Goal: Transaction & Acquisition: Purchase product/service

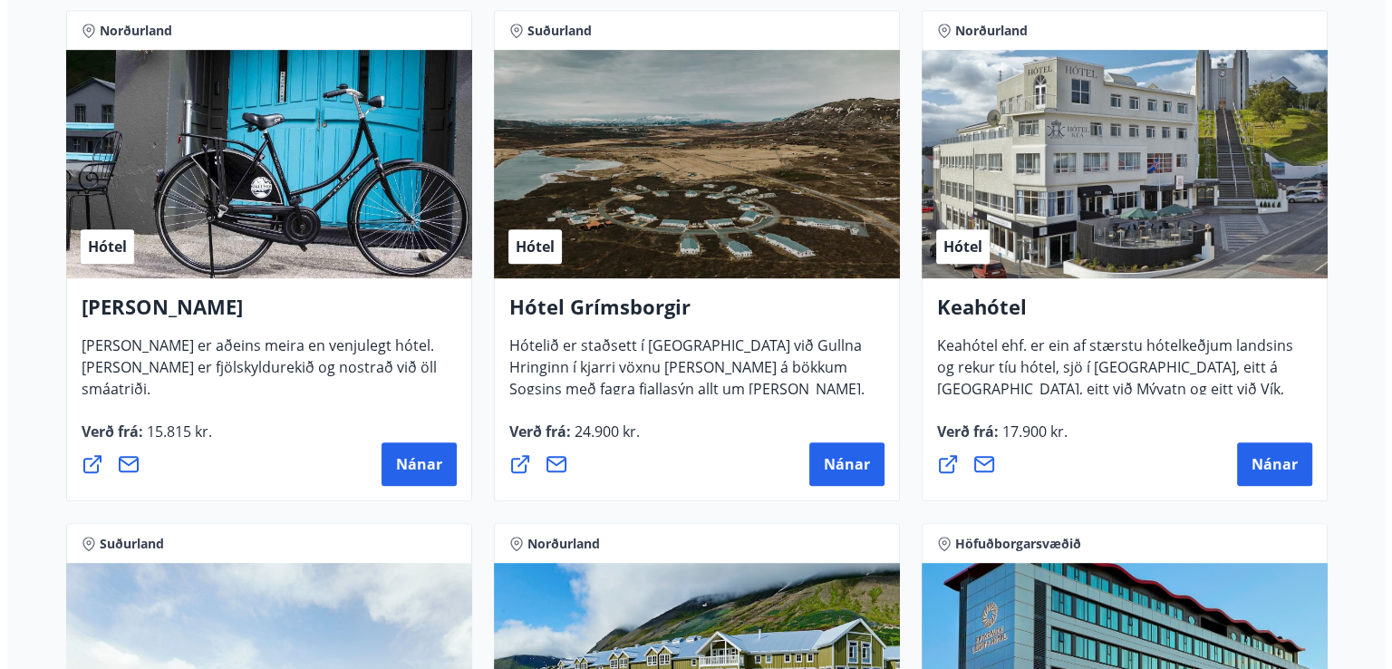
scroll to position [997, 0]
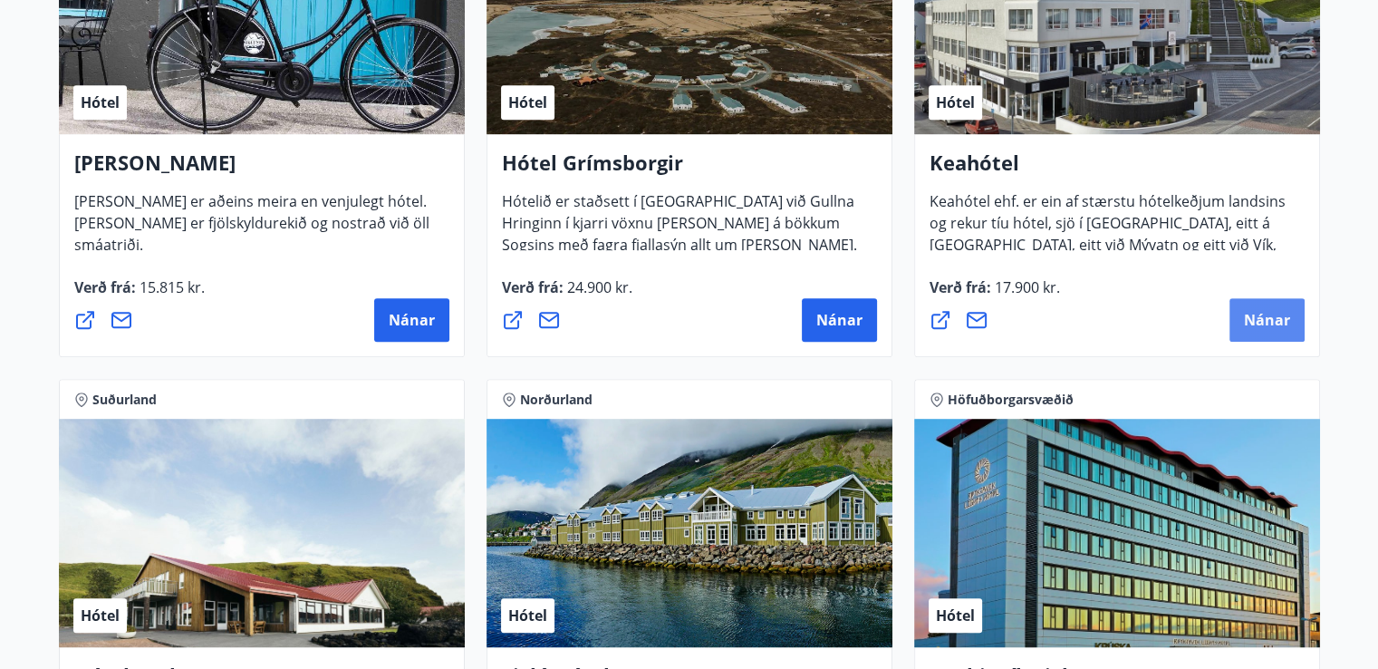
click at [1276, 313] on span "Nánar" at bounding box center [1267, 320] width 46 height 20
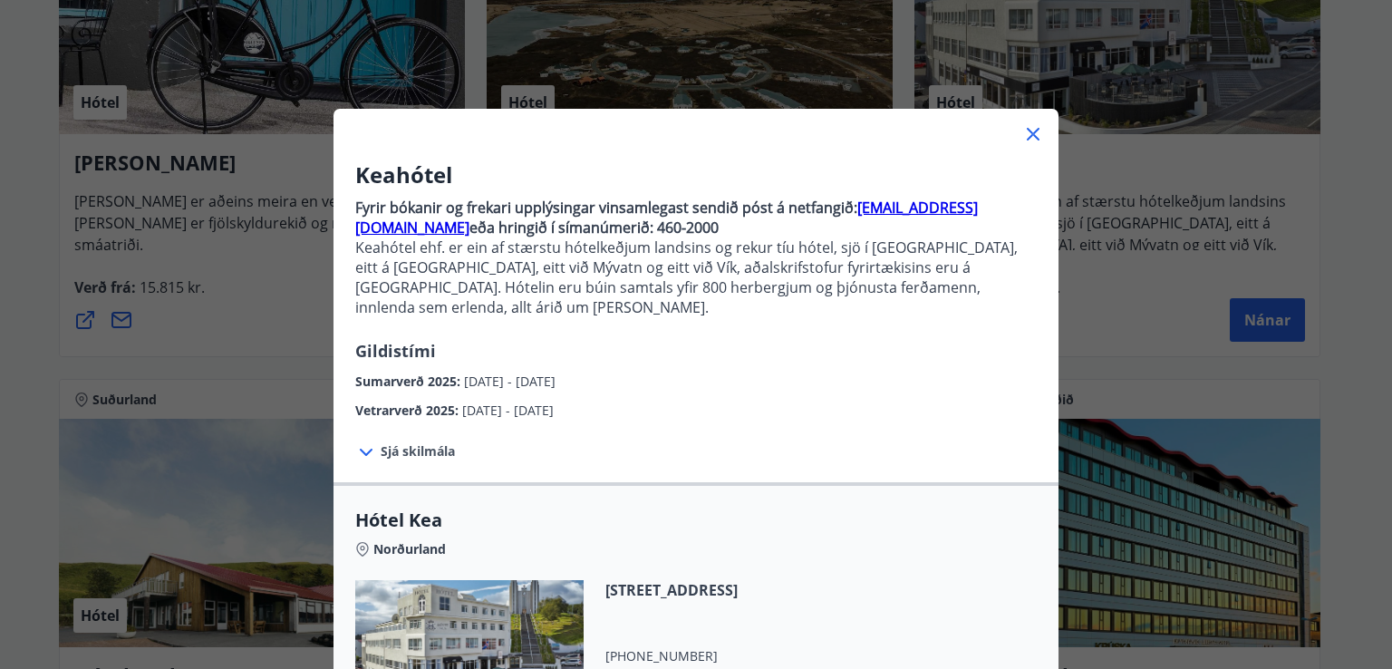
click at [390, 442] on span "Sjá skilmála" at bounding box center [418, 451] width 74 height 18
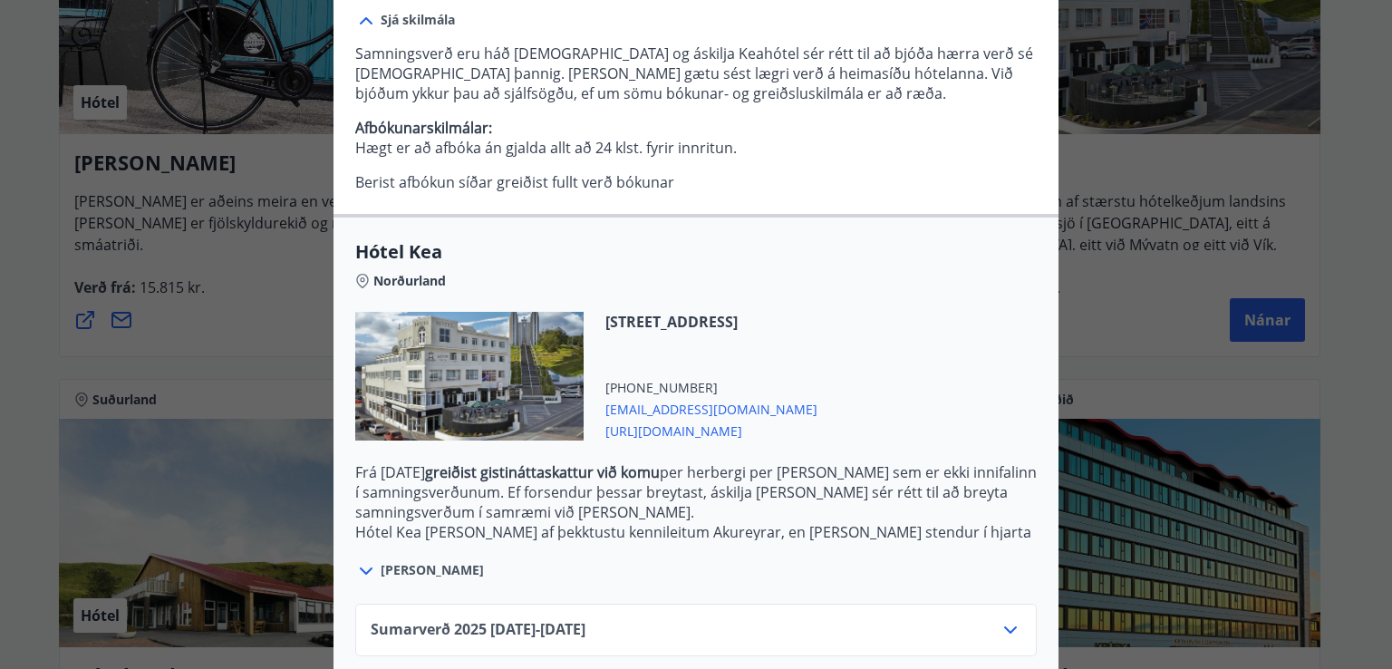
scroll to position [507, 0]
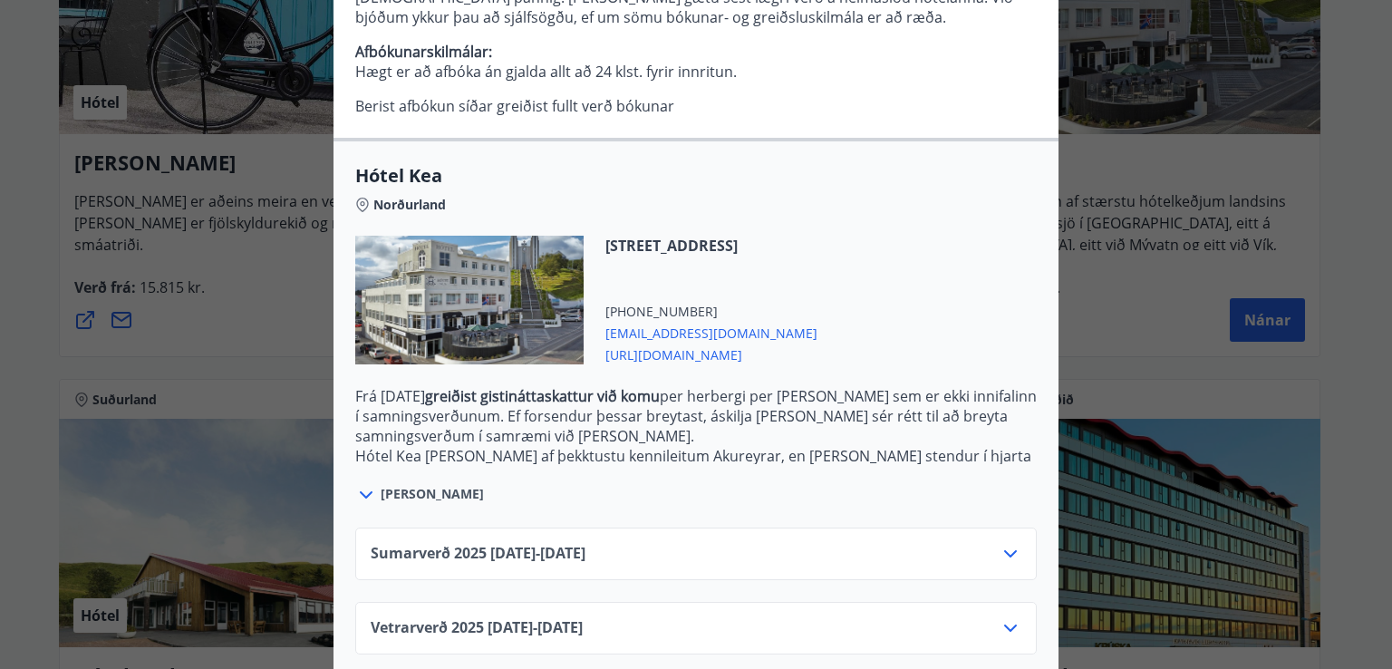
click at [1004, 550] on icon at bounding box center [1010, 553] width 13 height 7
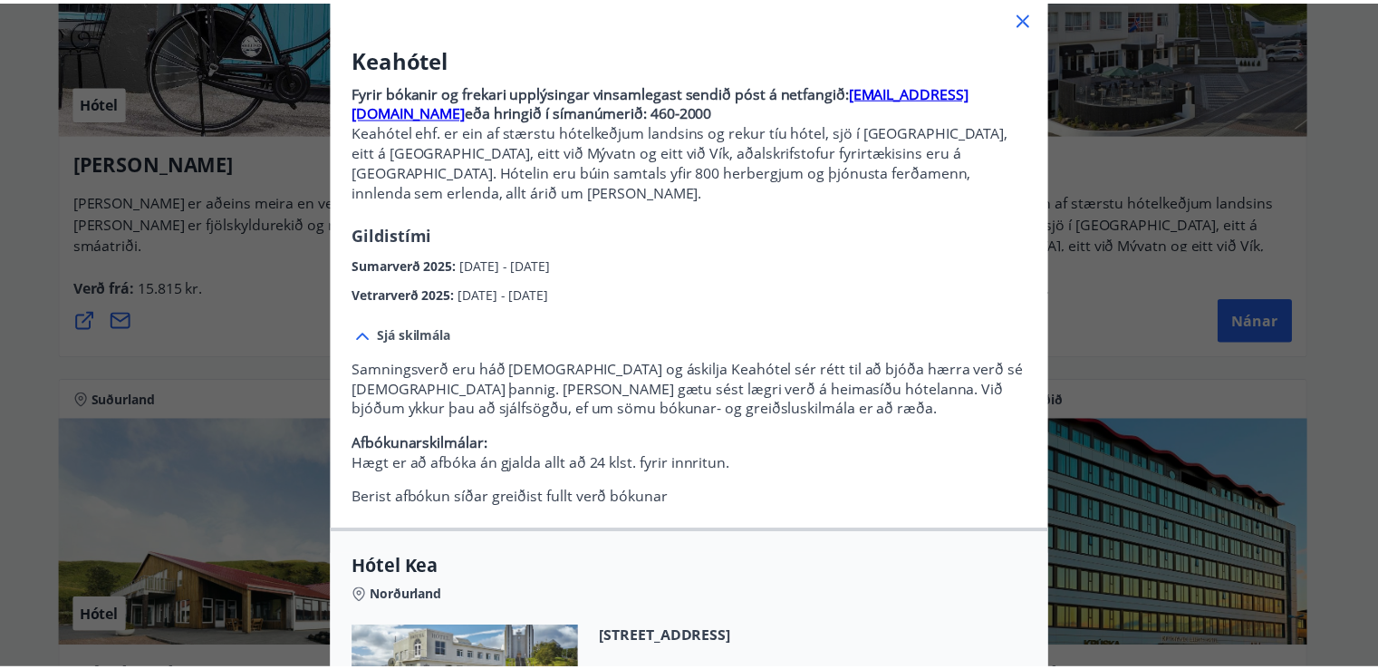
scroll to position [0, 0]
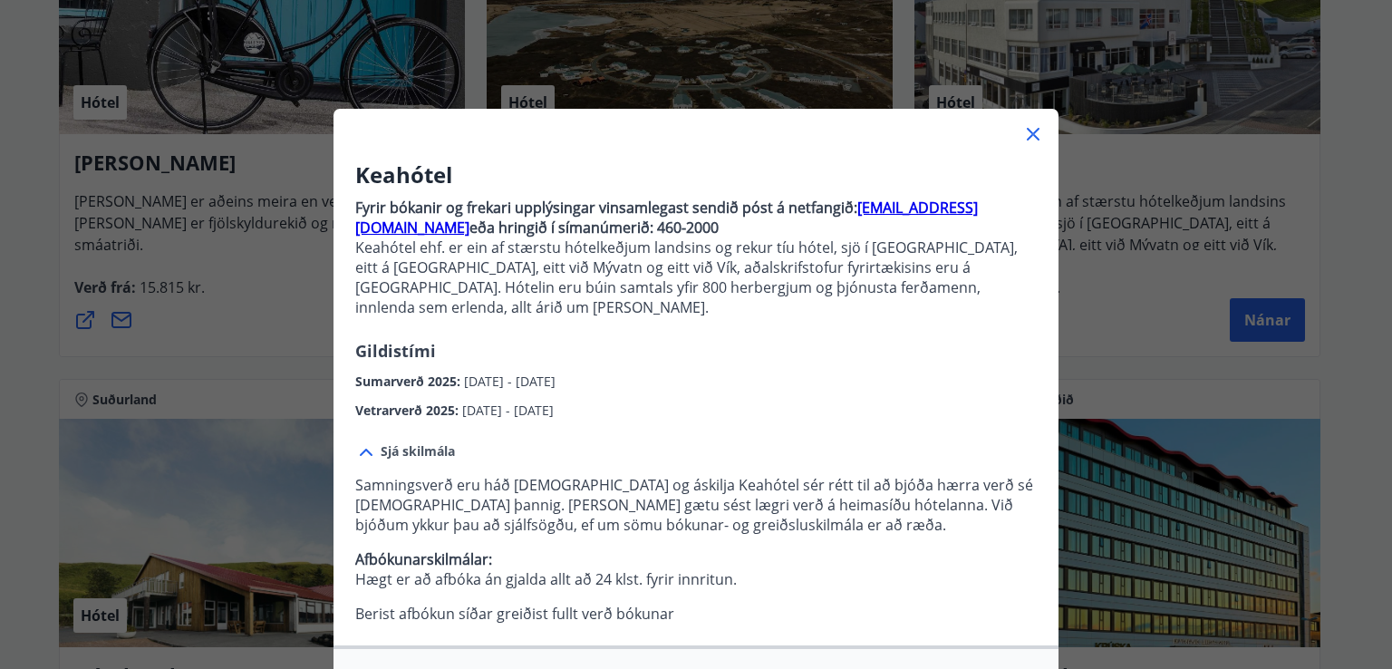
click at [1029, 138] on icon at bounding box center [1032, 134] width 13 height 13
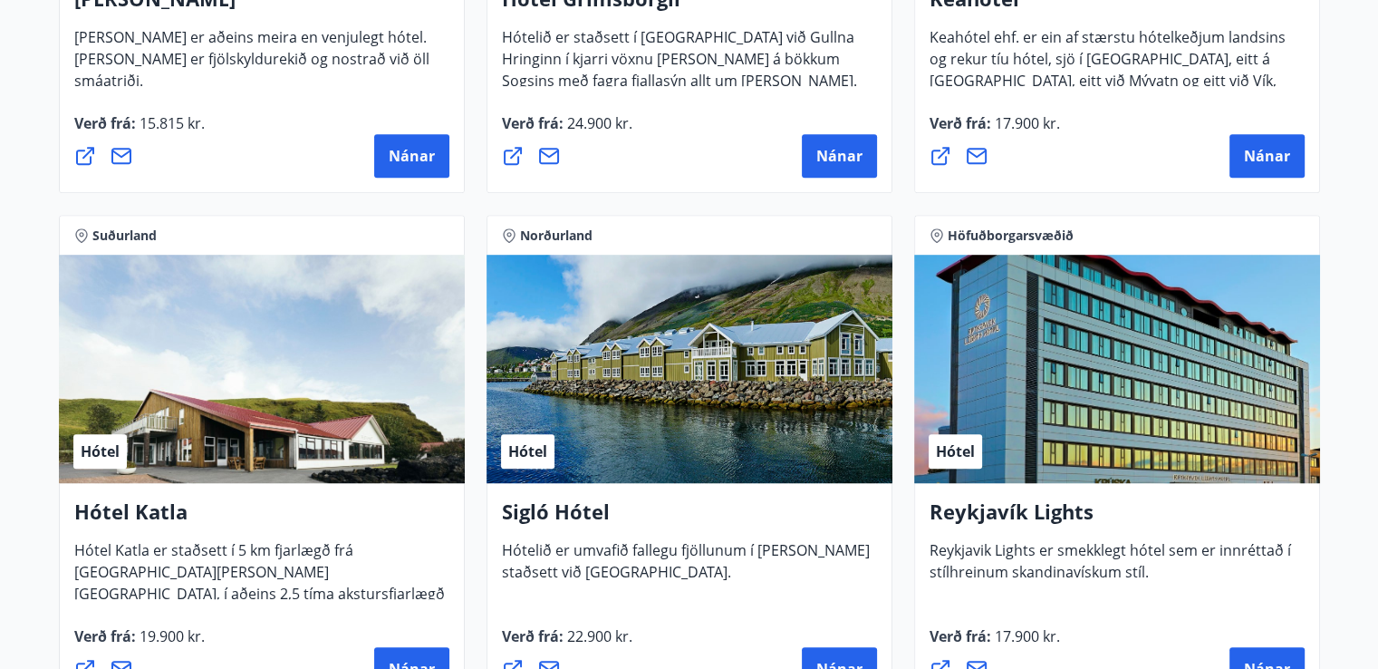
scroll to position [1268, 0]
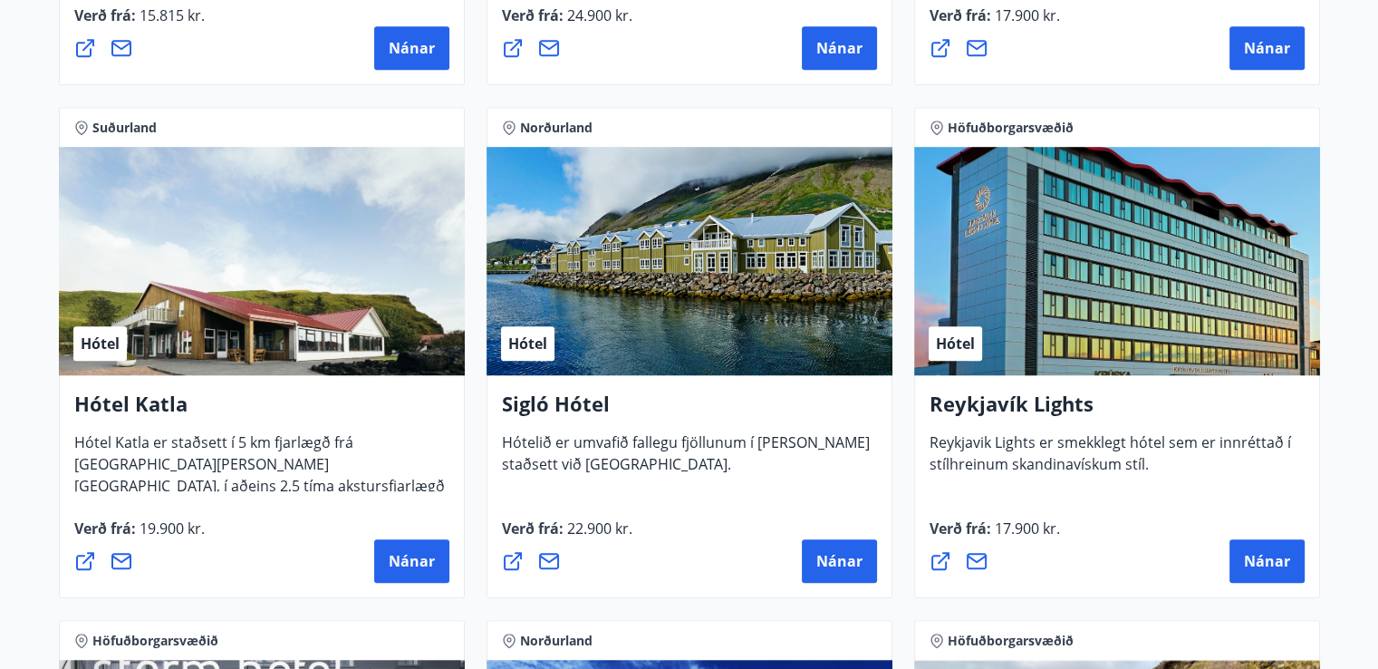
click at [1229, 26] on button "Nánar" at bounding box center [1266, 47] width 75 height 43
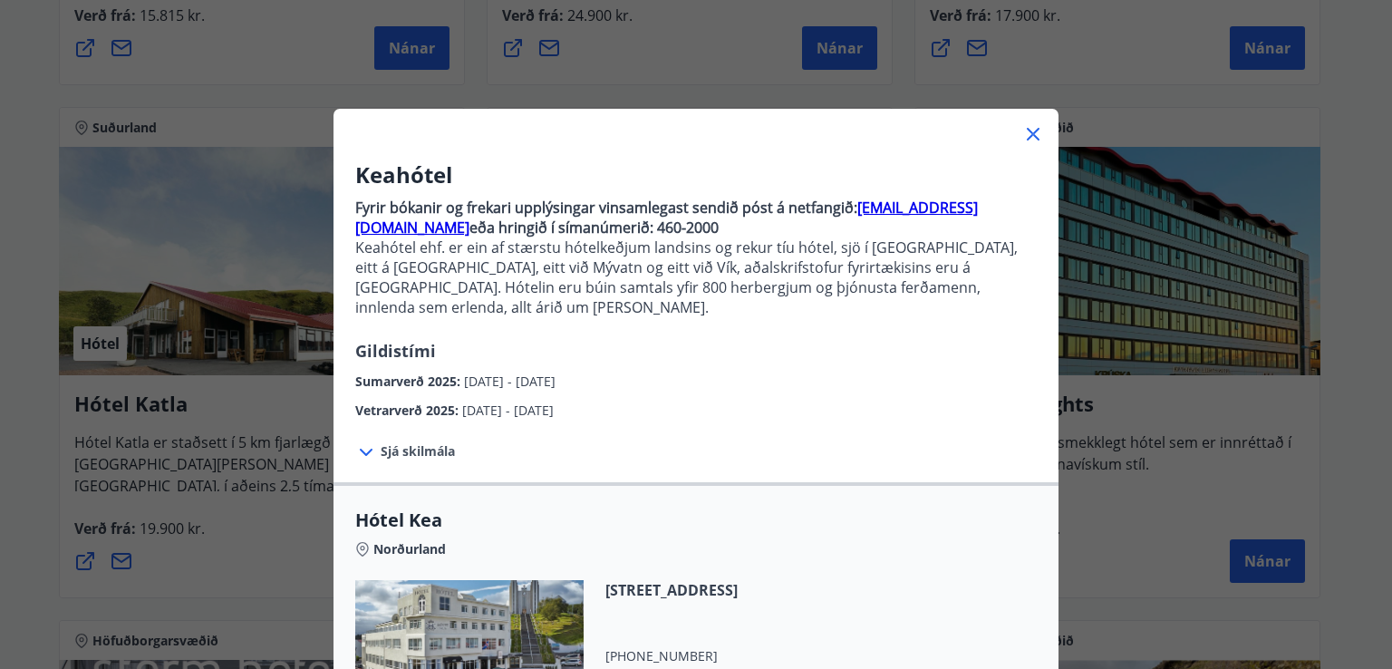
click at [1032, 134] on icon at bounding box center [1033, 134] width 3 height 3
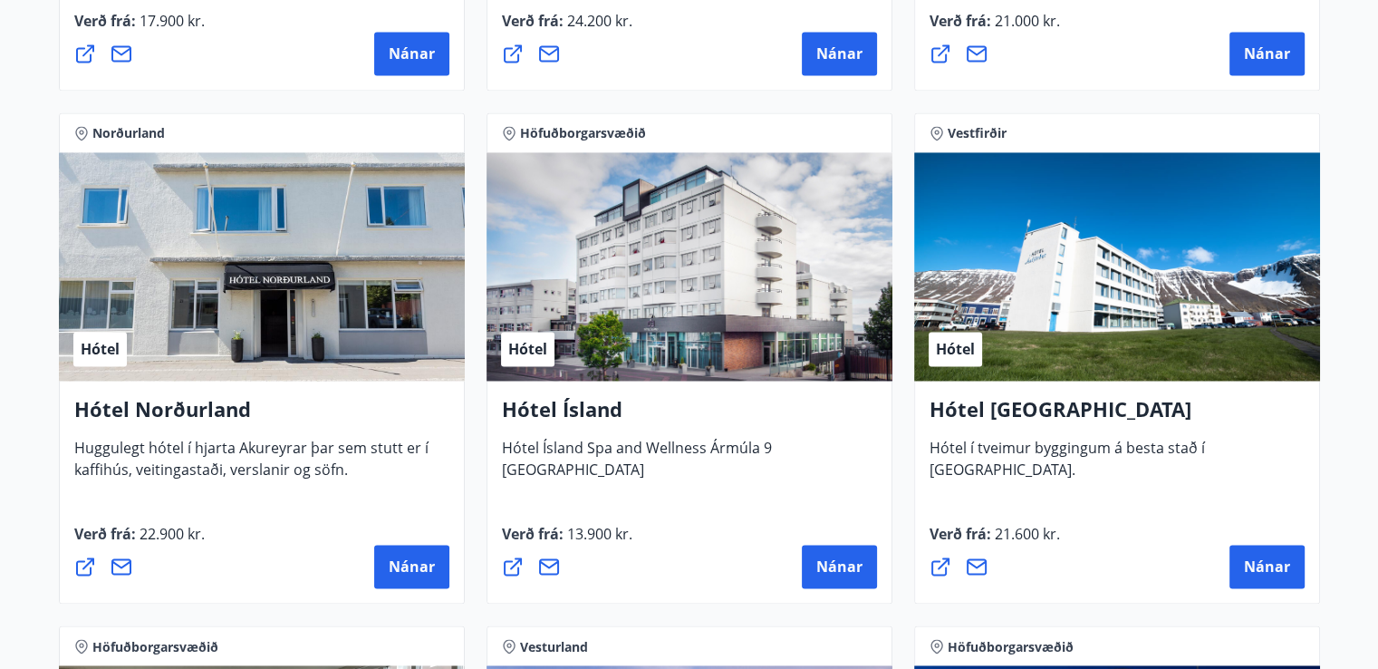
scroll to position [2808, 0]
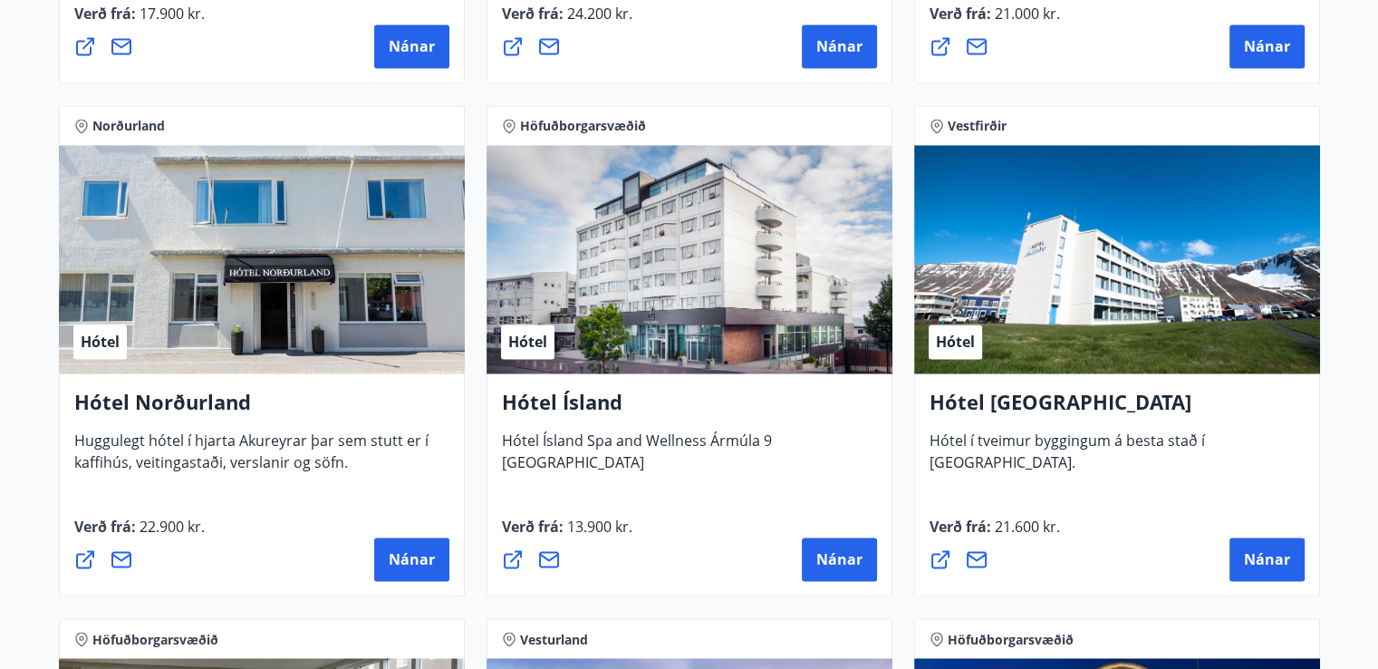
click at [939, 552] on icon at bounding box center [941, 559] width 22 height 22
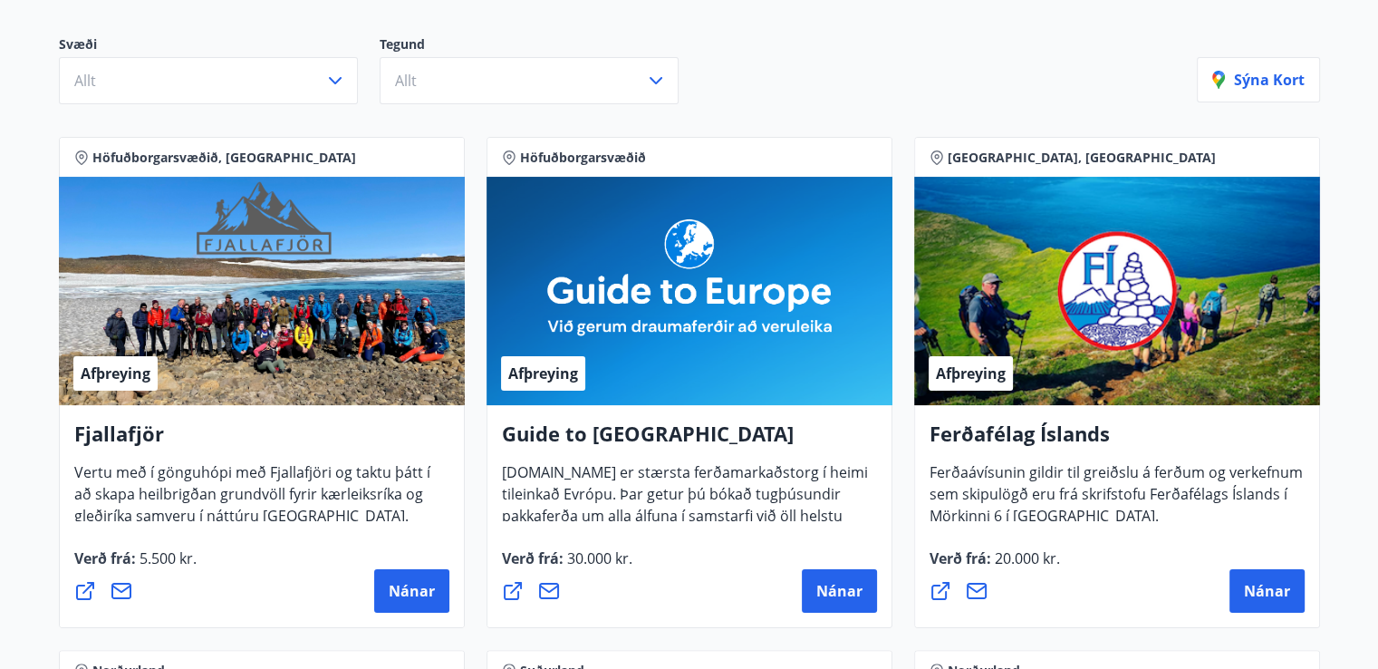
scroll to position [0, 0]
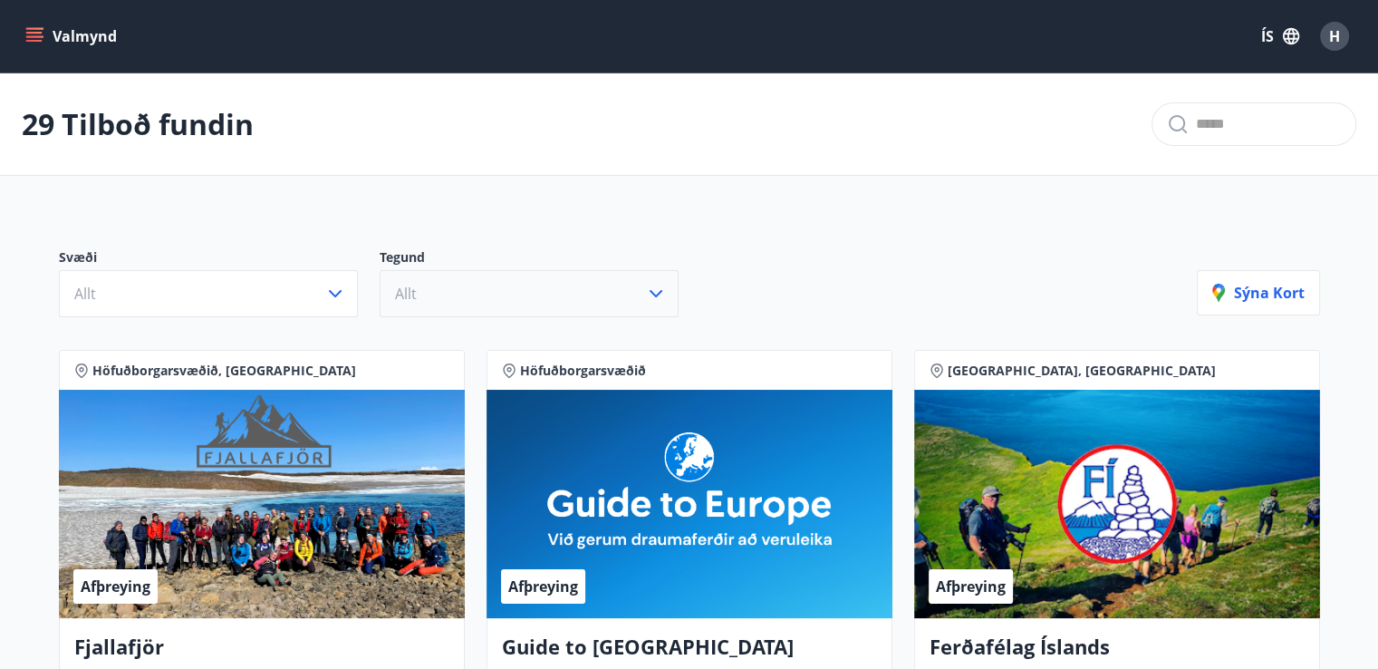
click at [657, 288] on icon "button" at bounding box center [656, 294] width 22 height 22
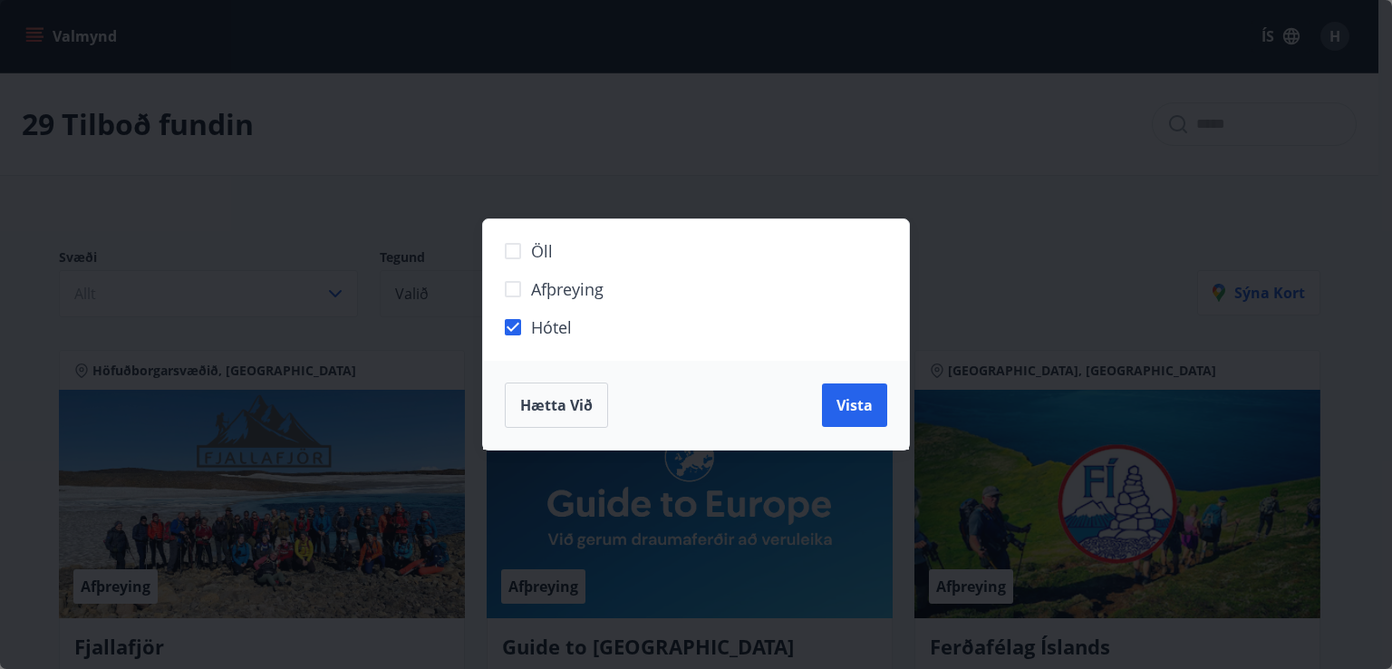
click at [804, 378] on div "Hætta við Vista" at bounding box center [696, 405] width 426 height 89
drag, startPoint x: 845, startPoint y: 400, endPoint x: 163, endPoint y: 294, distance: 690.4
click at [846, 401] on span "Vista" at bounding box center [854, 405] width 36 height 20
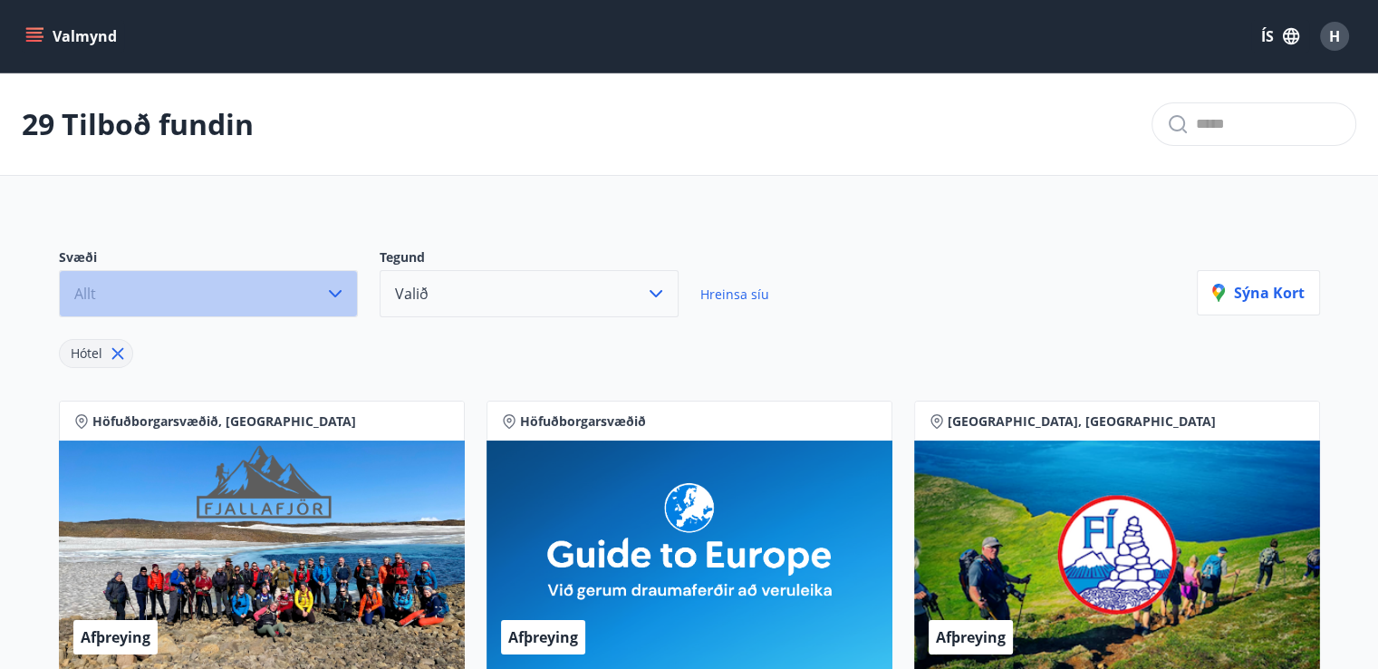
click at [342, 294] on icon "button" at bounding box center [335, 294] width 22 height 22
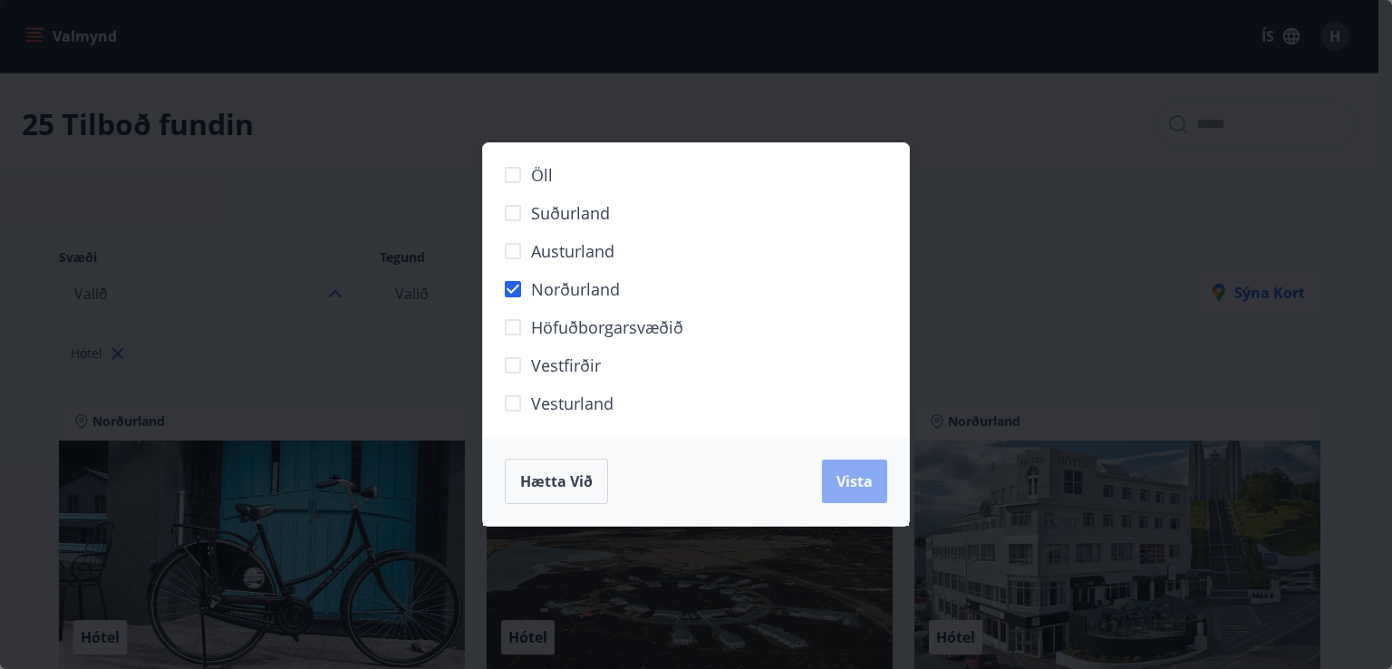
drag, startPoint x: 880, startPoint y: 493, endPoint x: 873, endPoint y: 486, distance: 9.6
click at [880, 492] on button "Vista" at bounding box center [854, 480] width 65 height 43
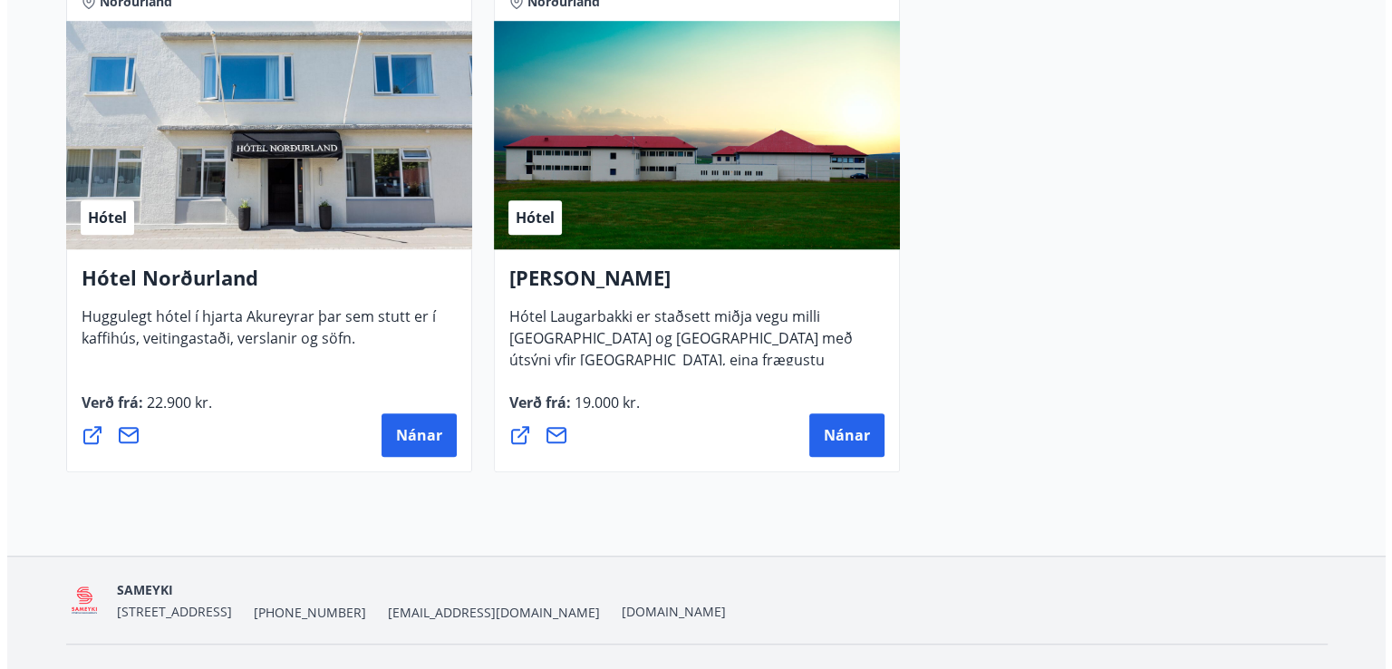
scroll to position [1450, 0]
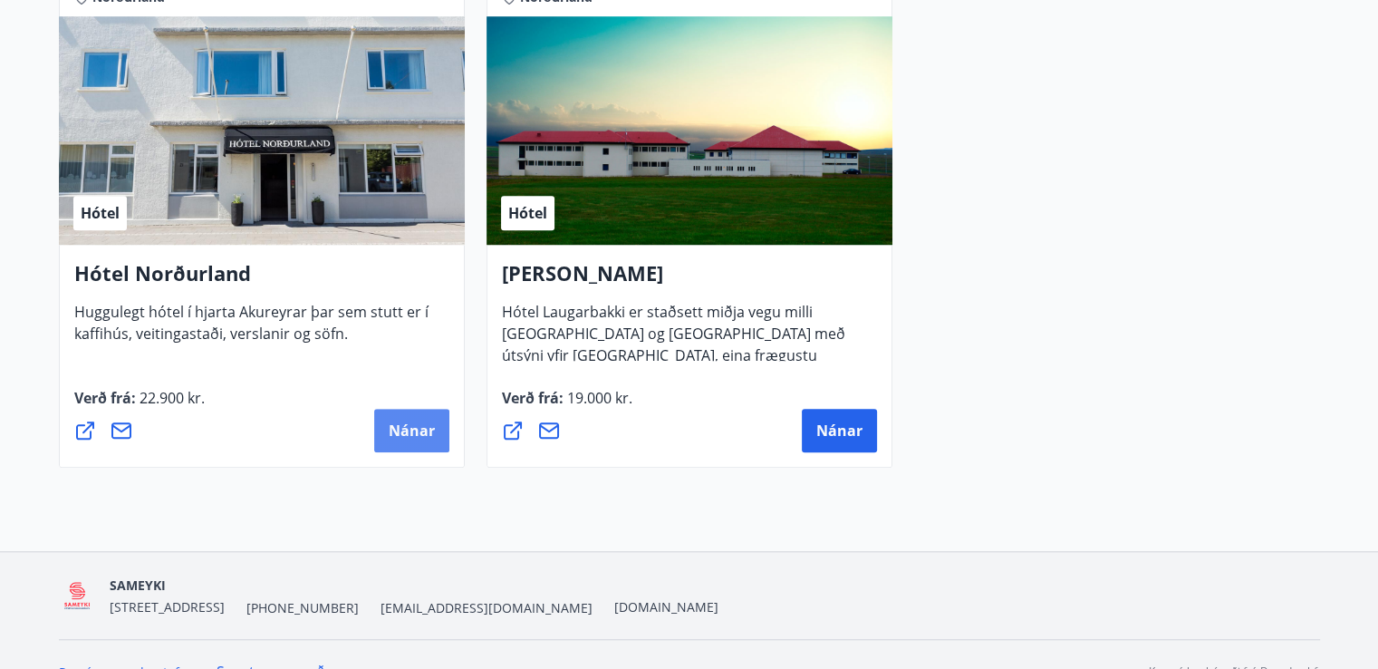
click at [401, 427] on span "Nánar" at bounding box center [412, 430] width 46 height 20
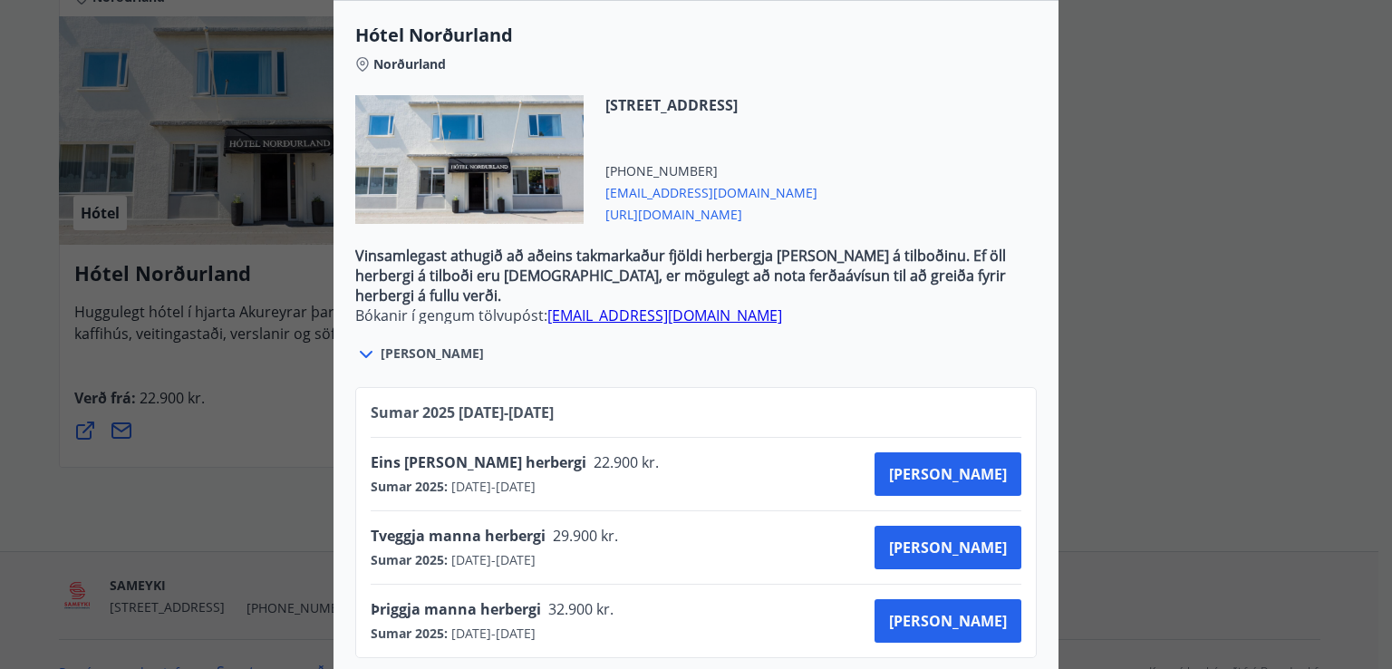
scroll to position [558, 0]
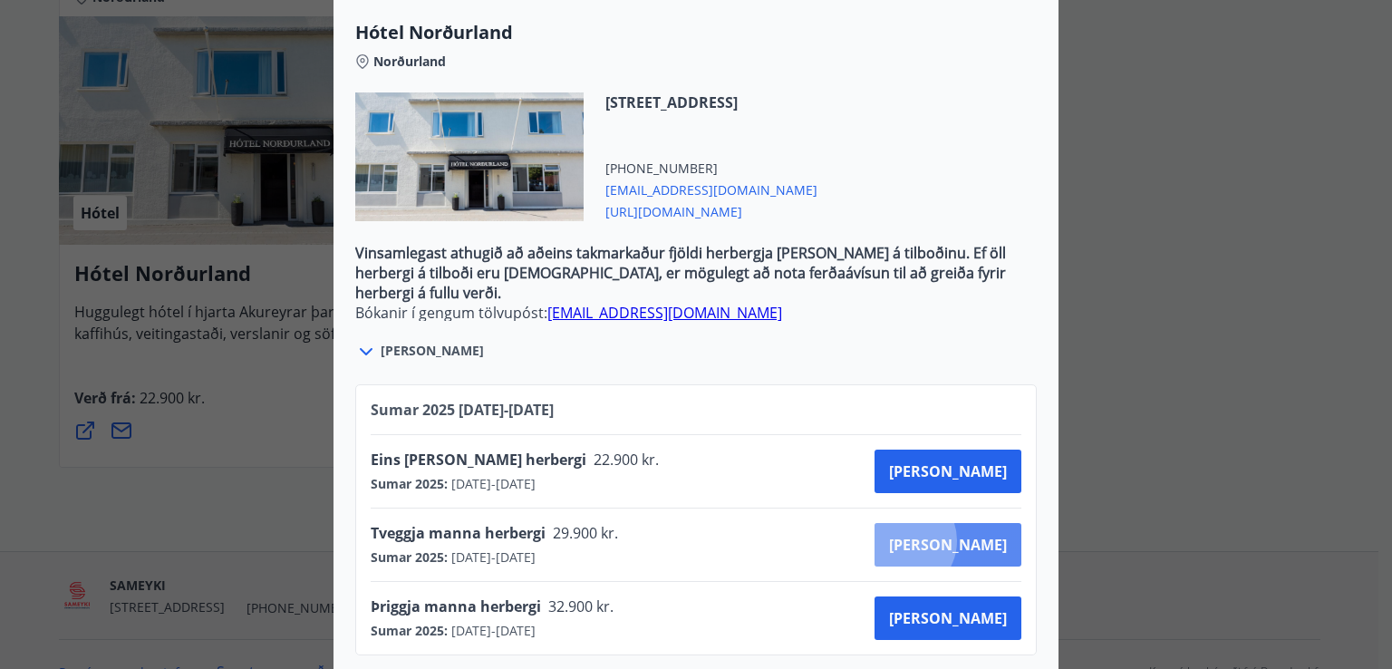
click at [967, 535] on span "Kaupa" at bounding box center [948, 545] width 118 height 20
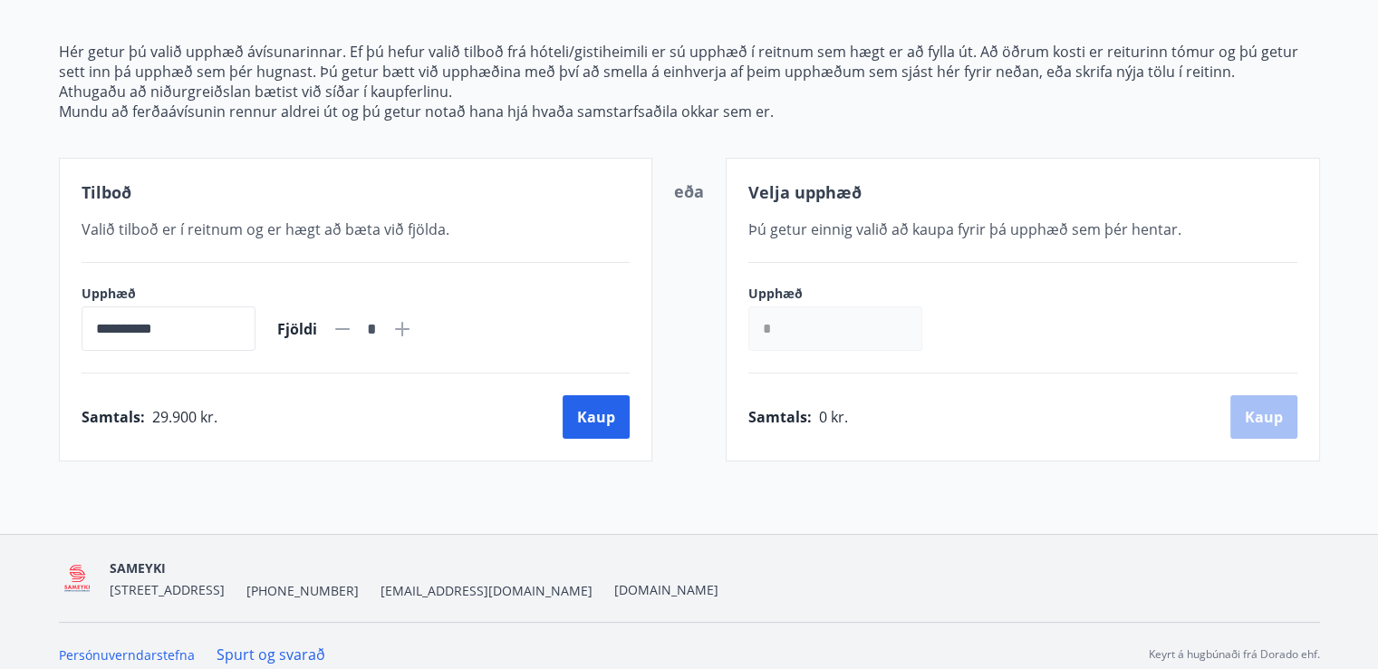
scroll to position [226, 0]
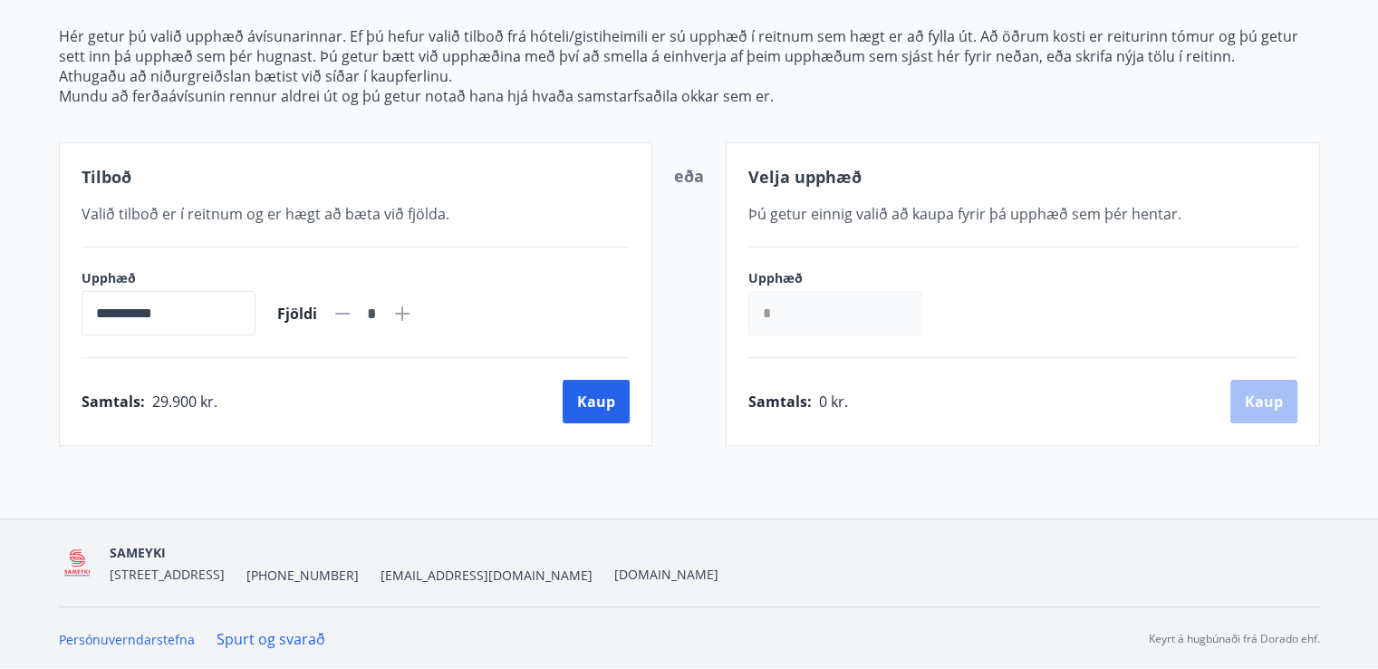
click at [413, 314] on icon at bounding box center [402, 314] width 22 height 22
type input "*"
click at [279, 638] on link "Spurt og svarað" at bounding box center [271, 639] width 109 height 20
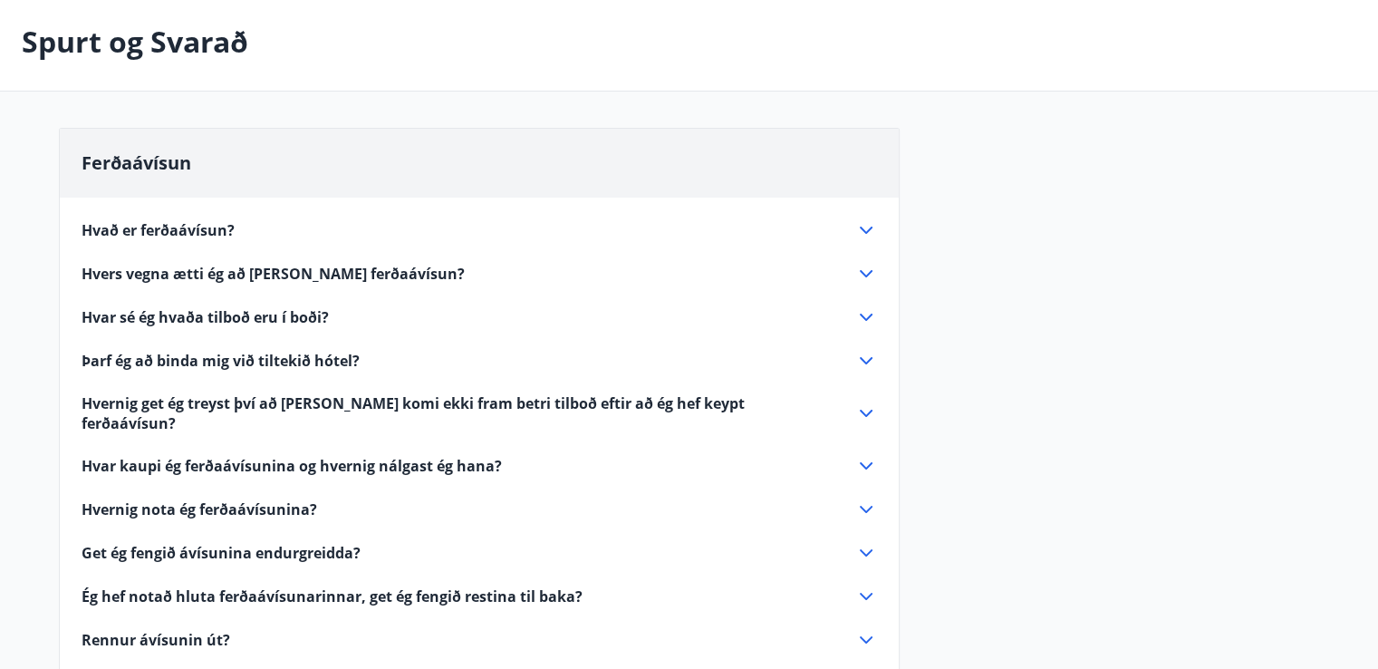
scroll to position [272, 0]
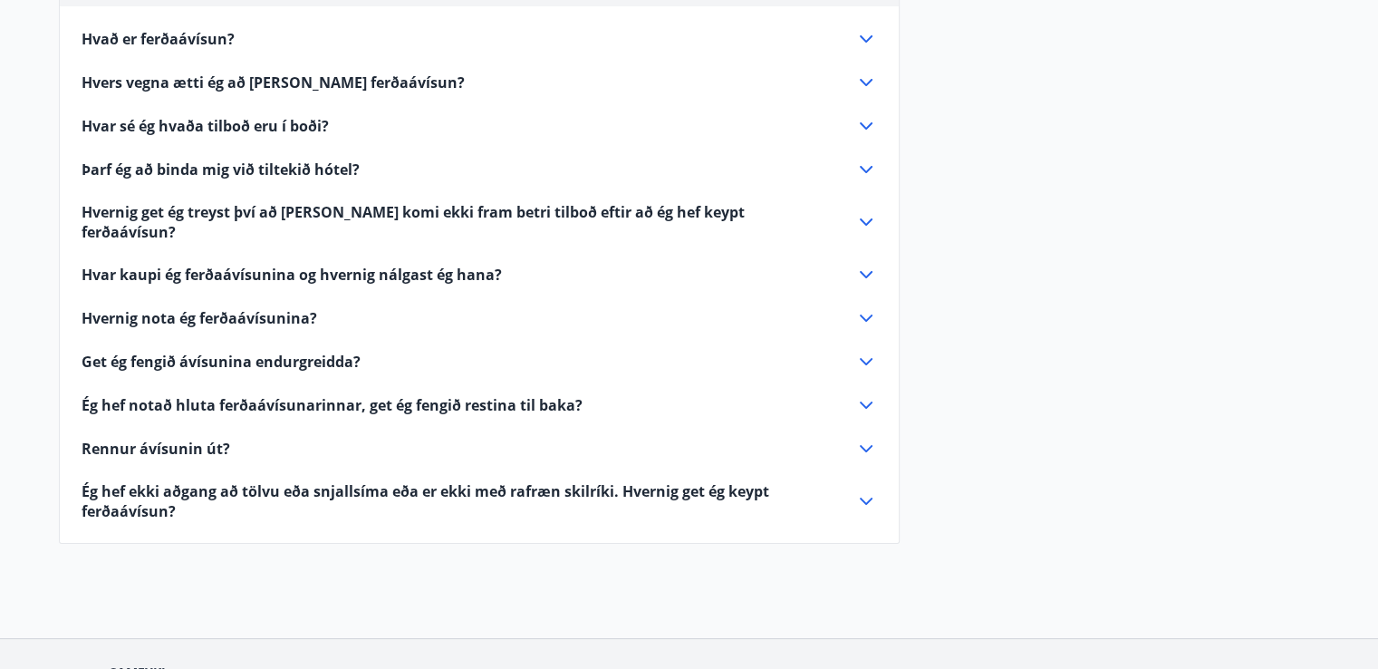
click at [859, 264] on icon at bounding box center [866, 275] width 22 height 22
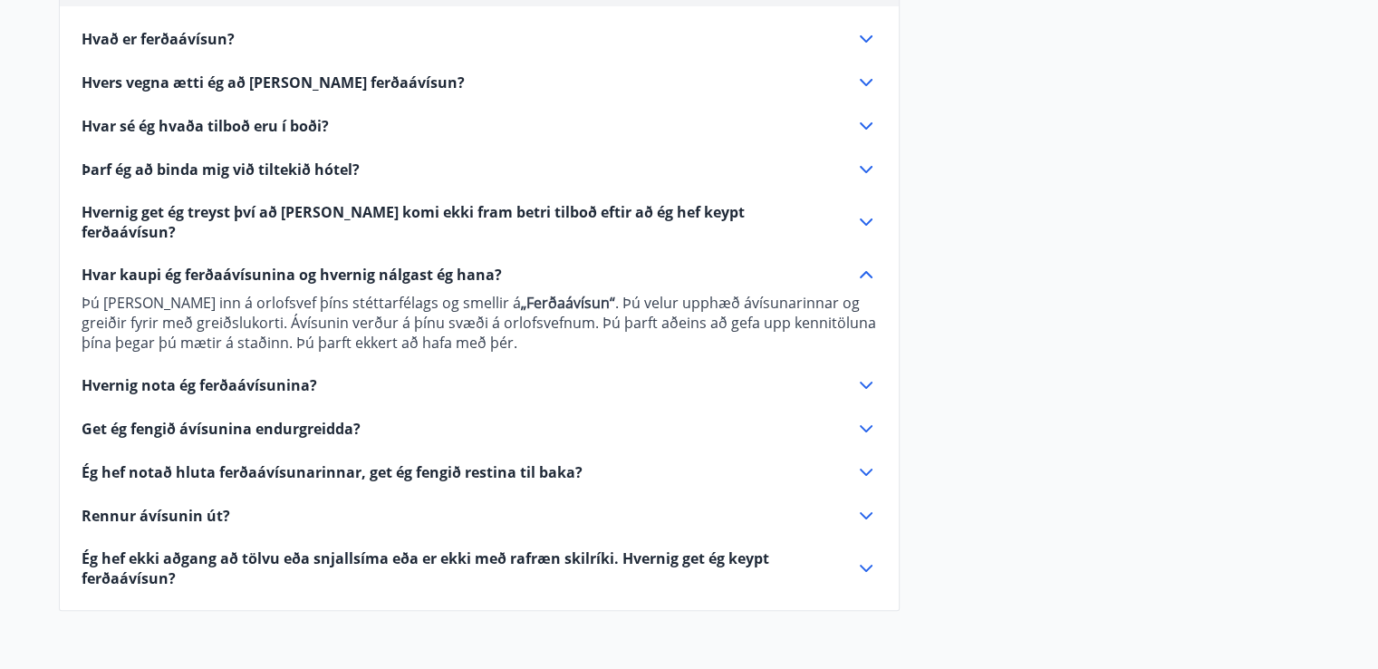
click at [856, 374] on icon at bounding box center [866, 385] width 22 height 22
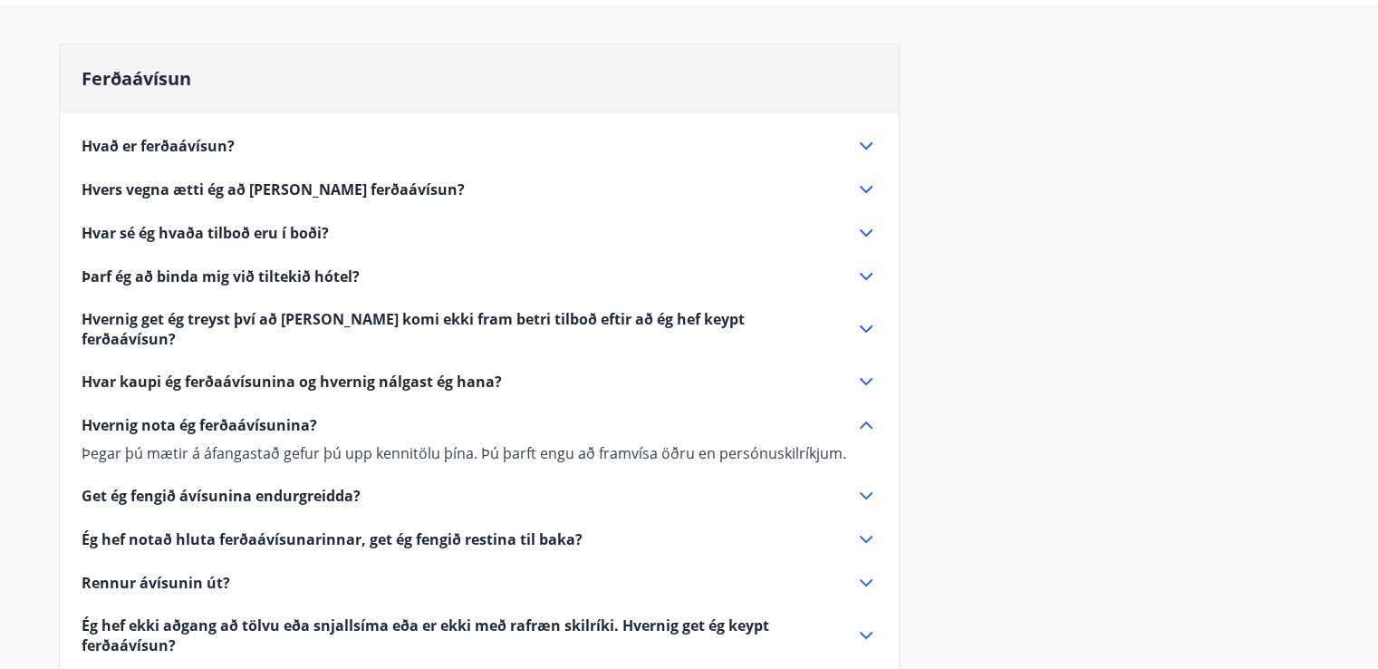
scroll to position [91, 0]
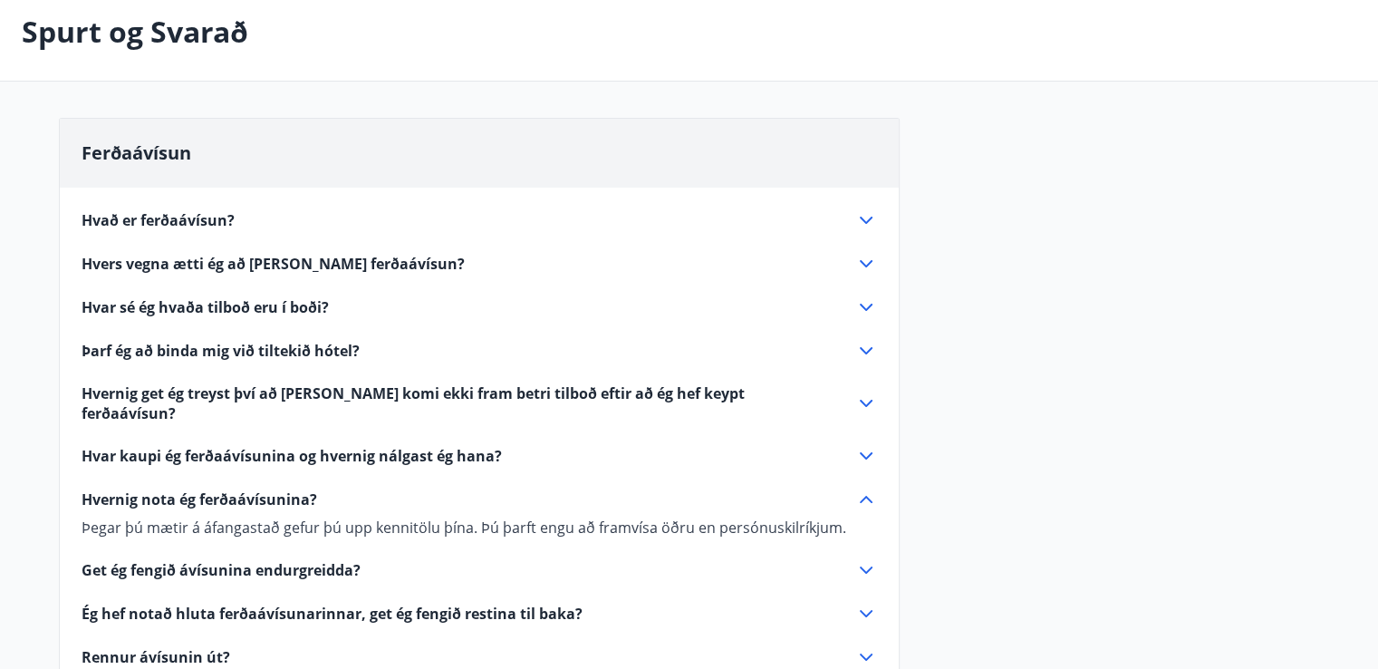
click at [859, 352] on icon at bounding box center [866, 351] width 22 height 22
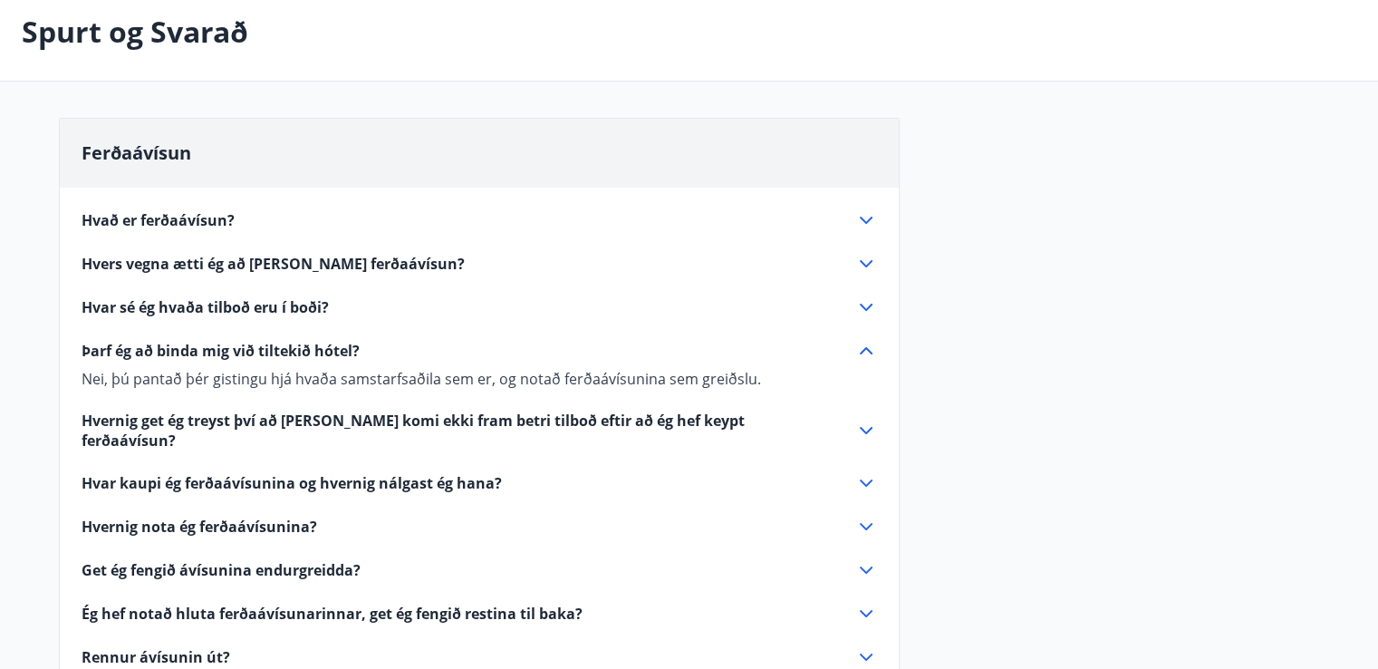
click at [862, 419] on icon at bounding box center [866, 430] width 22 height 22
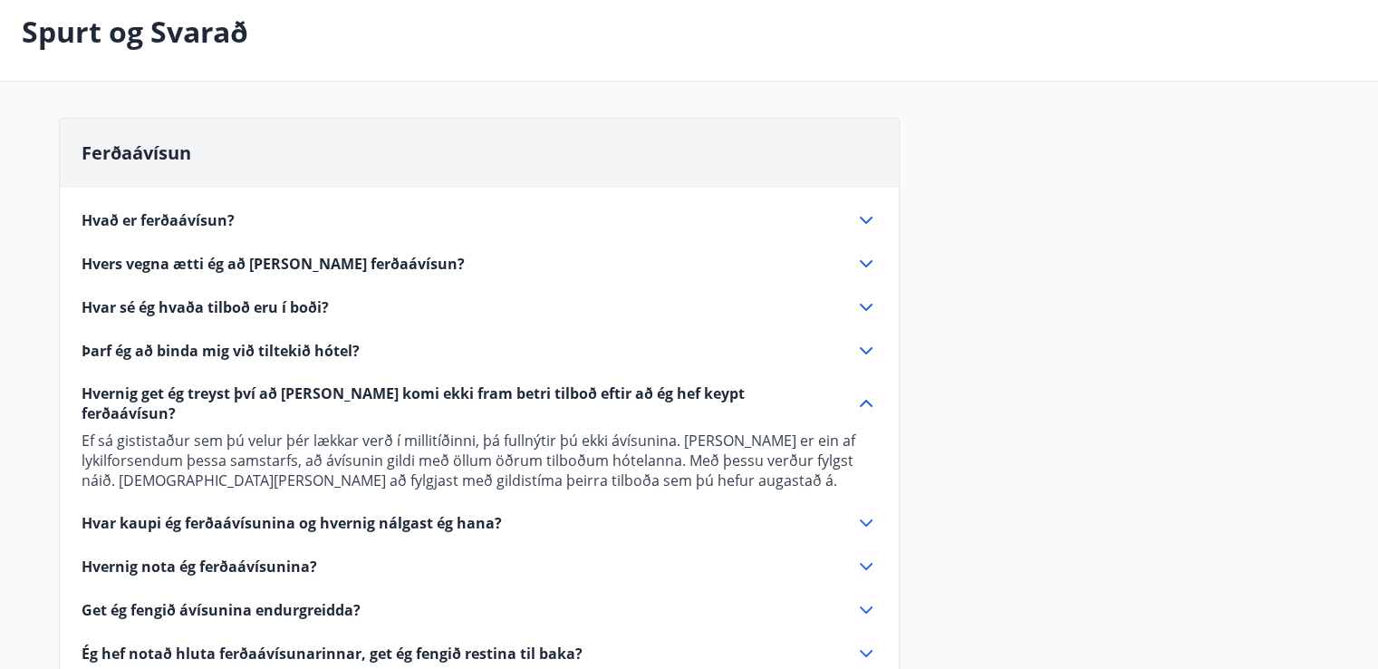
click at [862, 512] on icon at bounding box center [866, 523] width 22 height 22
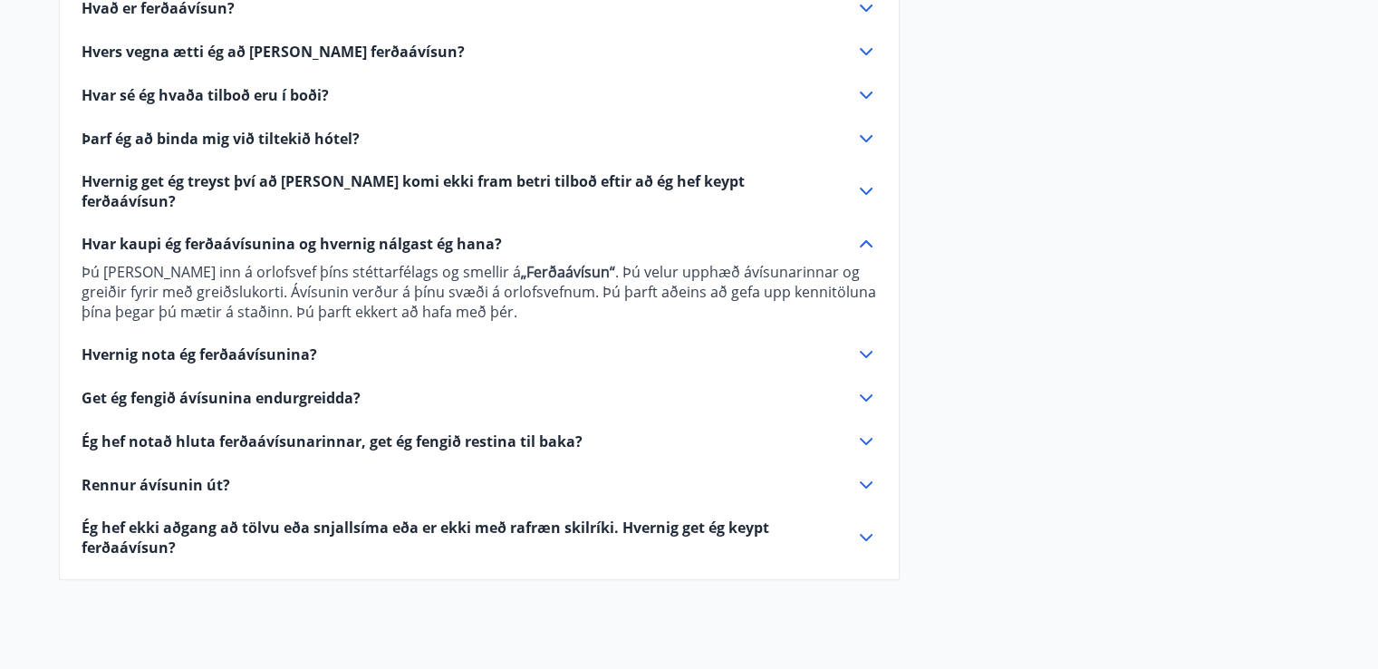
scroll to position [441, 0]
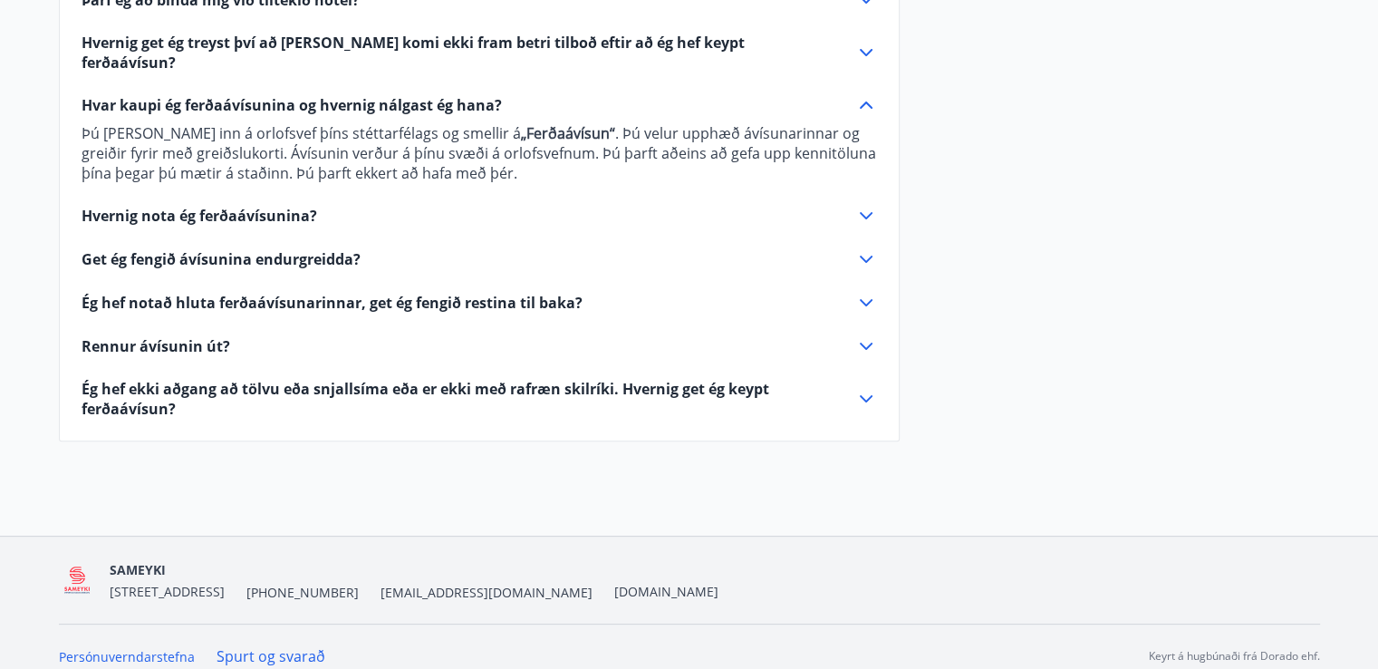
drag, startPoint x: 866, startPoint y: 383, endPoint x: 862, endPoint y: 374, distance: 9.8
click at [863, 388] on icon at bounding box center [866, 399] width 22 height 22
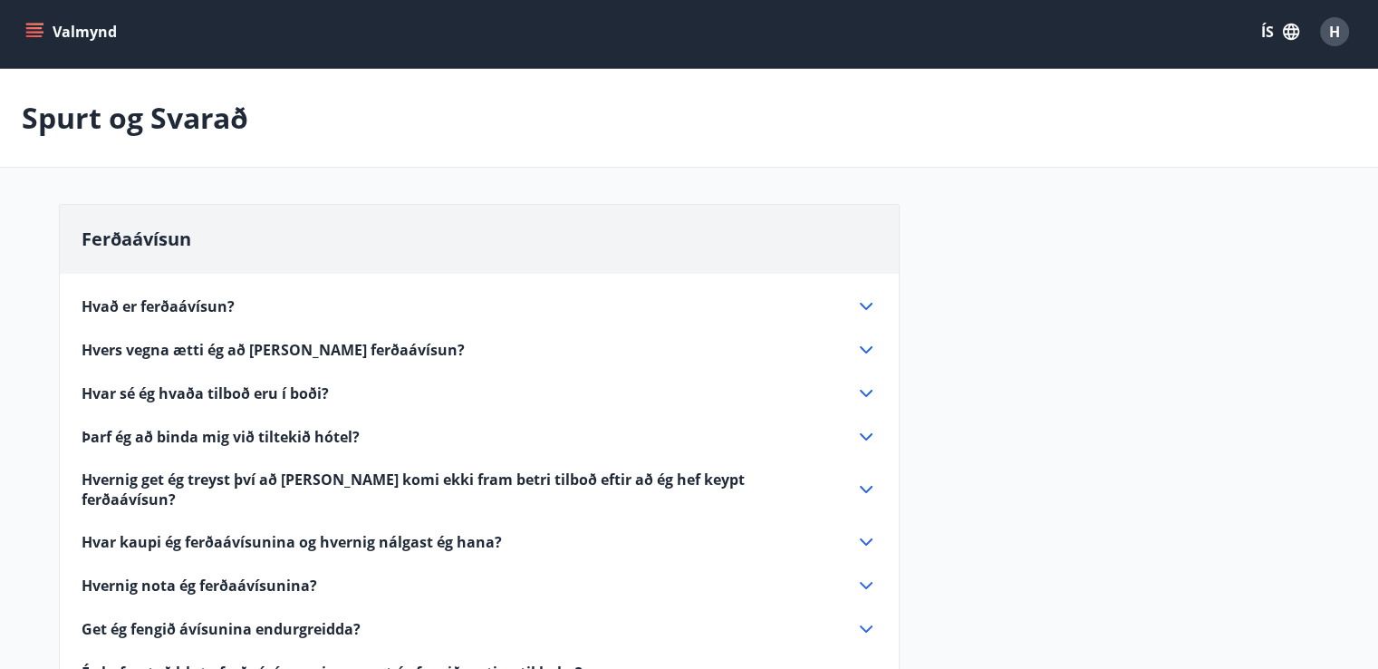
scroll to position [0, 0]
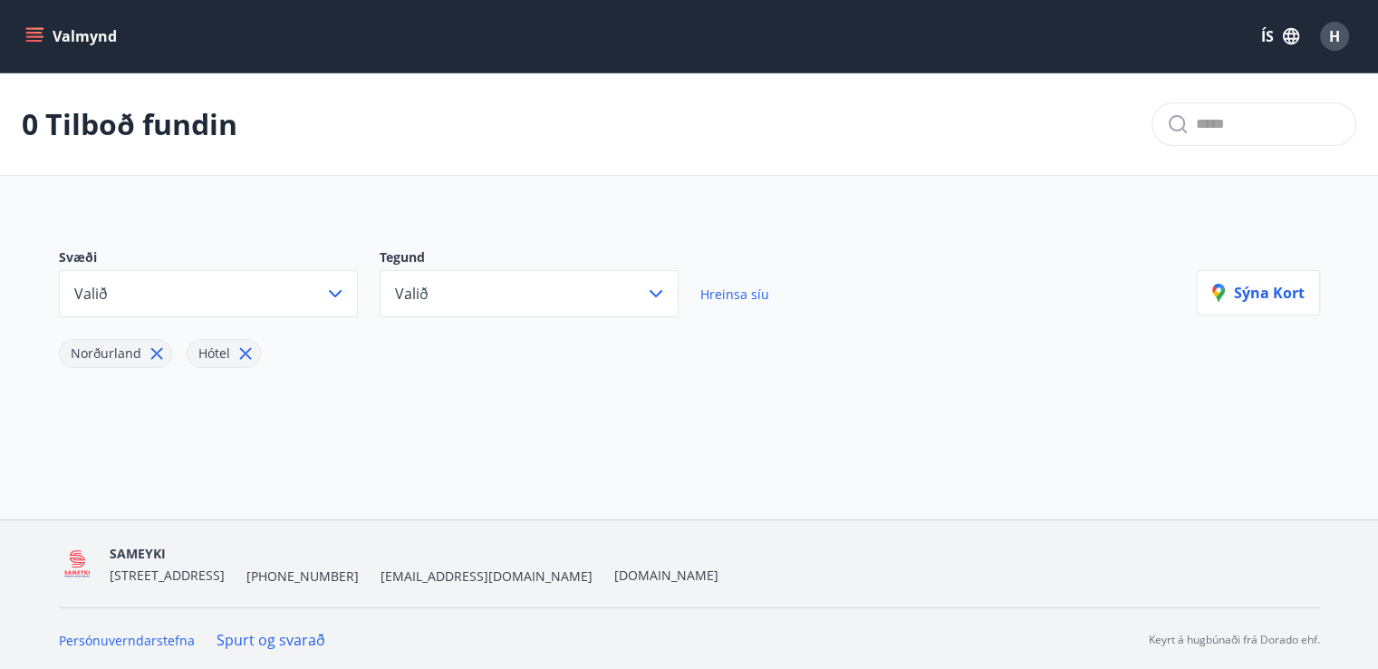
scroll to position [2, 0]
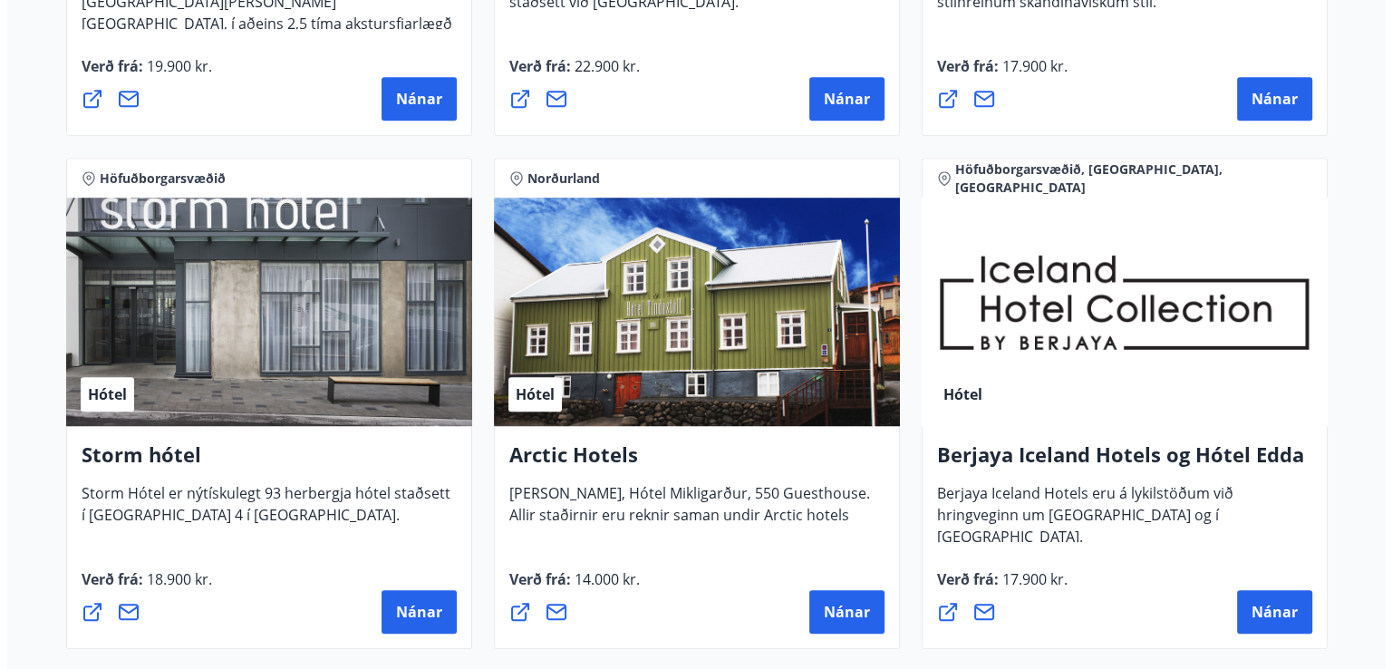
scroll to position [1450, 0]
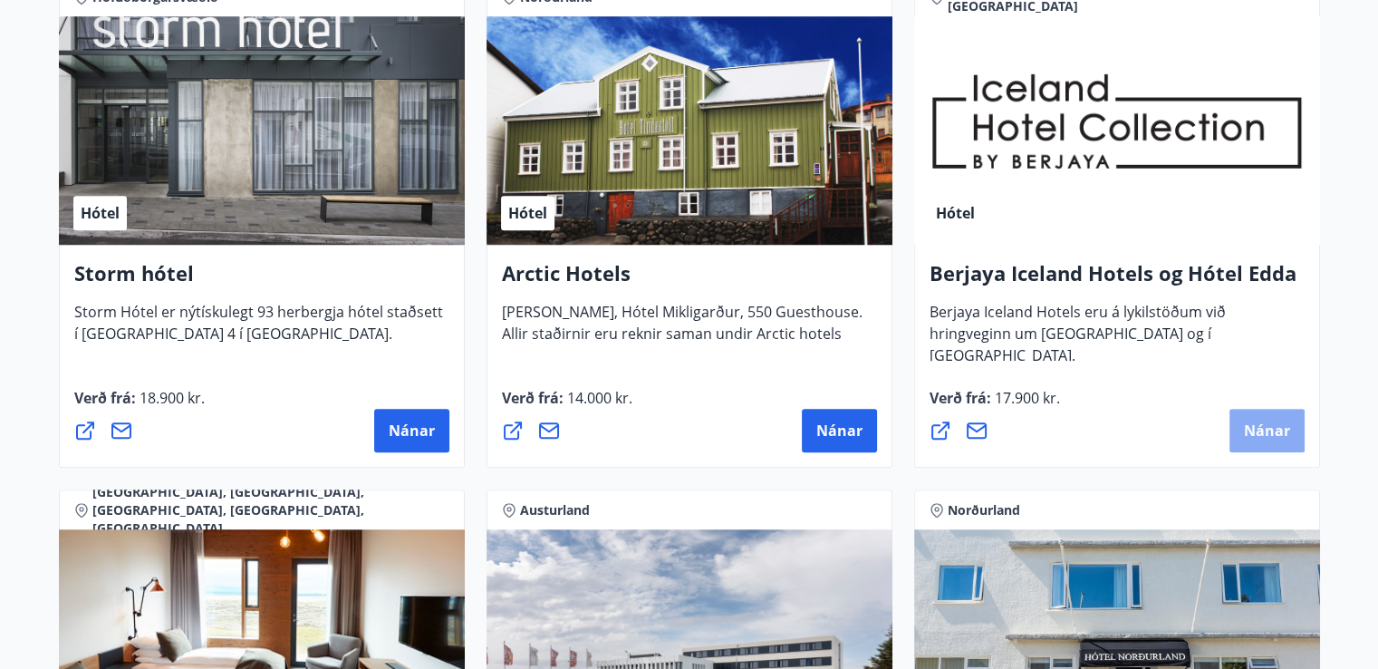
click at [1274, 433] on span "Nánar" at bounding box center [1267, 430] width 46 height 20
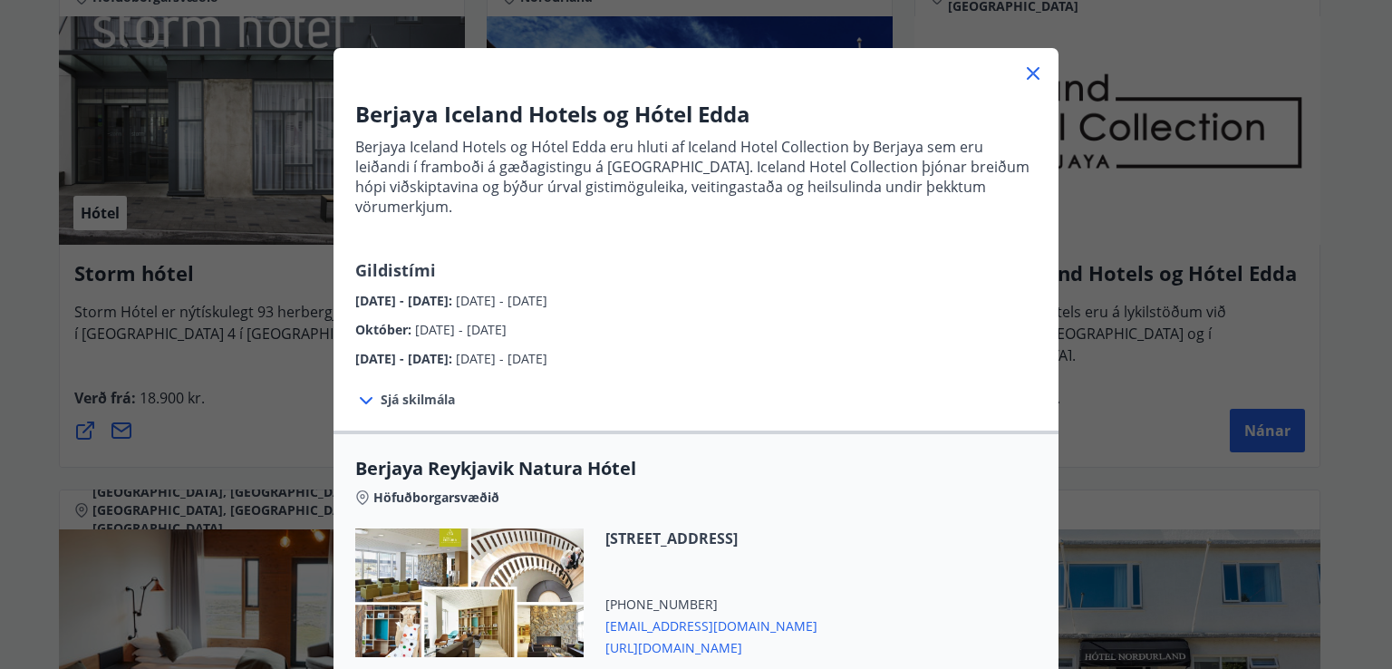
scroll to position [181, 0]
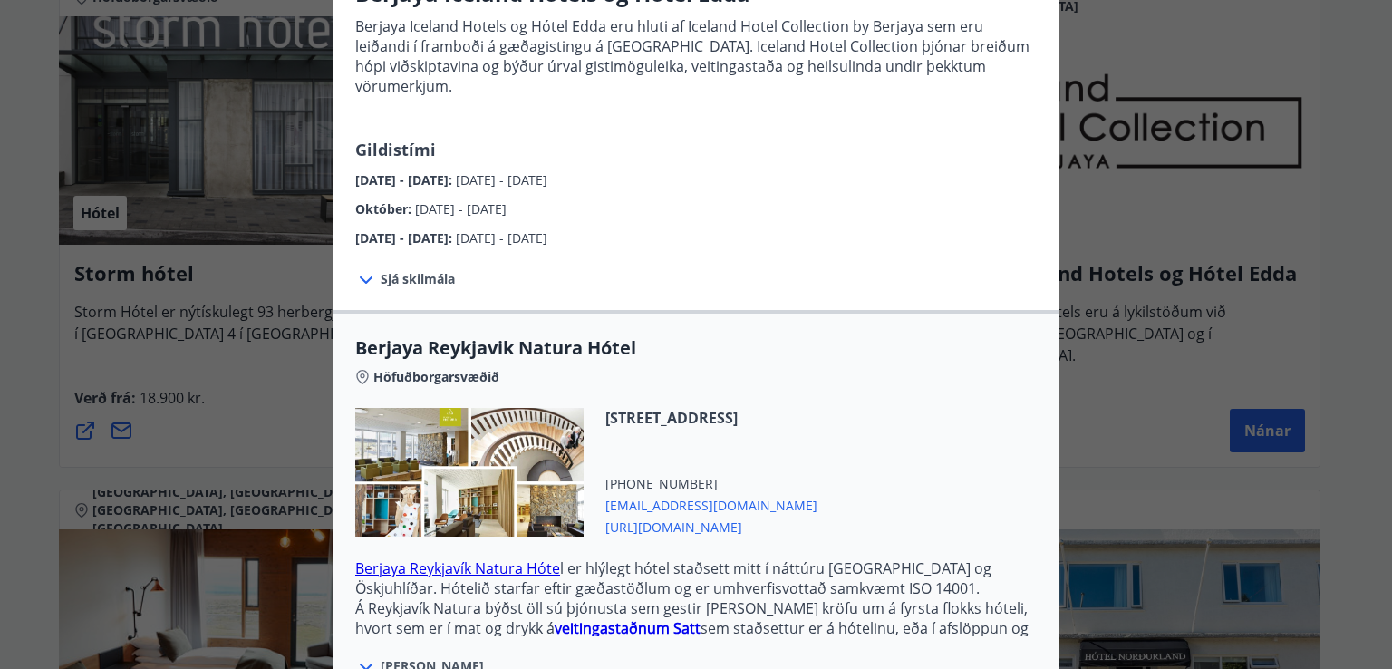
click at [425, 270] on span "Sjá skilmála" at bounding box center [418, 279] width 74 height 18
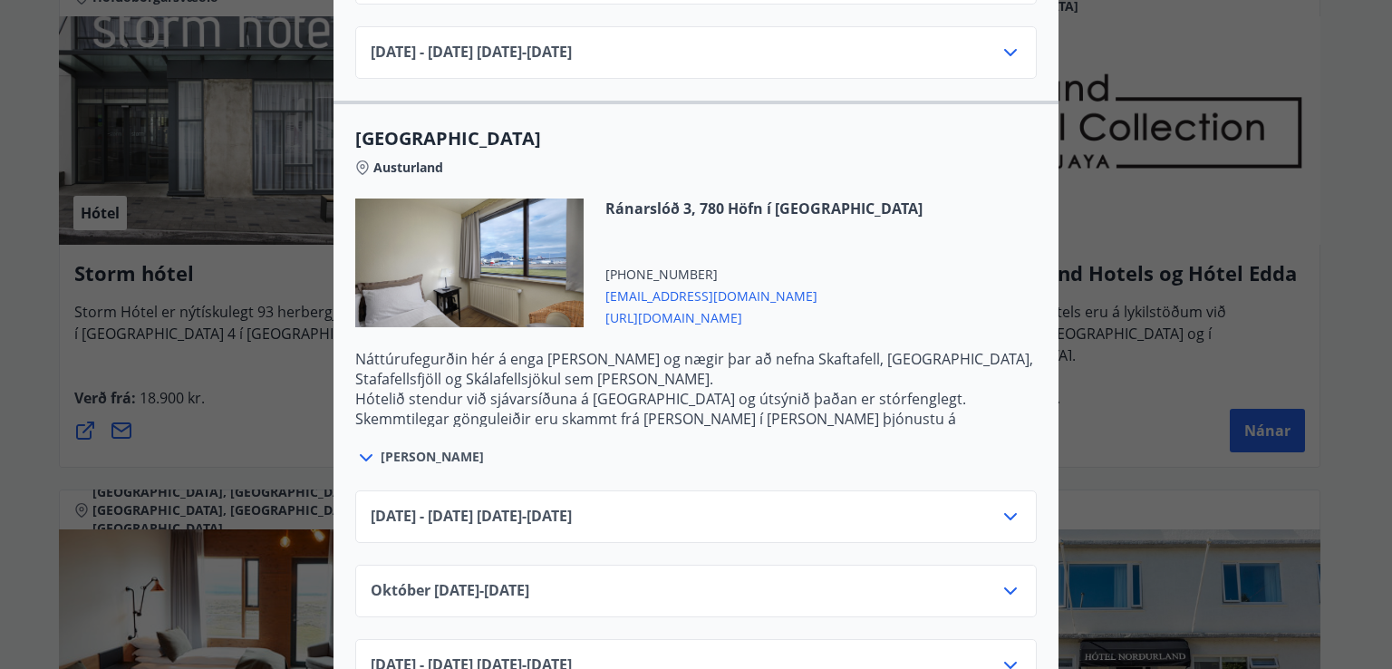
scroll to position [2990, 0]
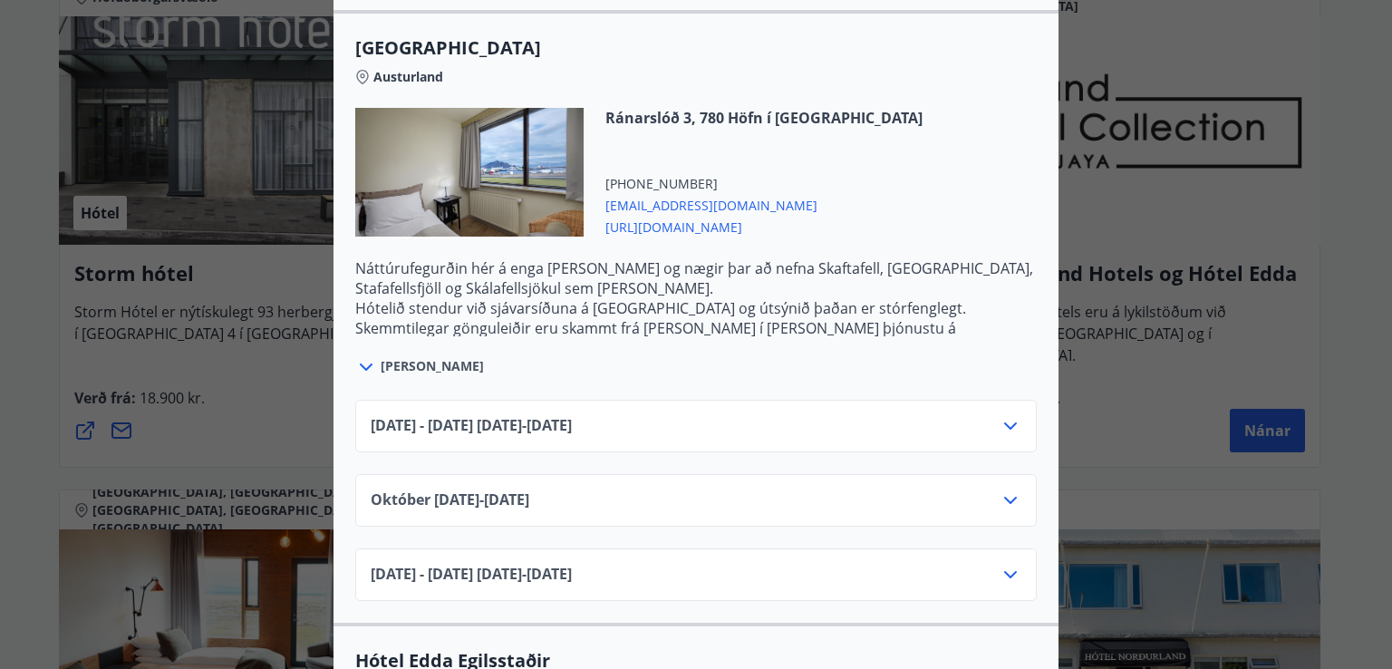
click at [1003, 415] on icon at bounding box center [1010, 426] width 22 height 22
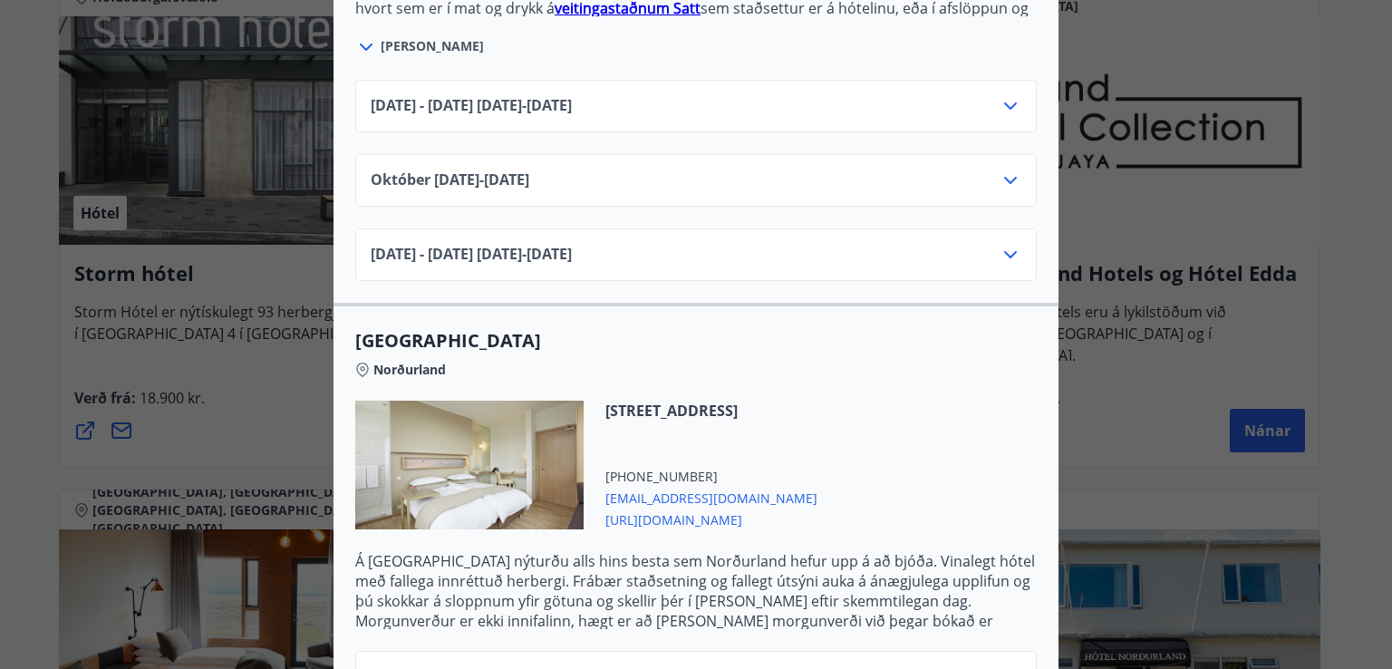
scroll to position [815, 0]
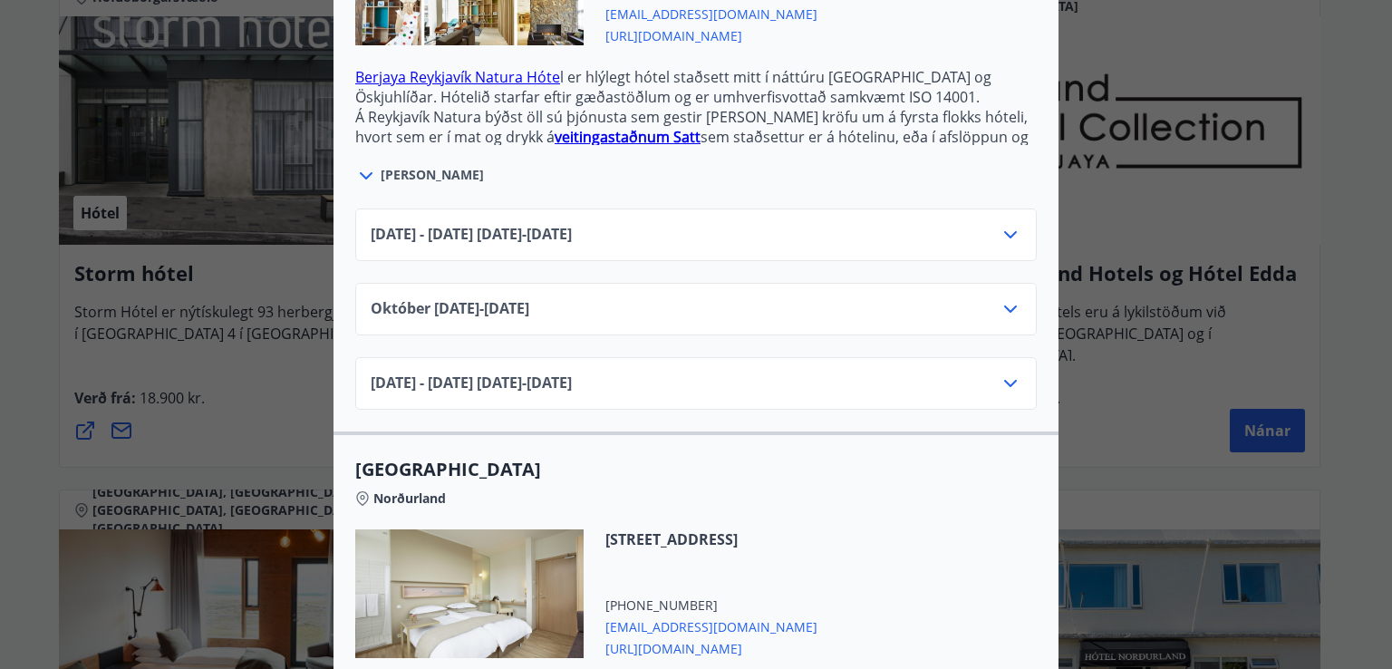
click at [1138, 216] on div "Berjaya Iceland Hotels og Hótel Edda Berjaya Iceland Hotels og Hótel Edda eru h…" at bounding box center [696, 334] width 1392 height 669
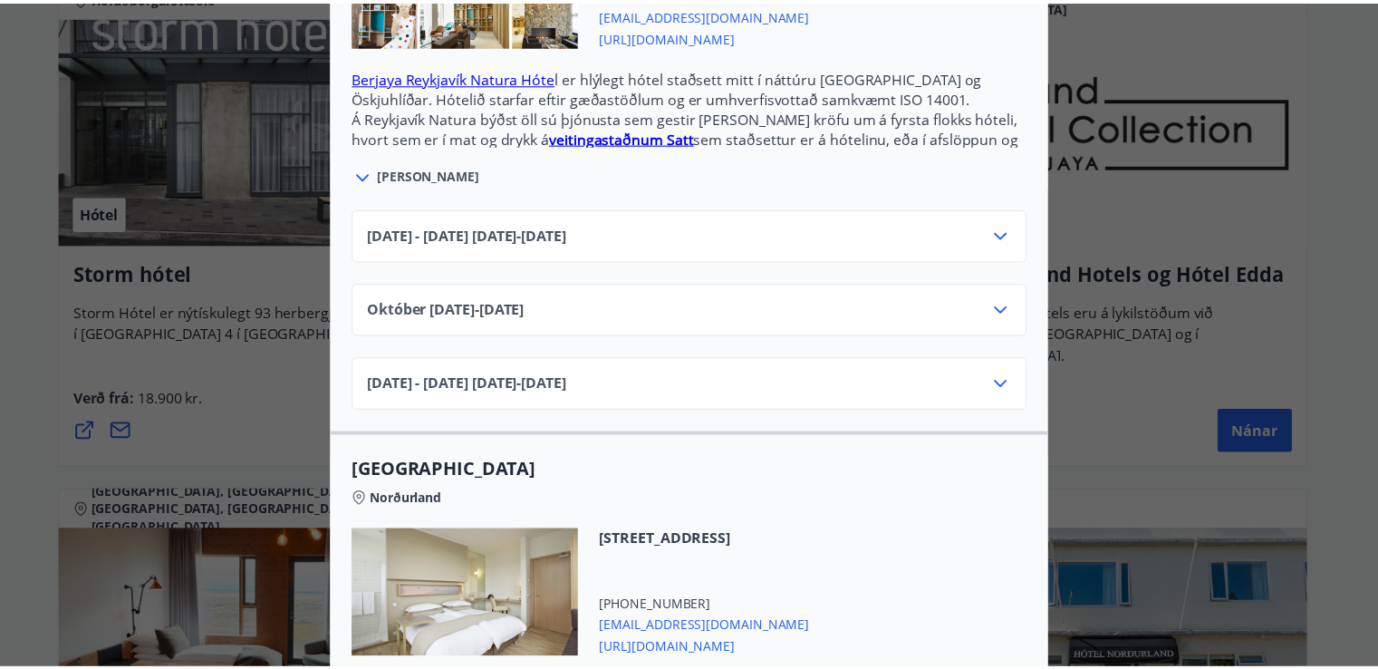
scroll to position [0, 0]
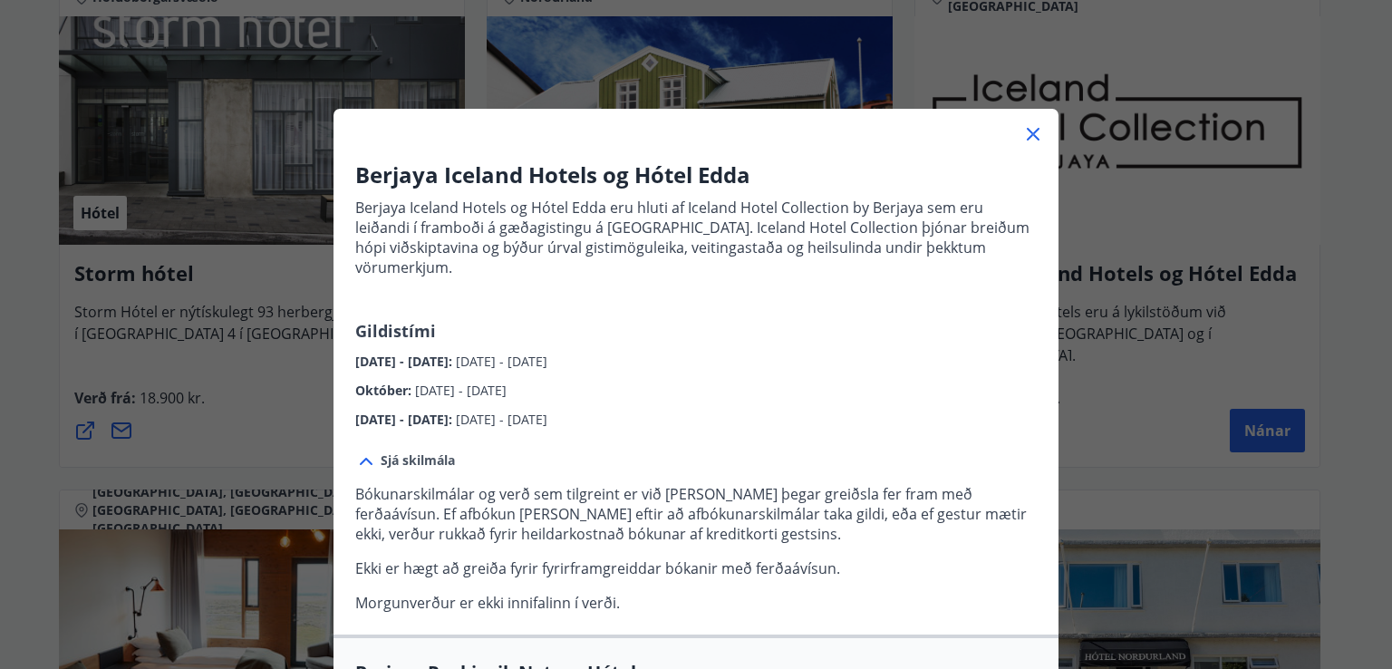
drag, startPoint x: 1022, startPoint y: 128, endPoint x: 1037, endPoint y: 142, distance: 21.1
click at [1023, 128] on icon at bounding box center [1033, 134] width 22 height 22
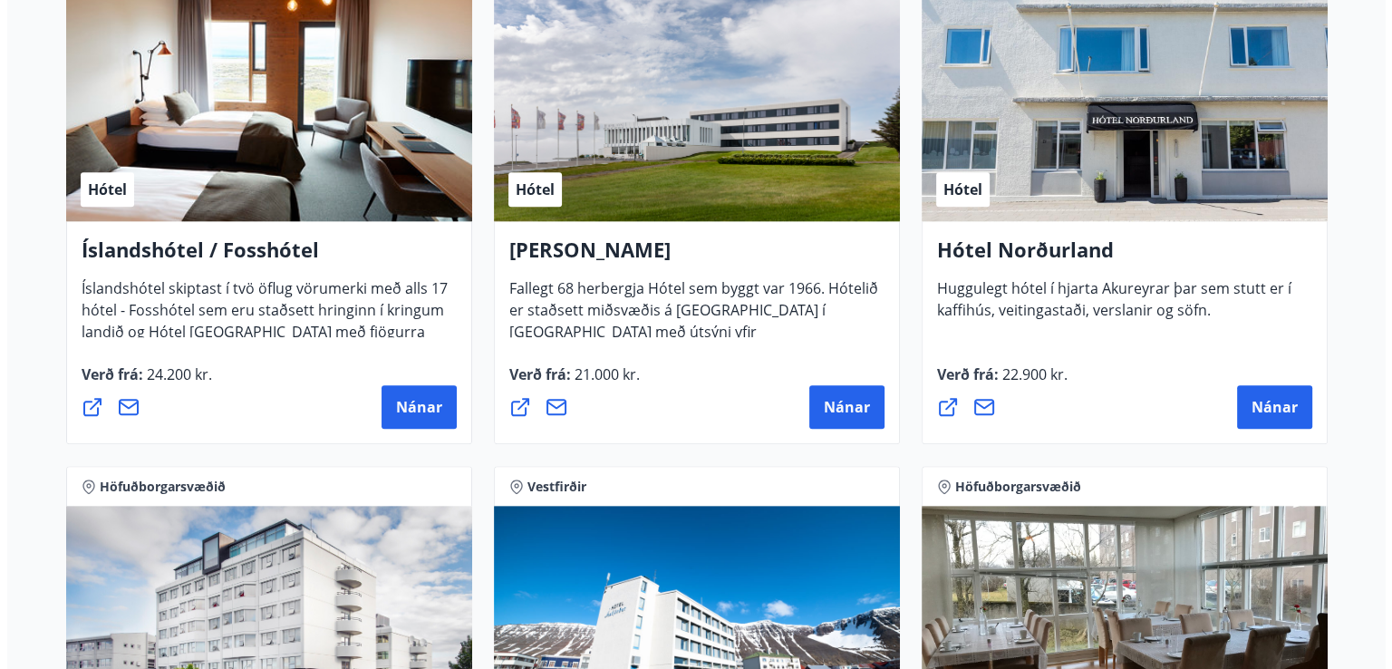
scroll to position [1993, 0]
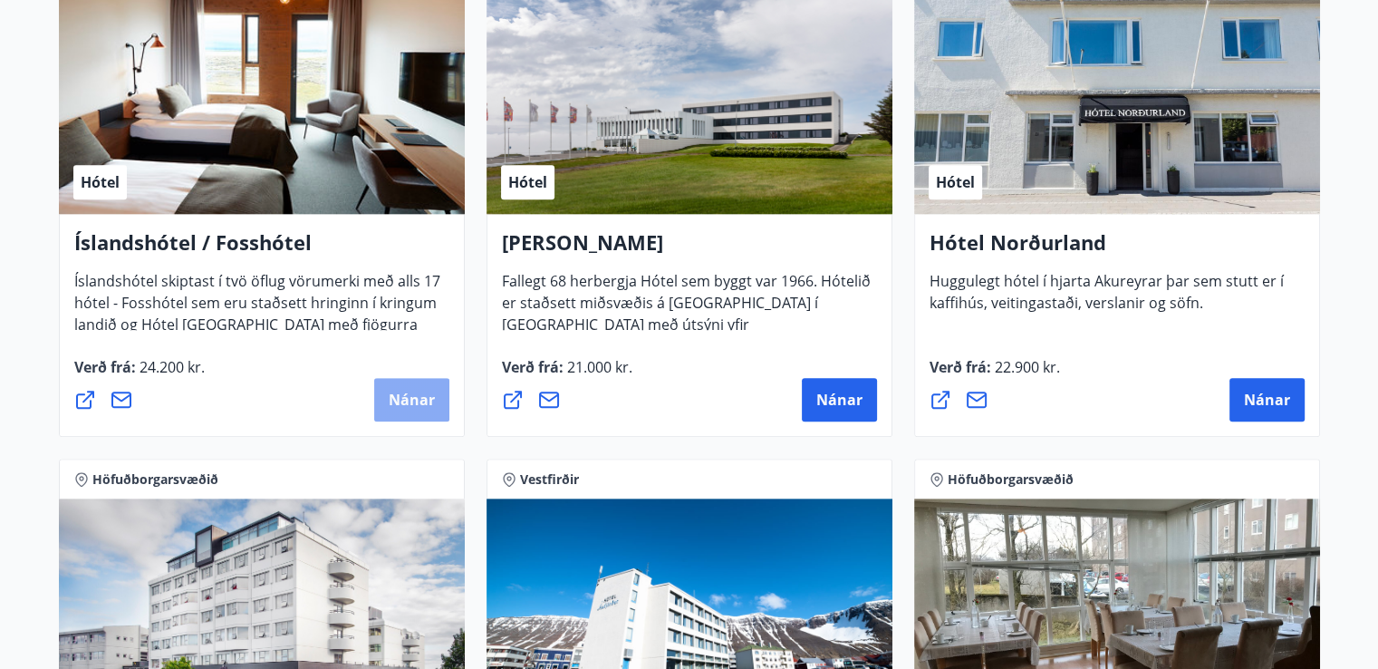
click at [413, 402] on span "Nánar" at bounding box center [412, 400] width 46 height 20
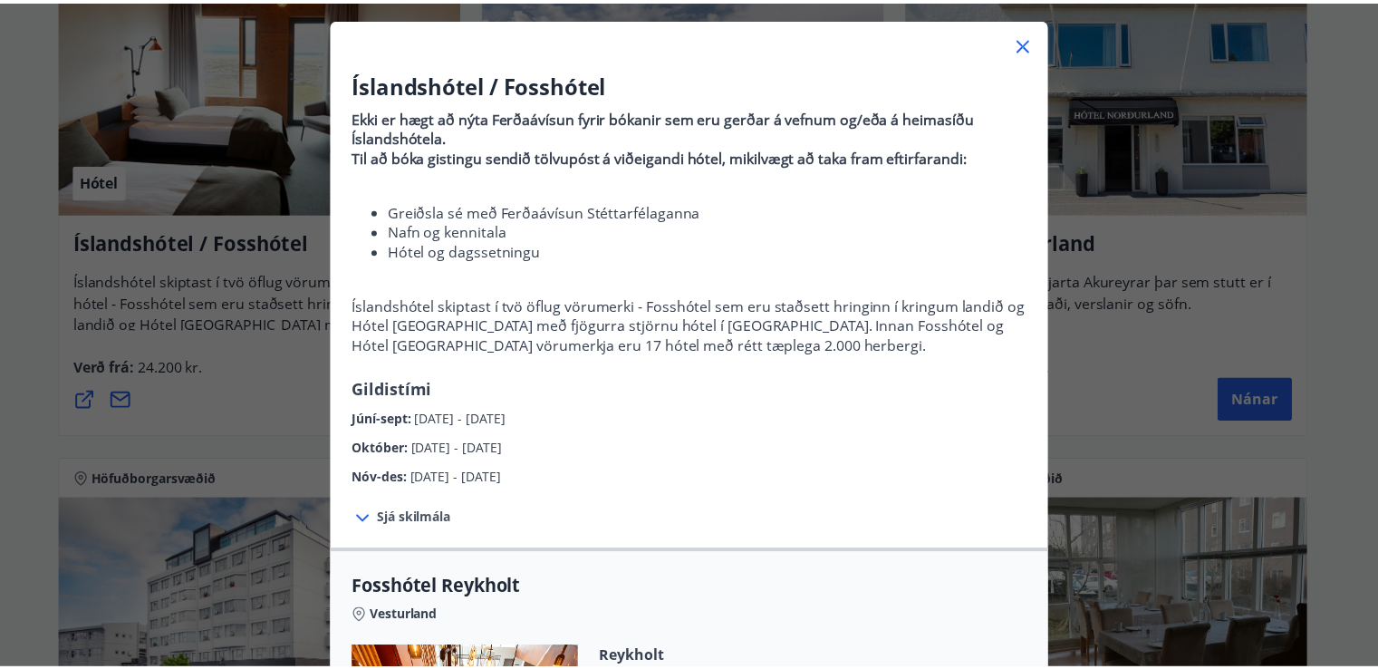
scroll to position [86, 0]
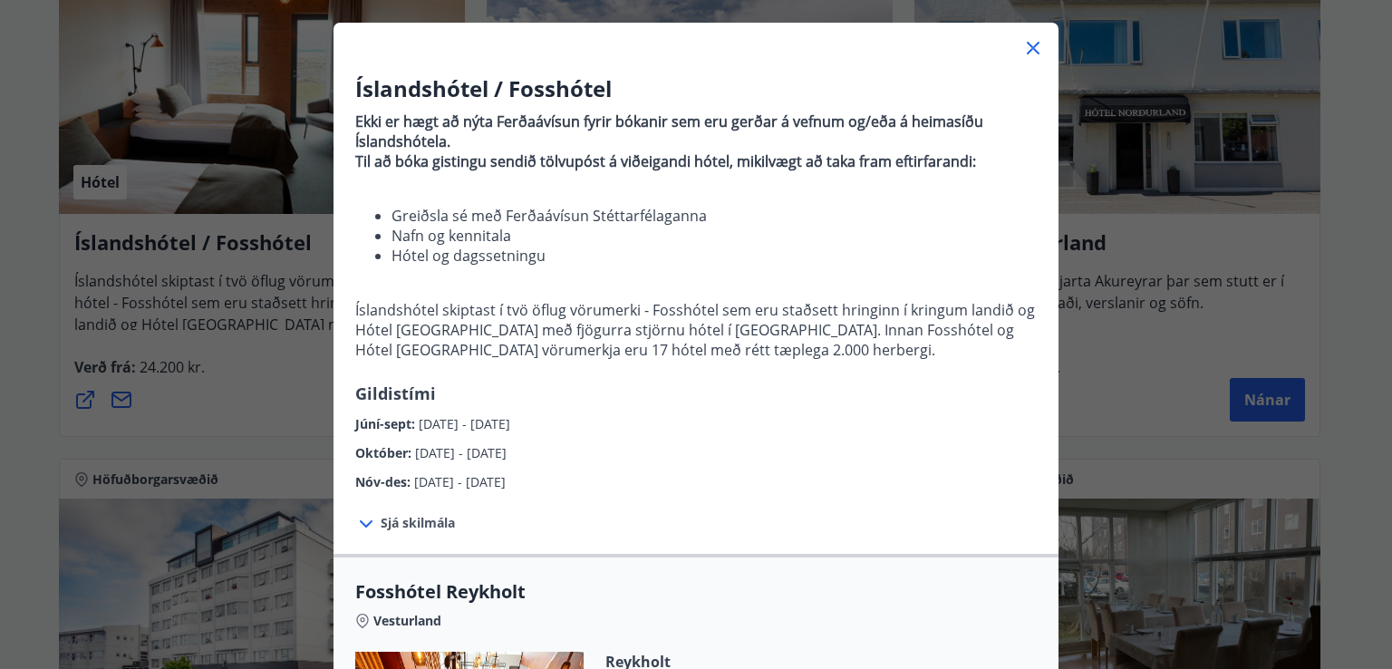
click at [1034, 48] on icon at bounding box center [1033, 48] width 22 height 22
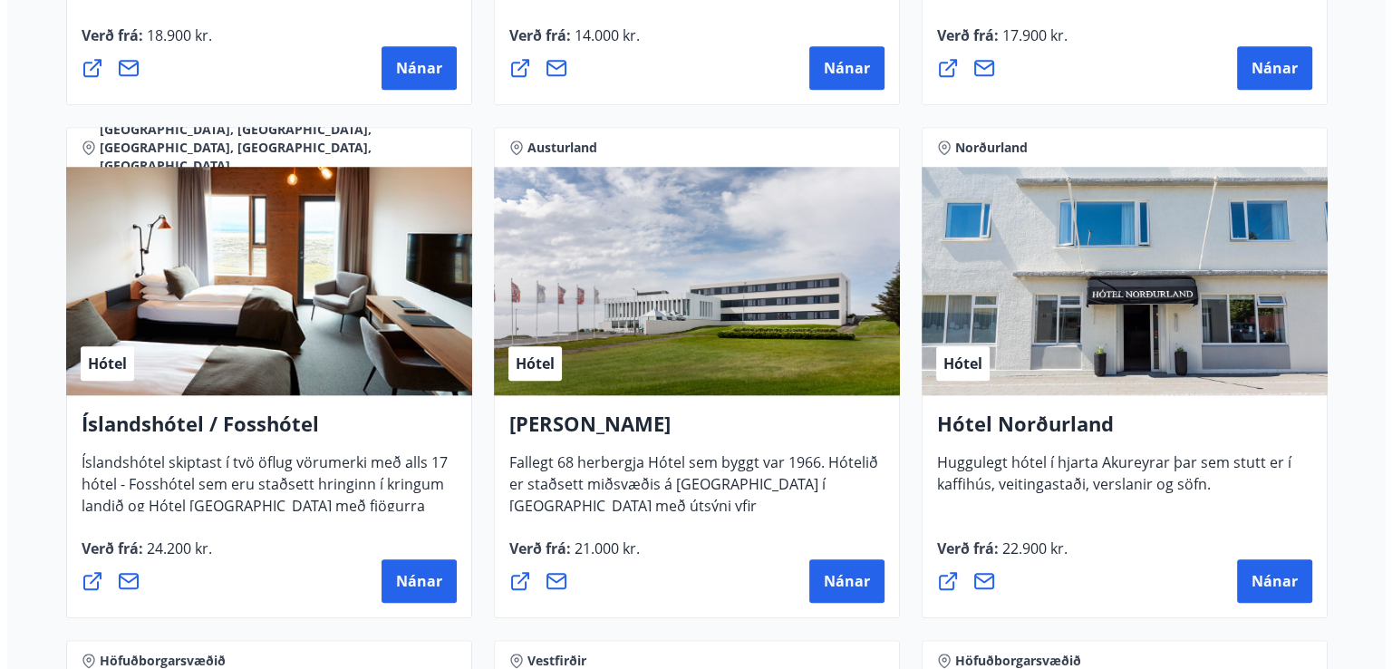
scroll to position [1993, 0]
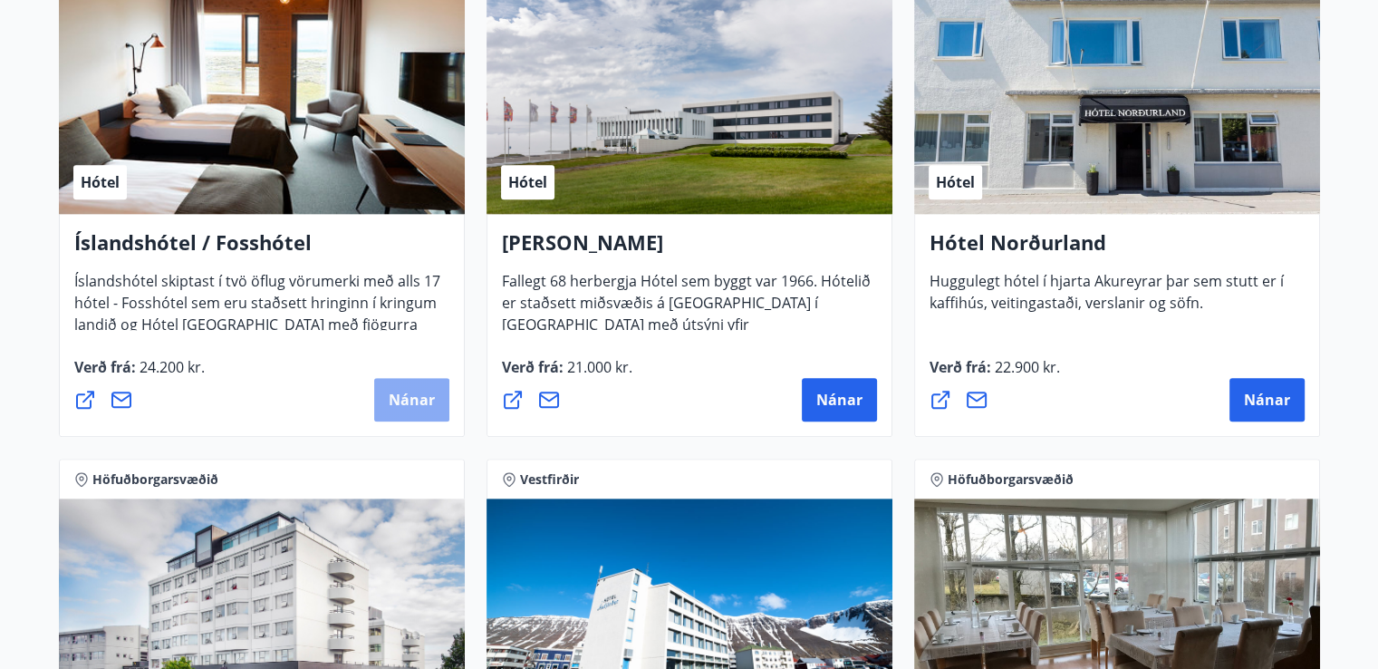
click at [393, 392] on span "Nánar" at bounding box center [412, 400] width 46 height 20
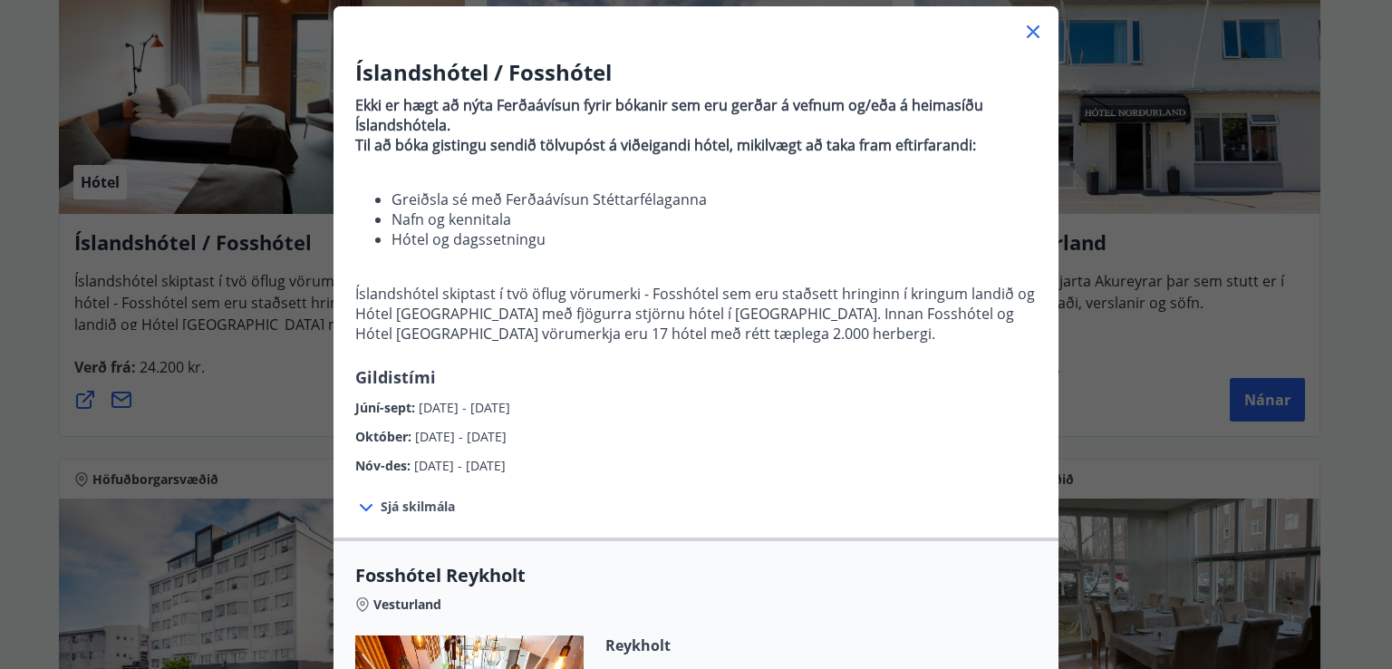
scroll to position [181, 0]
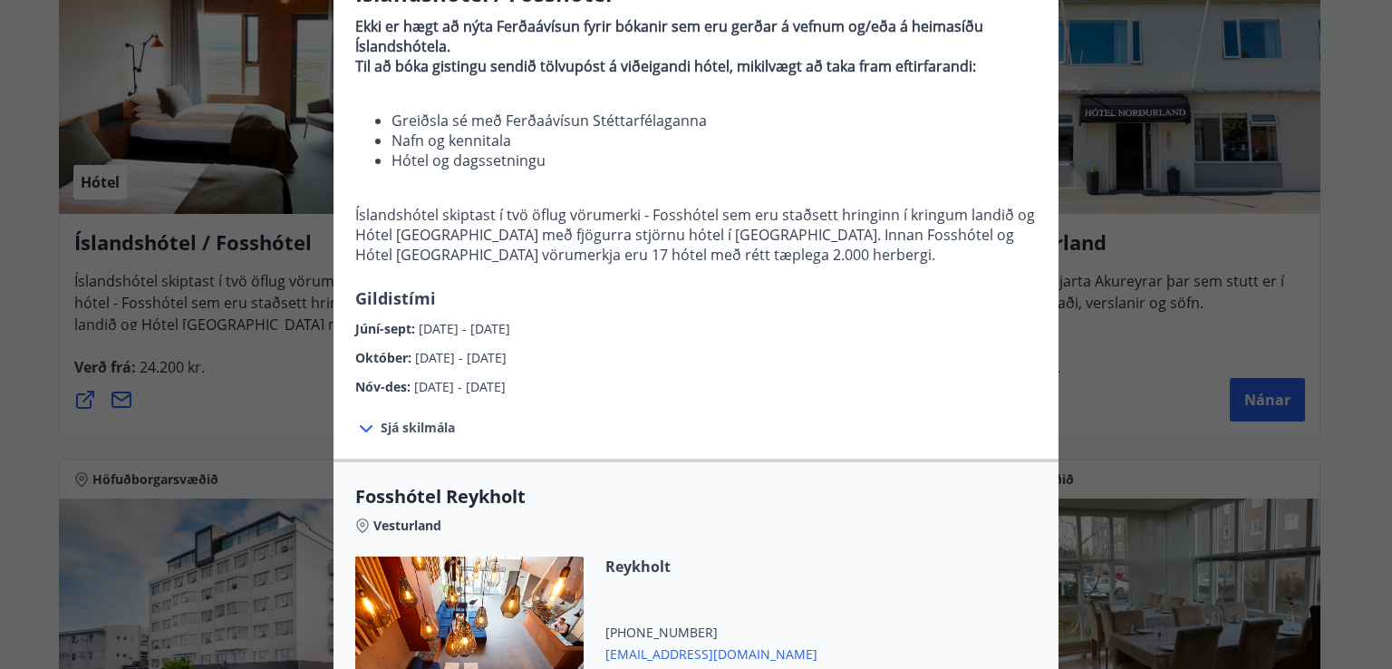
click at [355, 429] on icon at bounding box center [366, 429] width 22 height 22
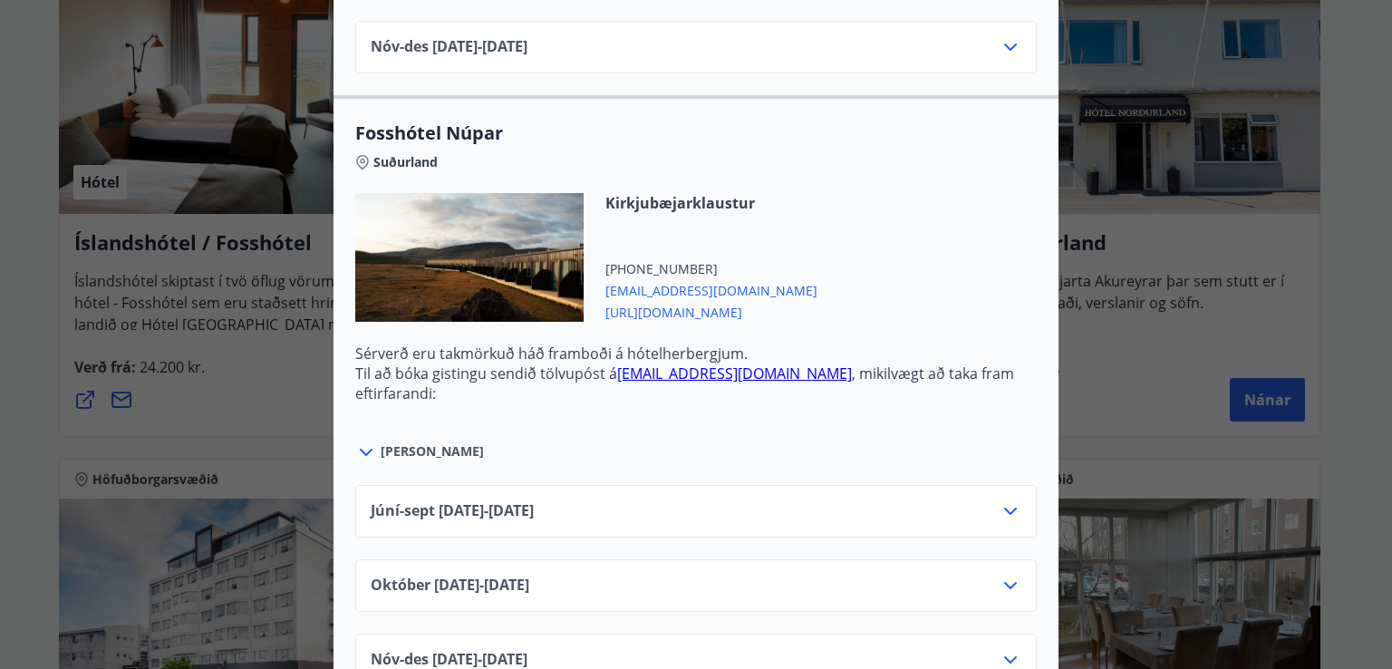
scroll to position [5971, 0]
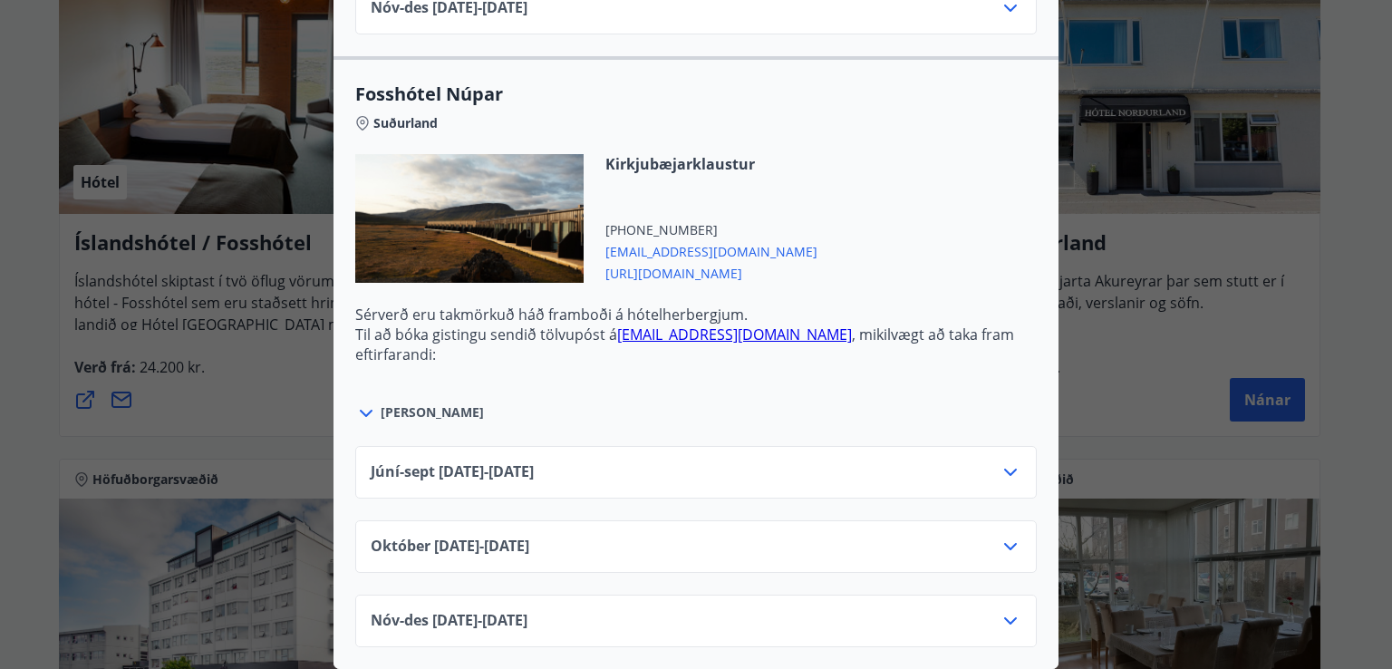
click at [1133, 366] on div "Íslandshótel / Fosshótel Ekki er hægt að nýta Ferðaávísun fyrir bókanir sem eru…" at bounding box center [696, 334] width 1392 height 669
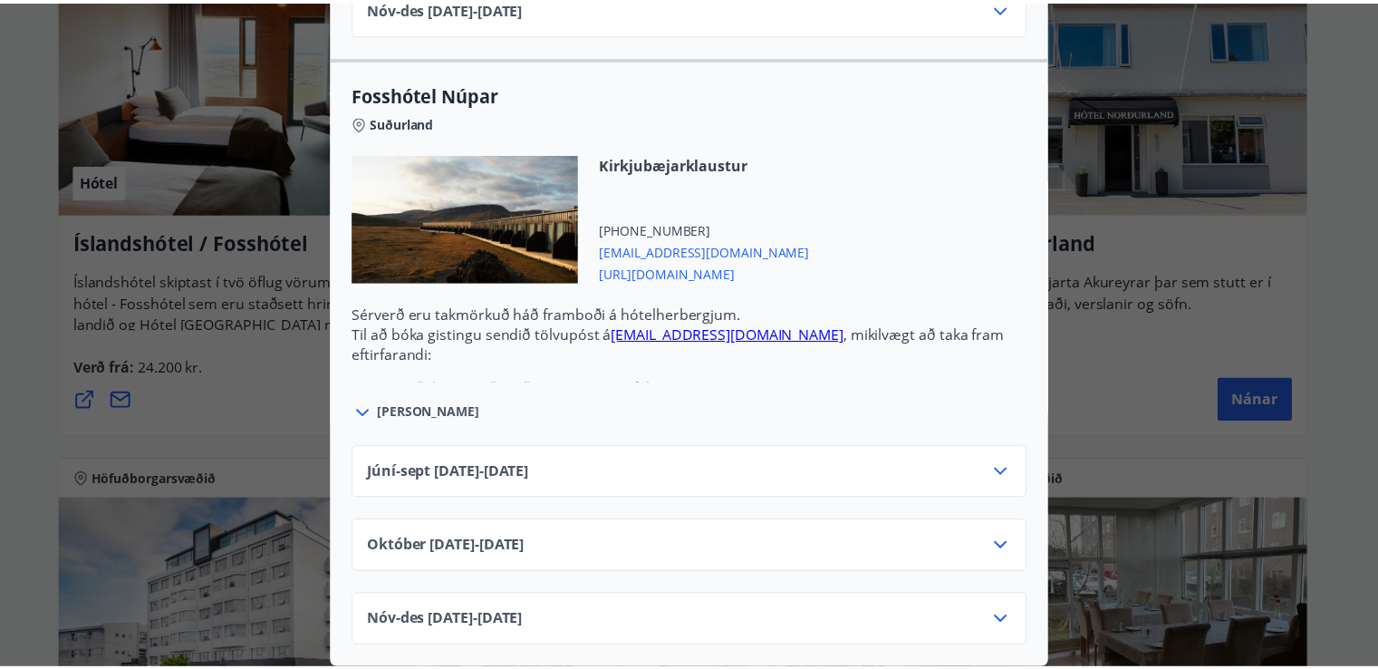
scroll to position [0, 0]
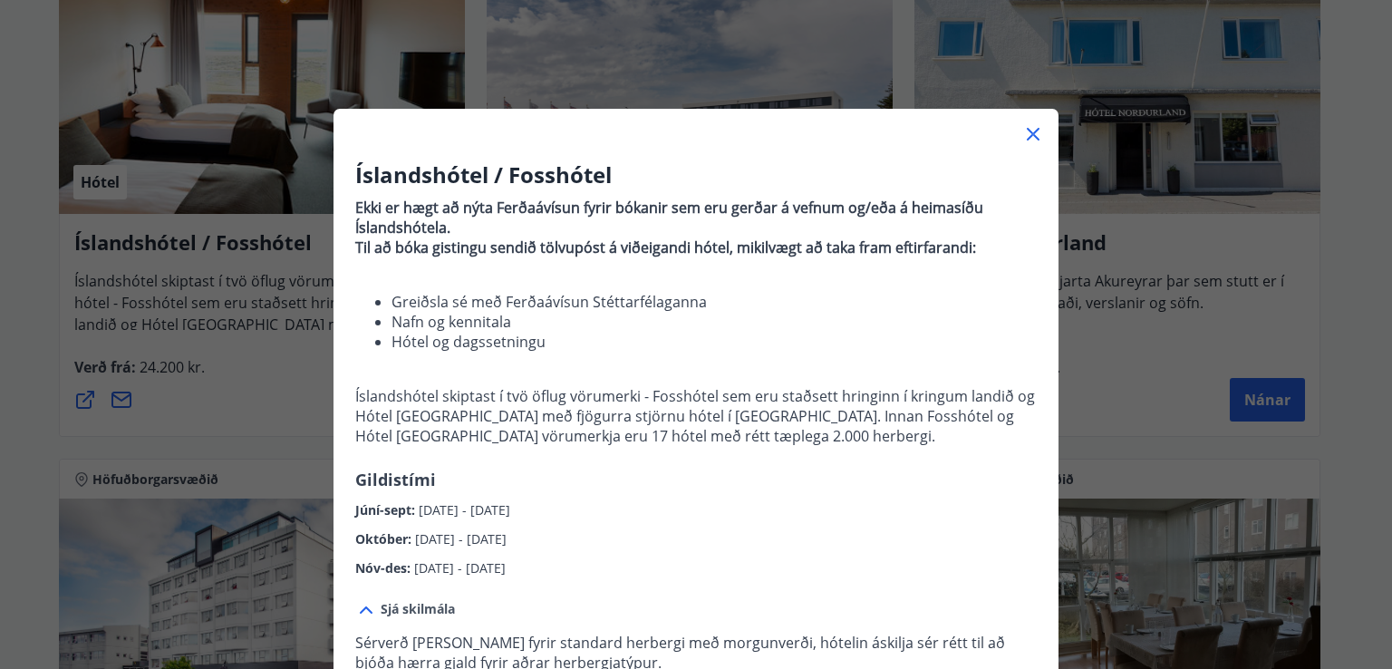
click at [1022, 132] on icon at bounding box center [1033, 134] width 22 height 22
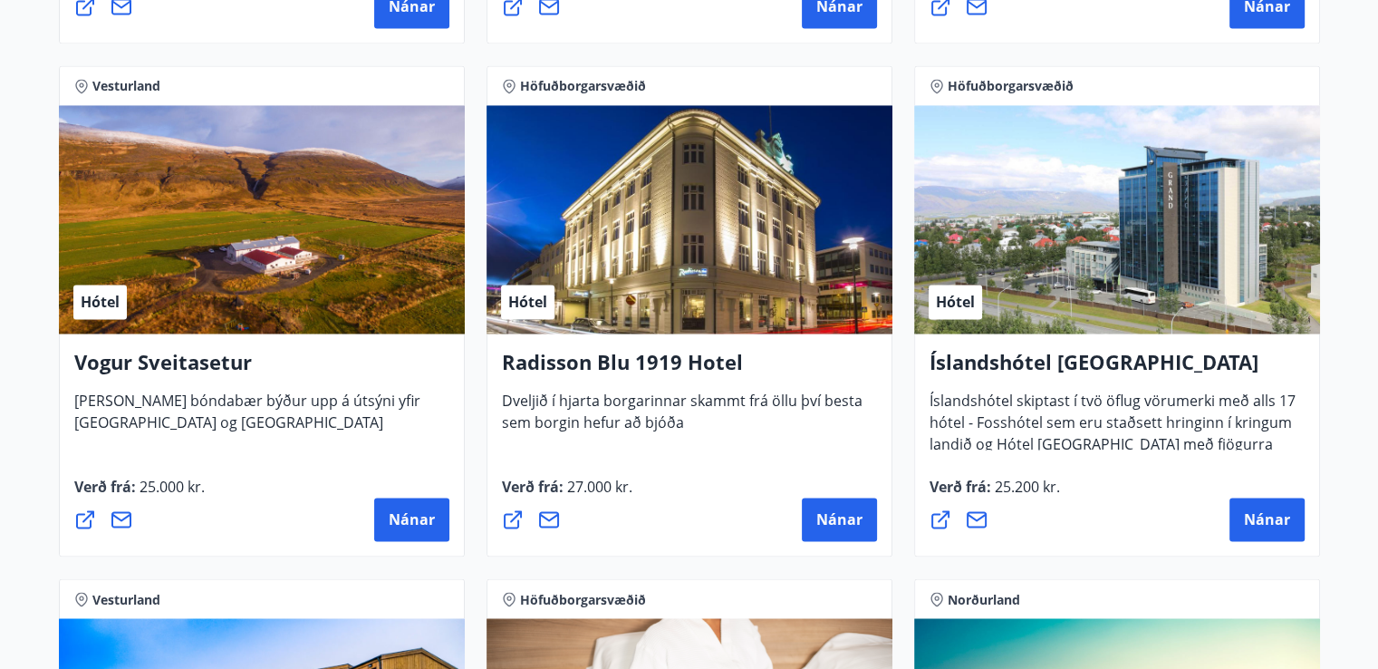
scroll to position [2990, 0]
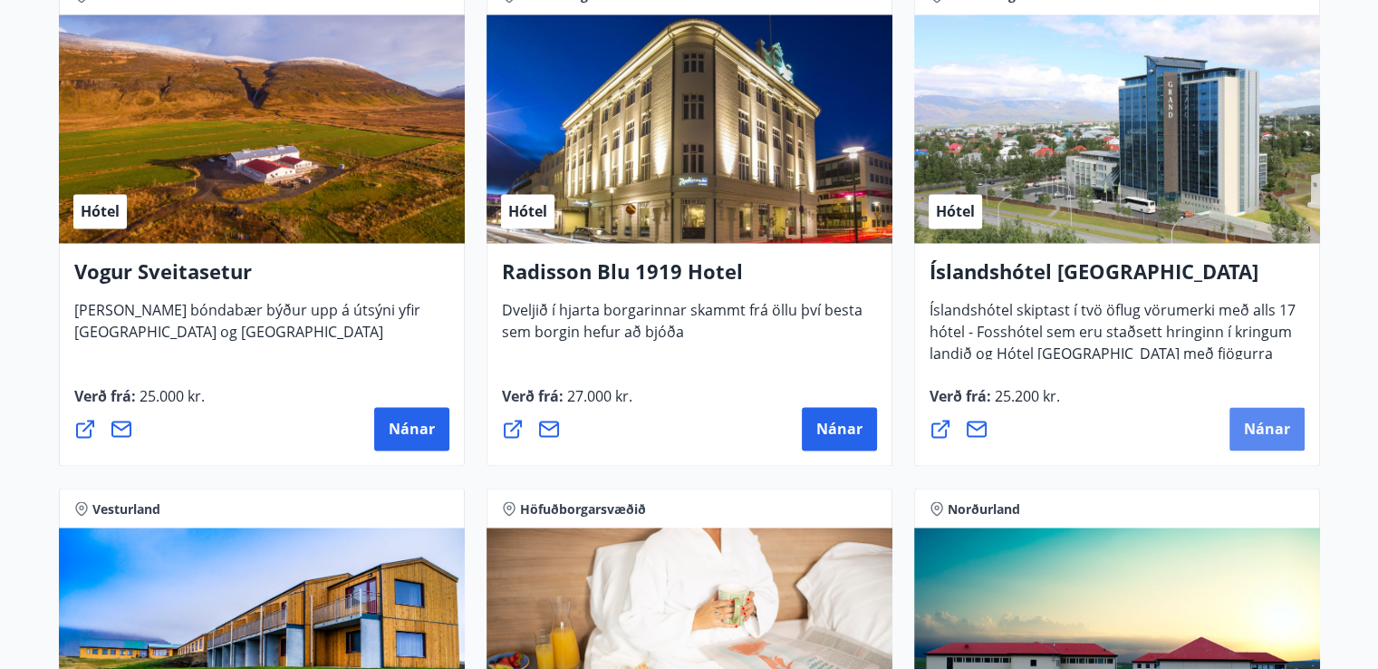
click at [1260, 419] on span "Nánar" at bounding box center [1267, 429] width 46 height 20
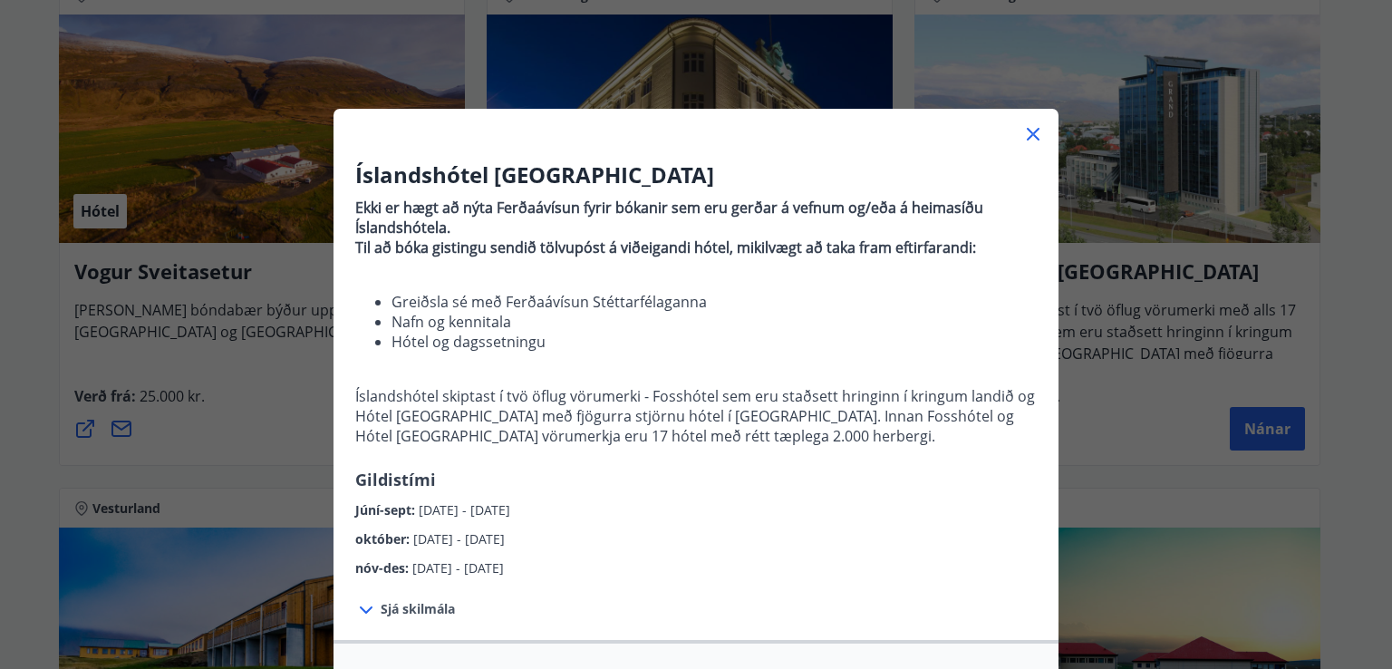
click at [1171, 438] on div "Íslandshótel Reykjavík Ekki er hægt að nýta Ferðaávísun fyrir bókanir sem eru g…" at bounding box center [696, 334] width 1392 height 669
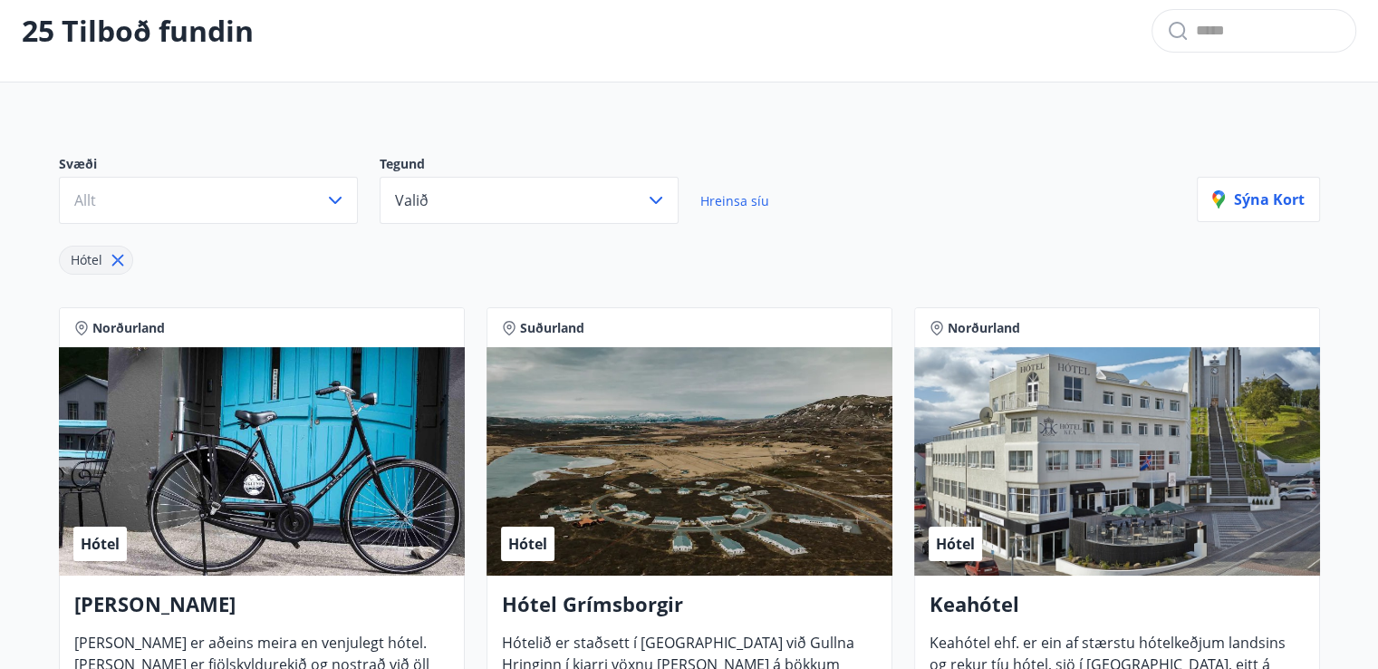
scroll to position [91, 0]
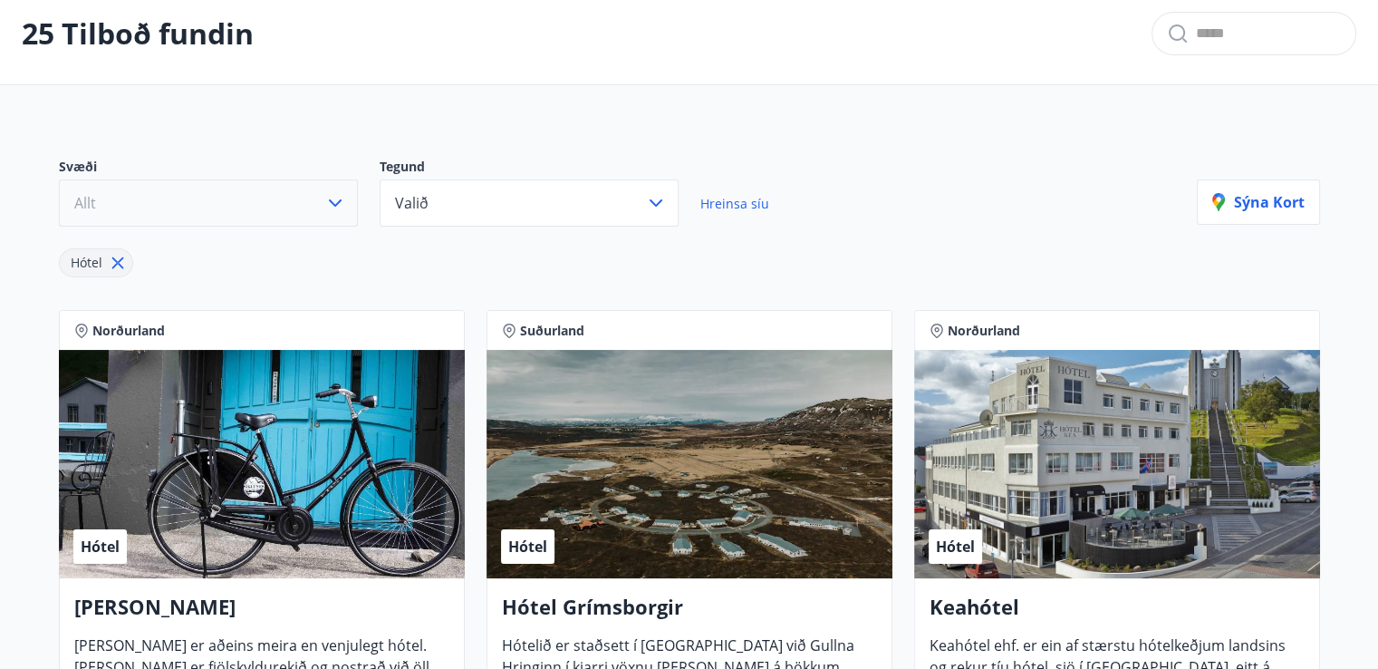
click at [340, 203] on icon "button" at bounding box center [335, 203] width 22 height 22
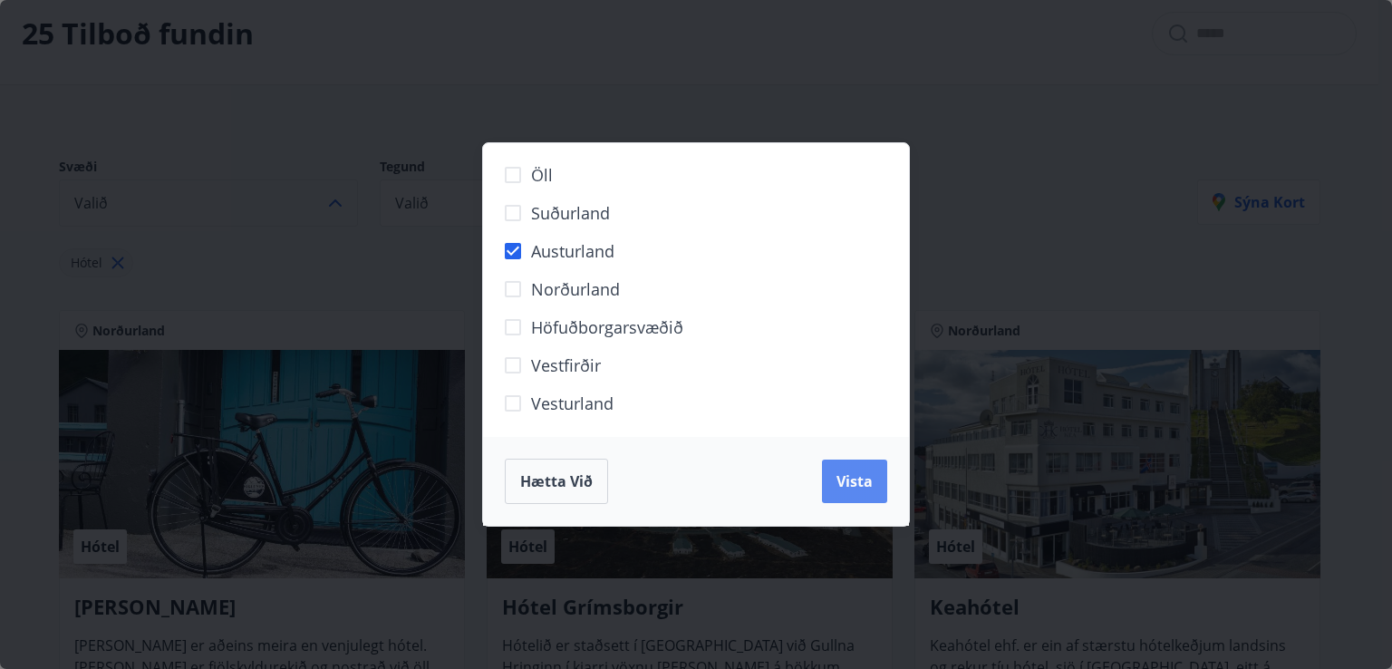
click at [853, 487] on span "Vista" at bounding box center [854, 481] width 36 height 20
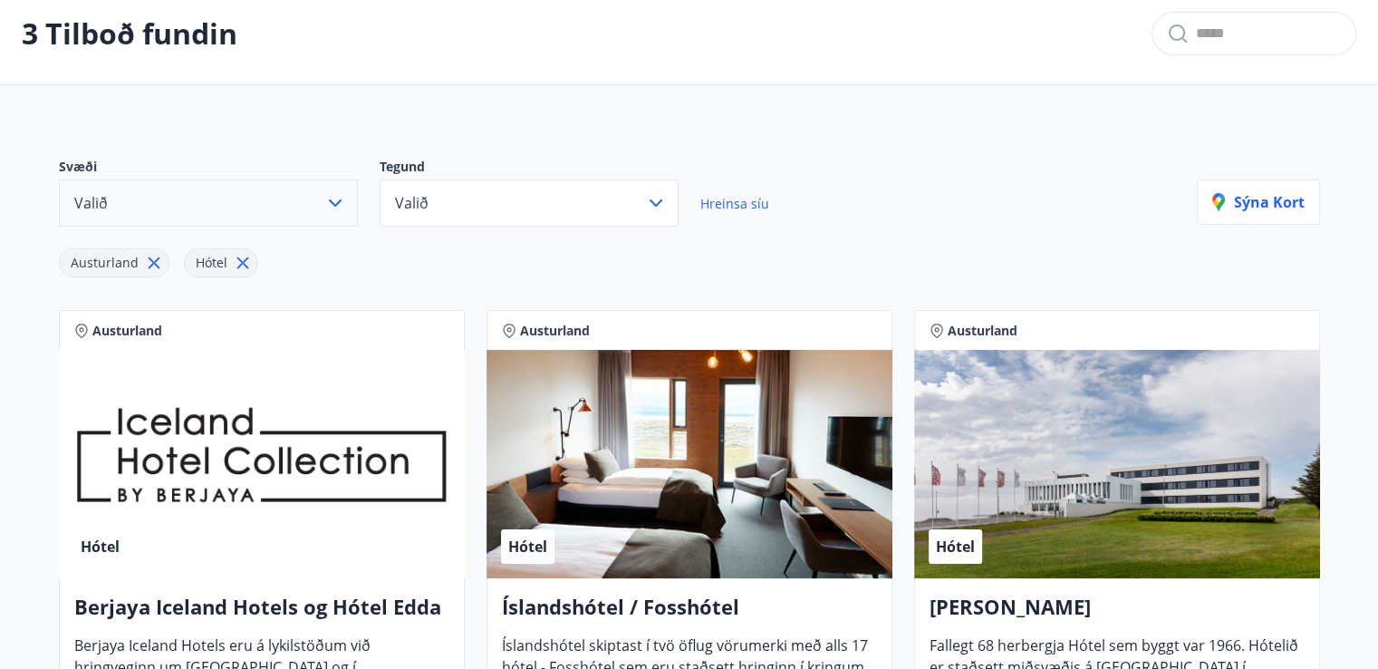
click at [328, 196] on icon "button" at bounding box center [335, 203] width 22 height 22
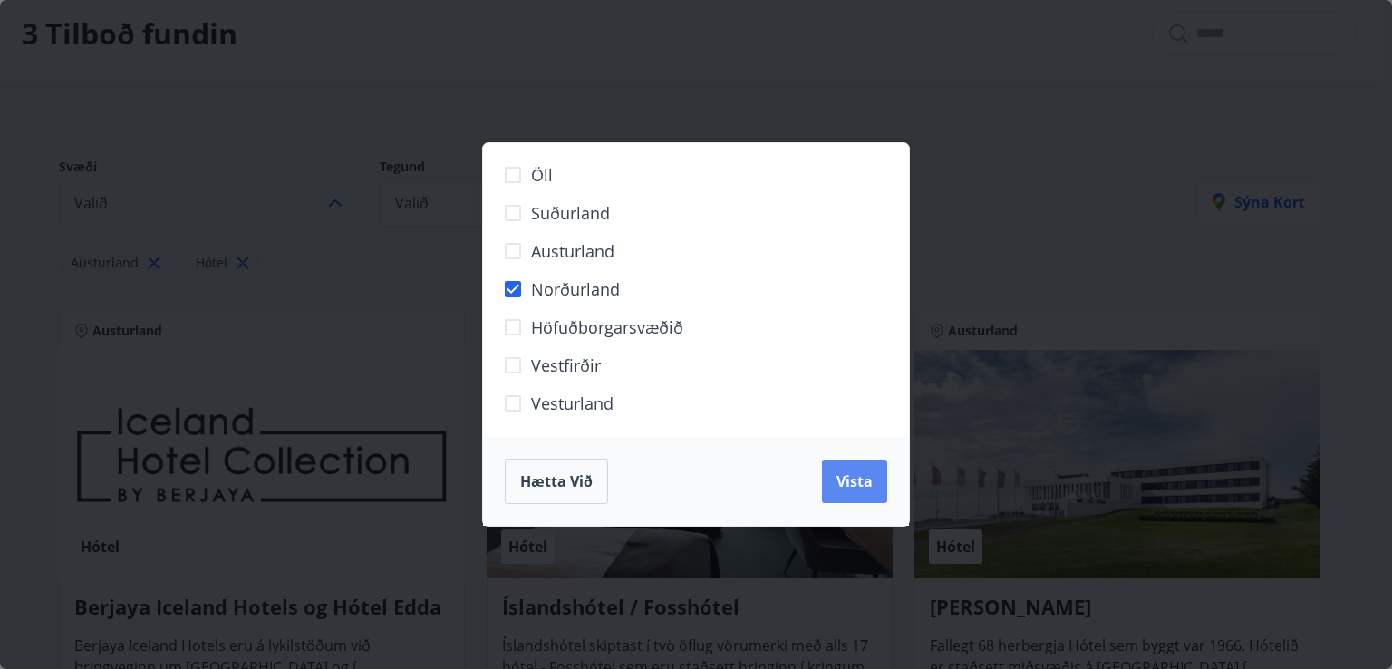
click at [845, 477] on span "Vista" at bounding box center [854, 481] width 36 height 20
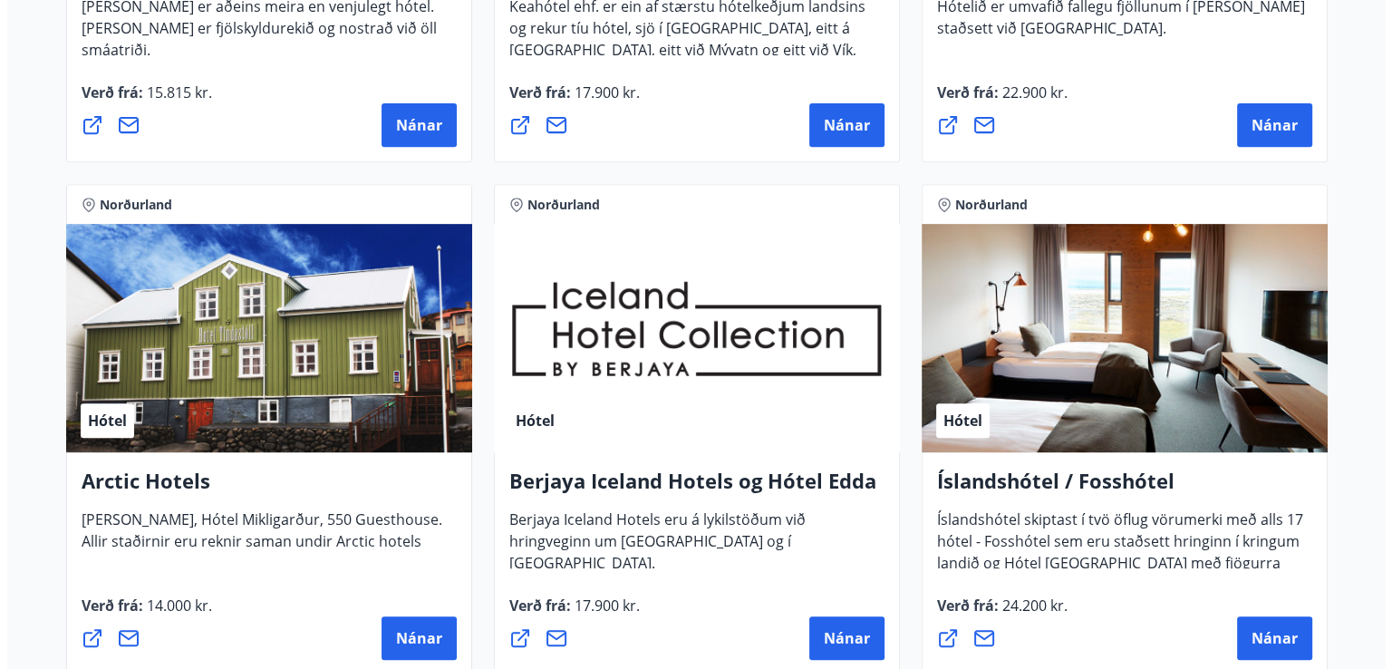
scroll to position [815, 0]
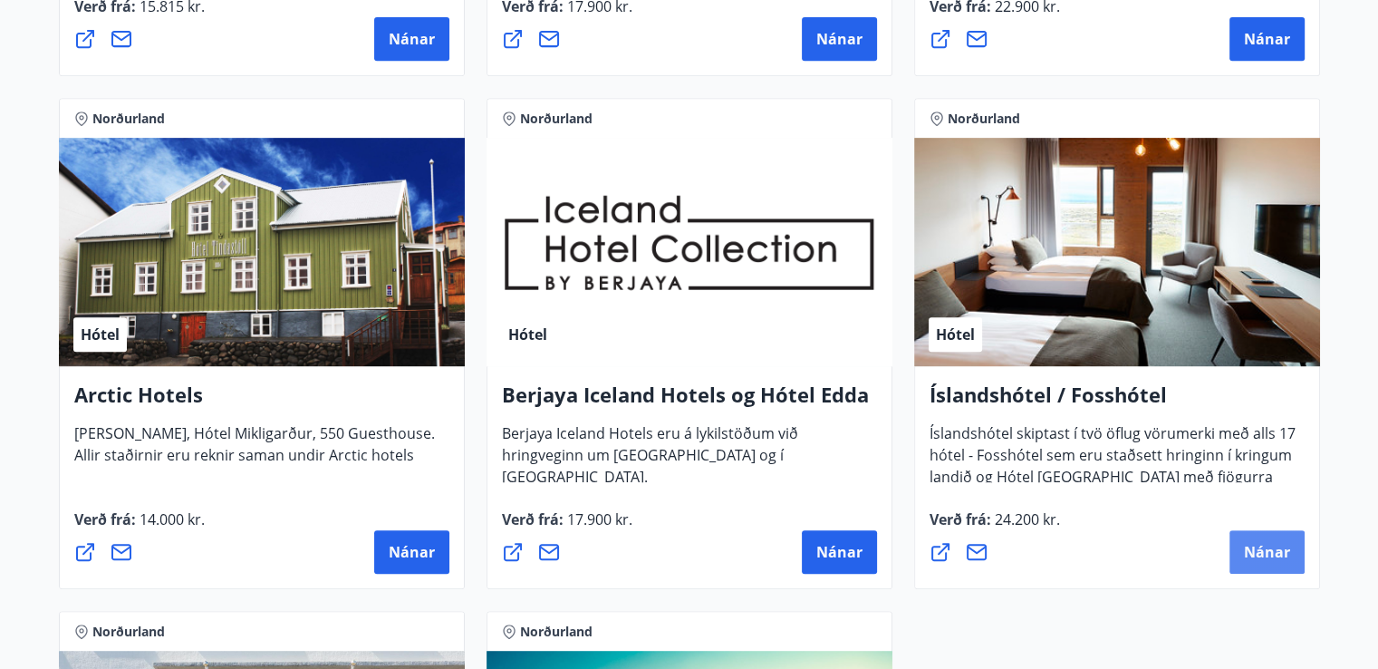
click at [1266, 547] on span "Nánar" at bounding box center [1267, 552] width 46 height 20
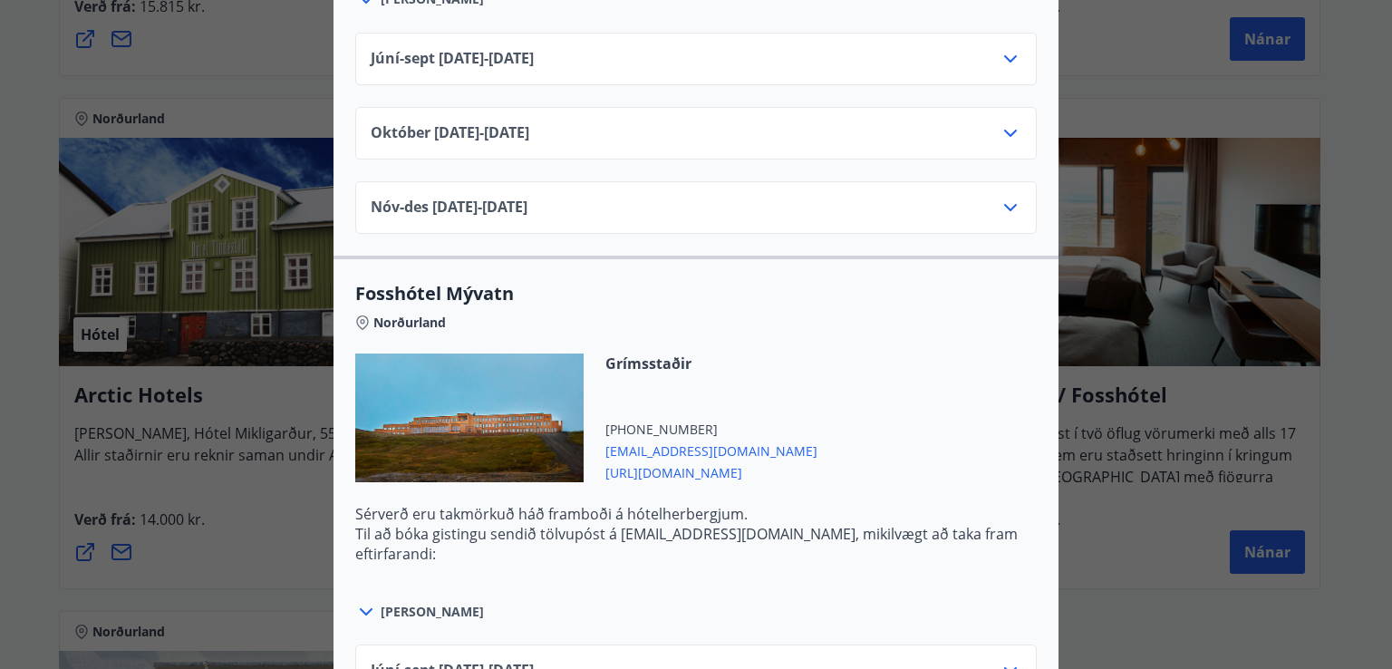
scroll to position [1132, 0]
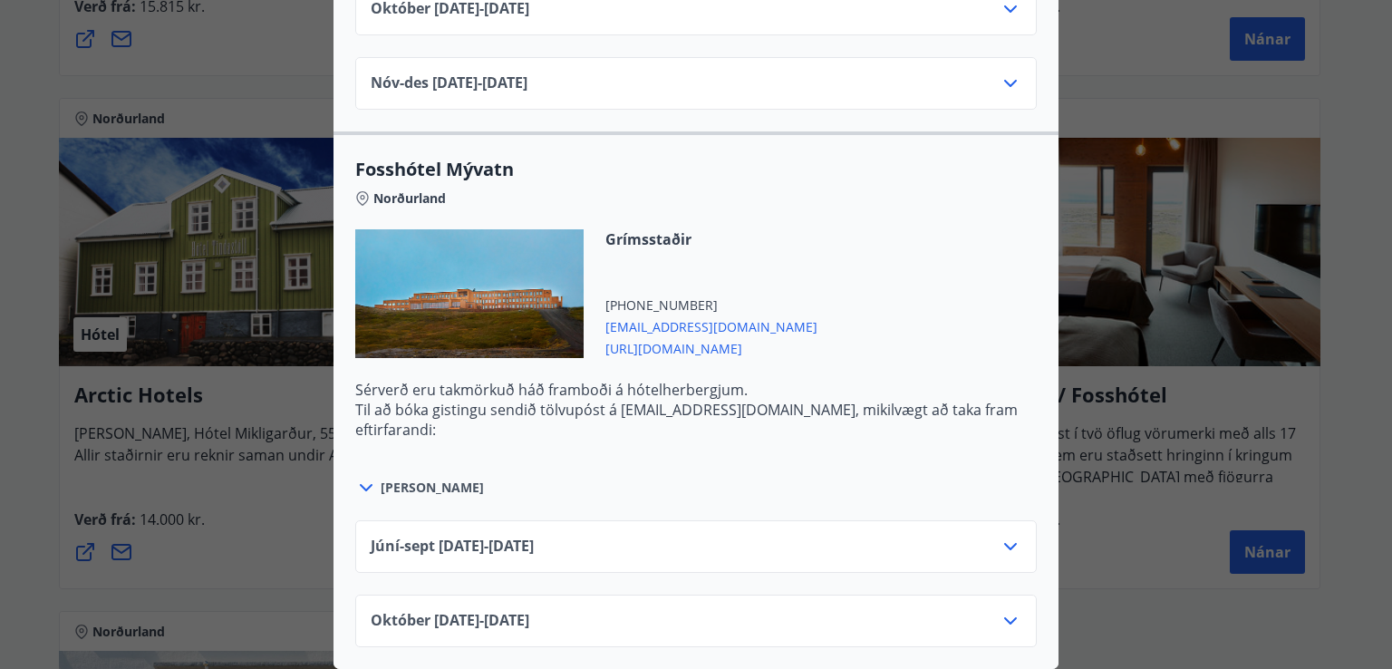
click at [1152, 93] on div "Íslandshótel / Fosshótel Ekki er hægt að nýta Ferðaávísun fyrir bókanir sem eru…" at bounding box center [696, 334] width 1392 height 669
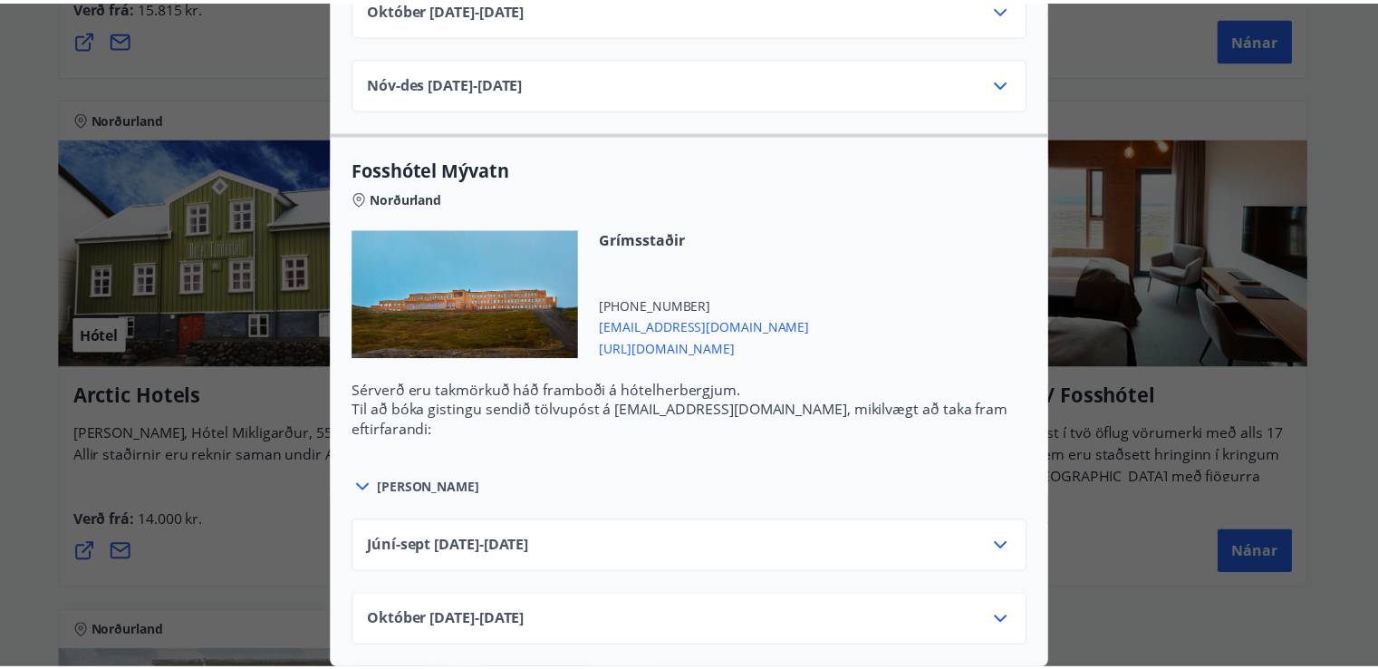
scroll to position [0, 0]
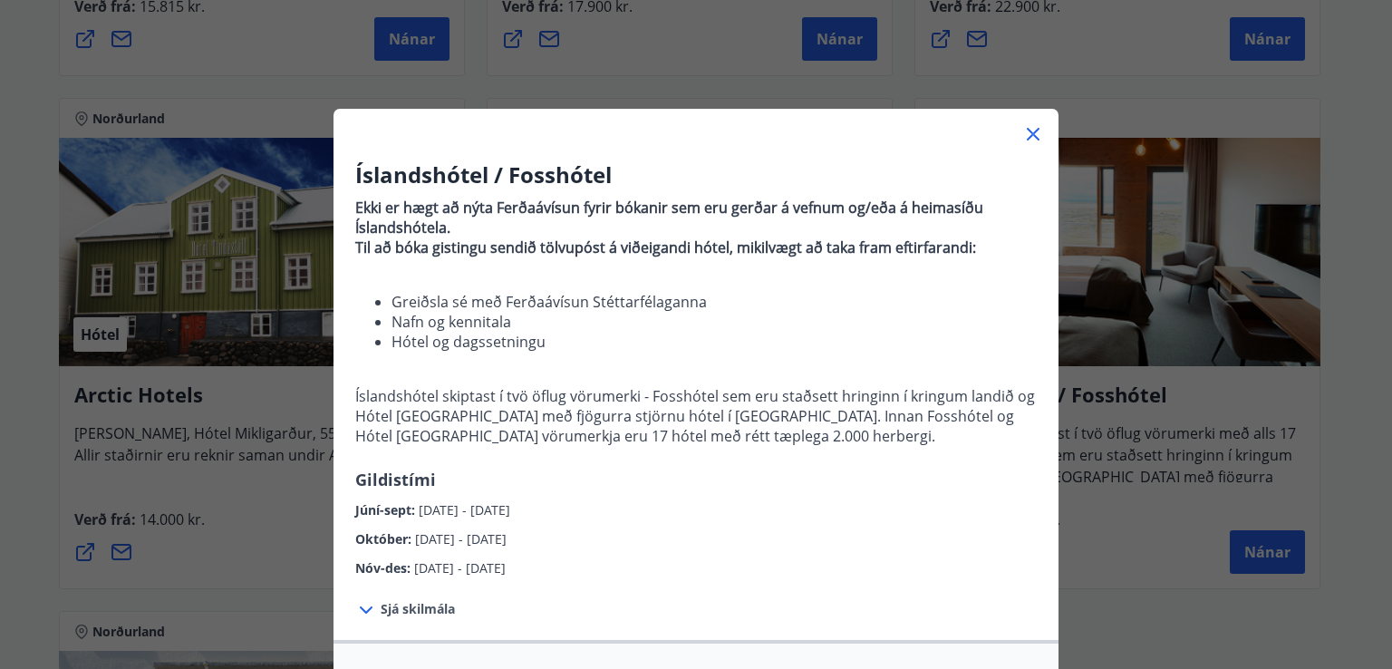
click at [1032, 138] on icon at bounding box center [1033, 134] width 22 height 22
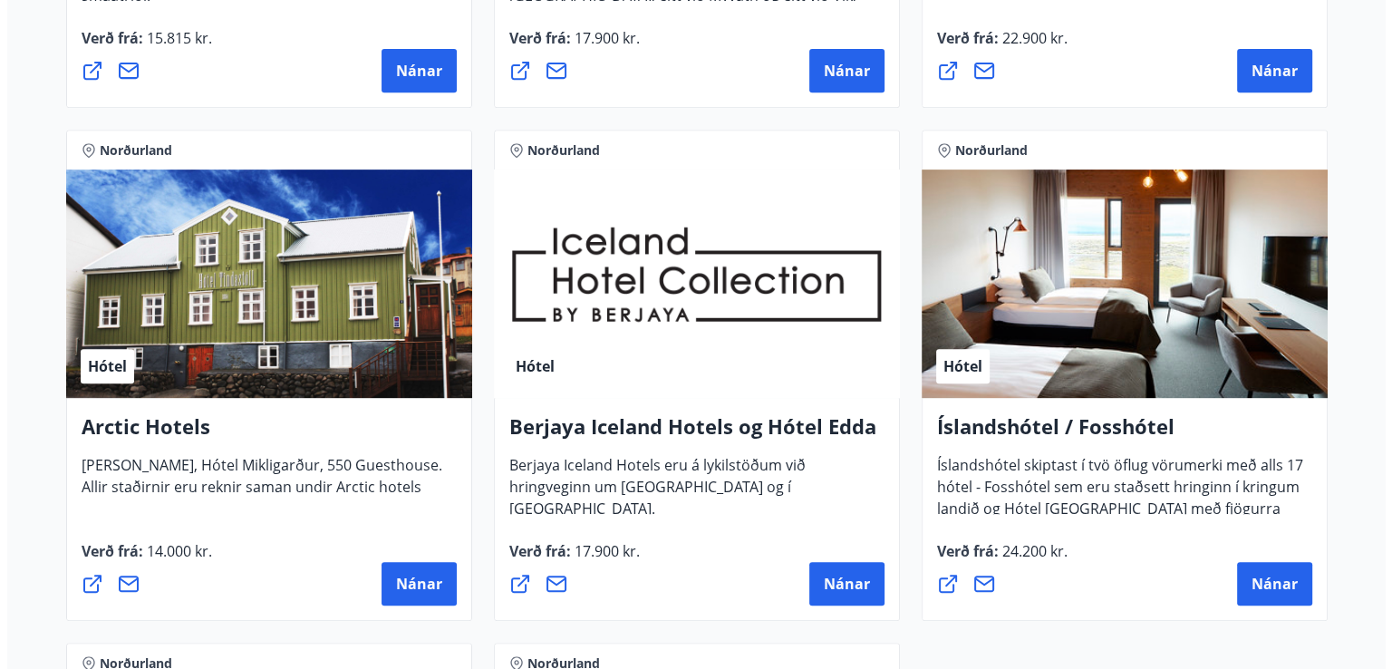
scroll to position [815, 0]
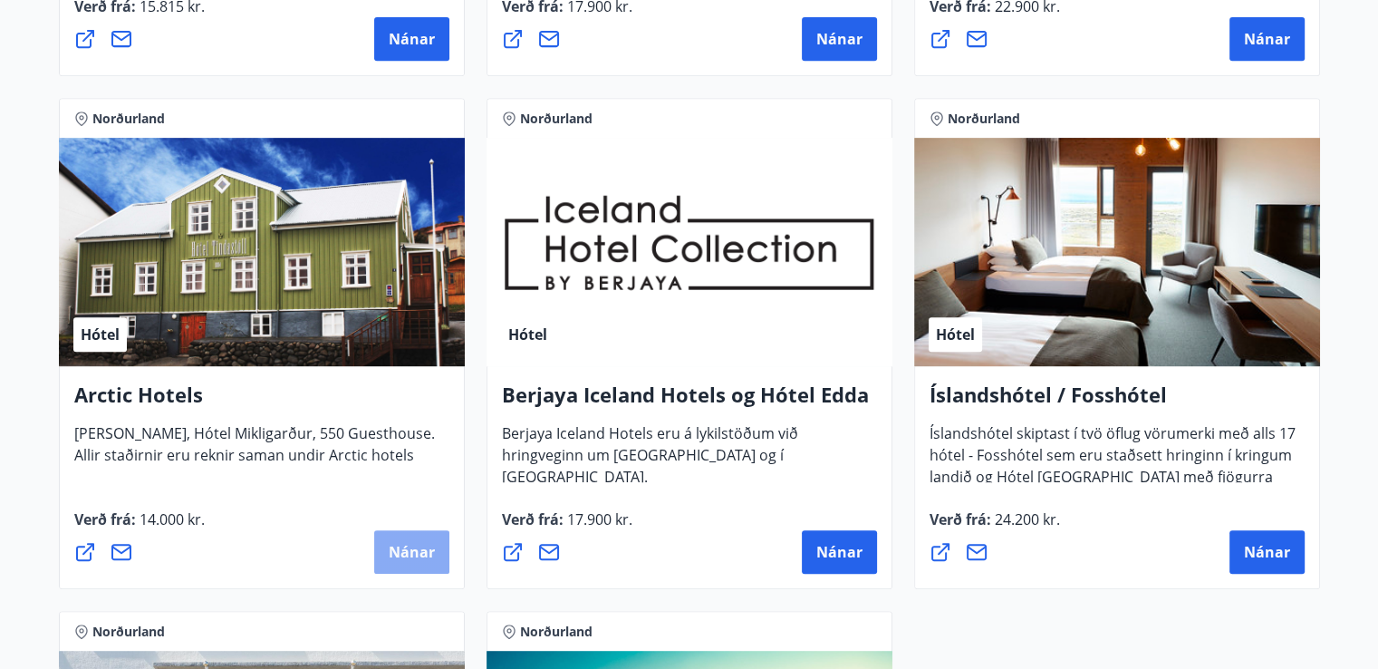
click at [406, 550] on span "Nánar" at bounding box center [412, 552] width 46 height 20
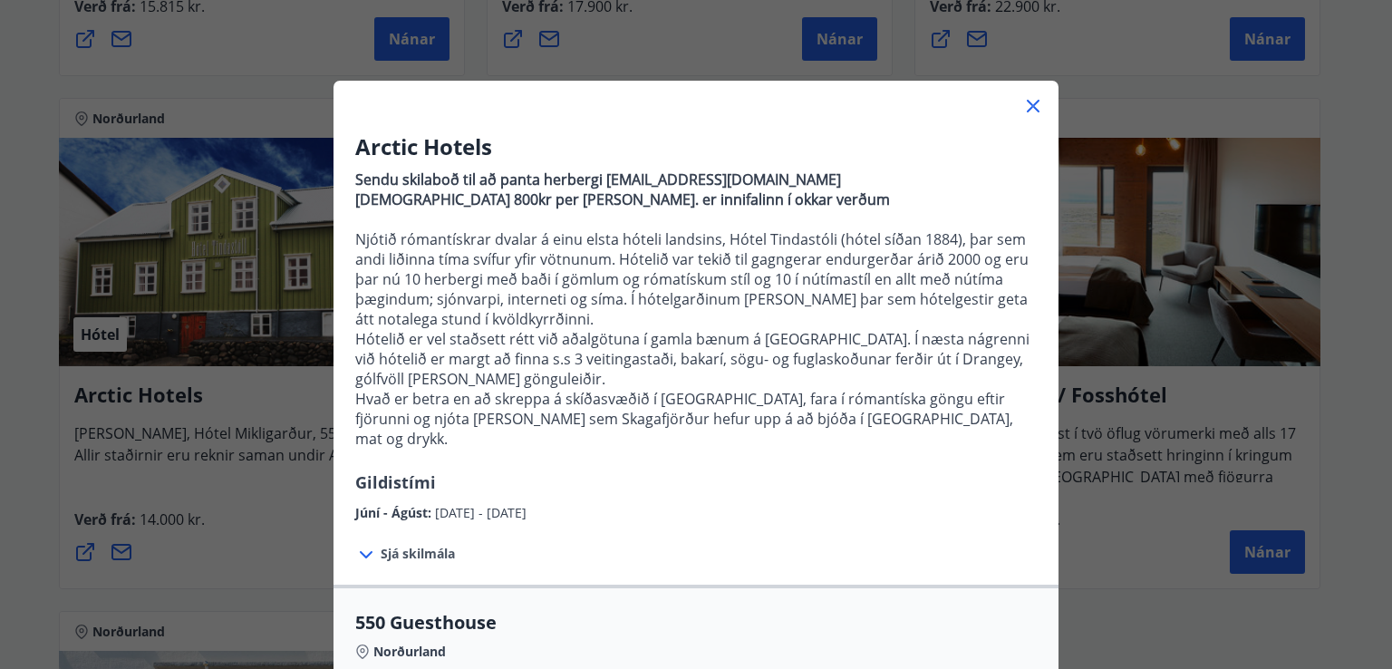
scroll to position [0, 0]
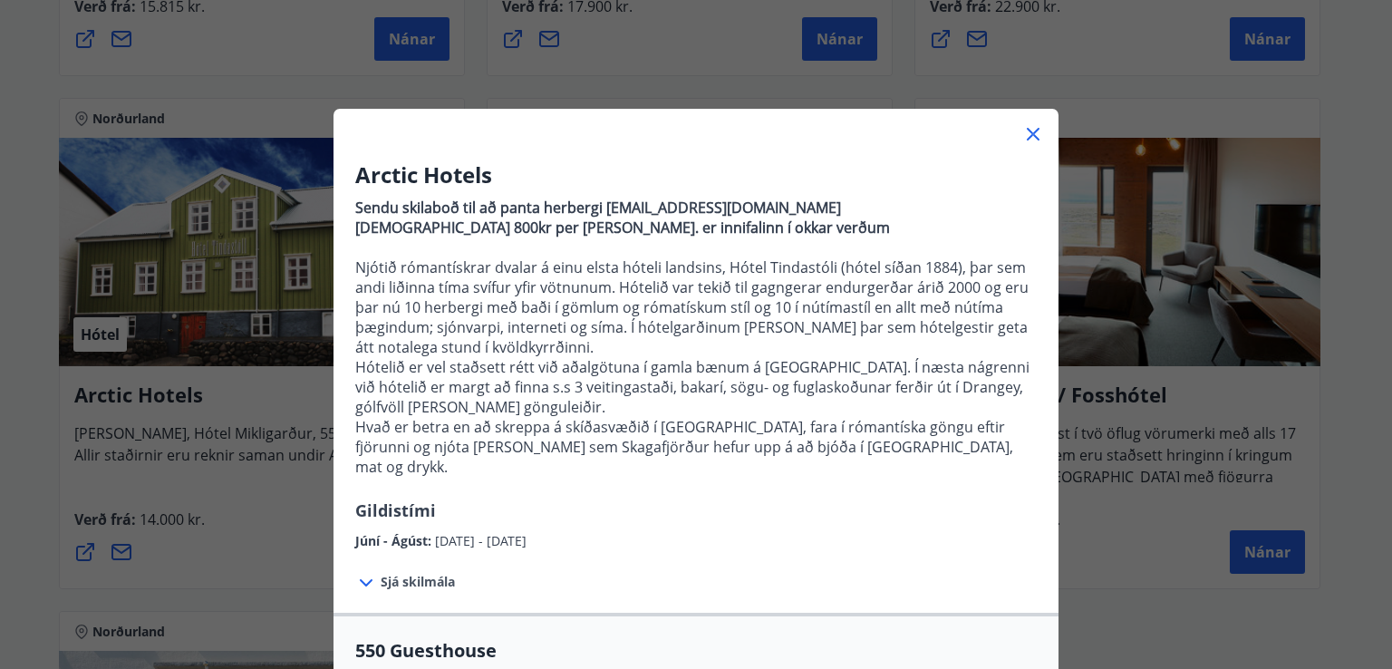
click at [1029, 132] on icon at bounding box center [1033, 134] width 22 height 22
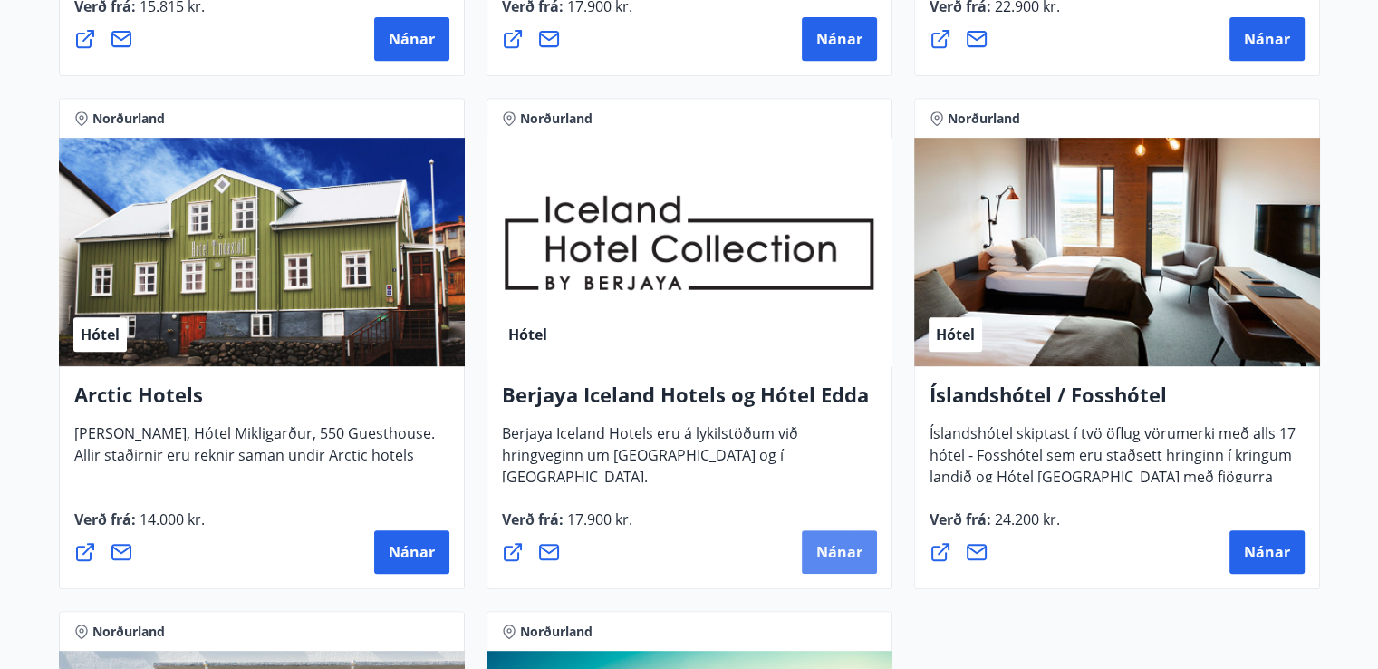
click at [824, 546] on span "Nánar" at bounding box center [839, 552] width 46 height 20
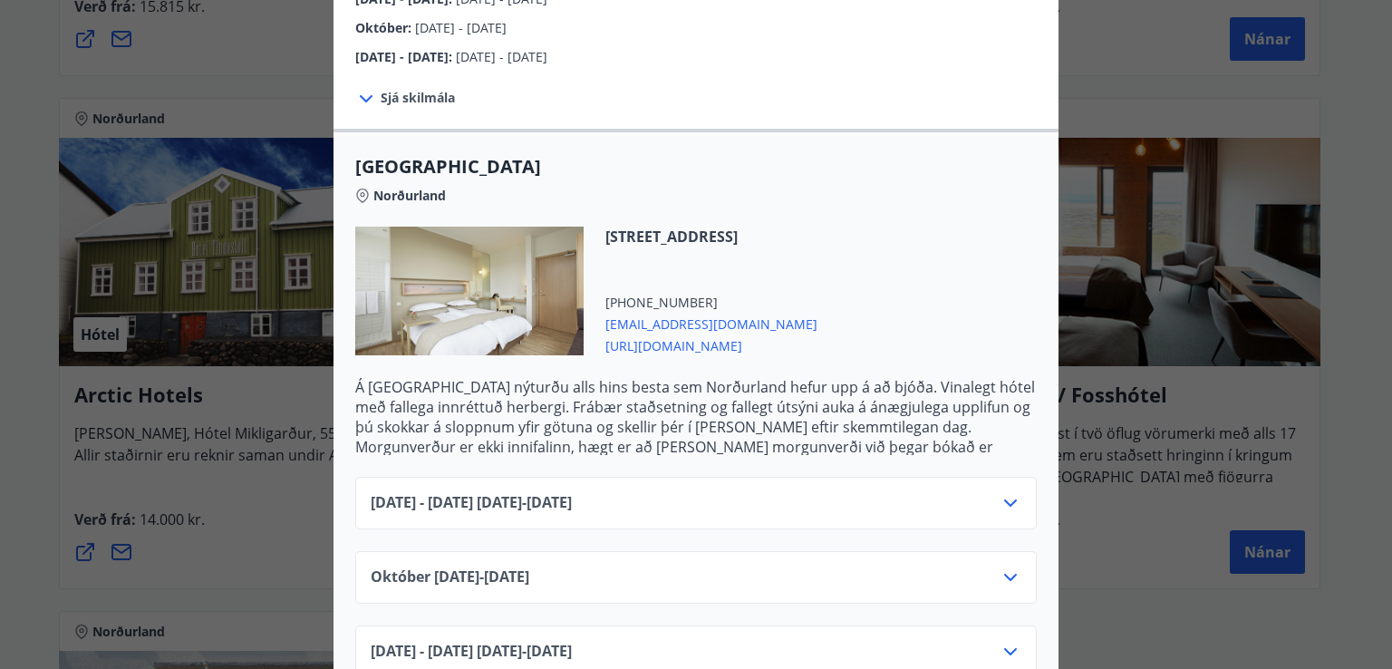
scroll to position [453, 0]
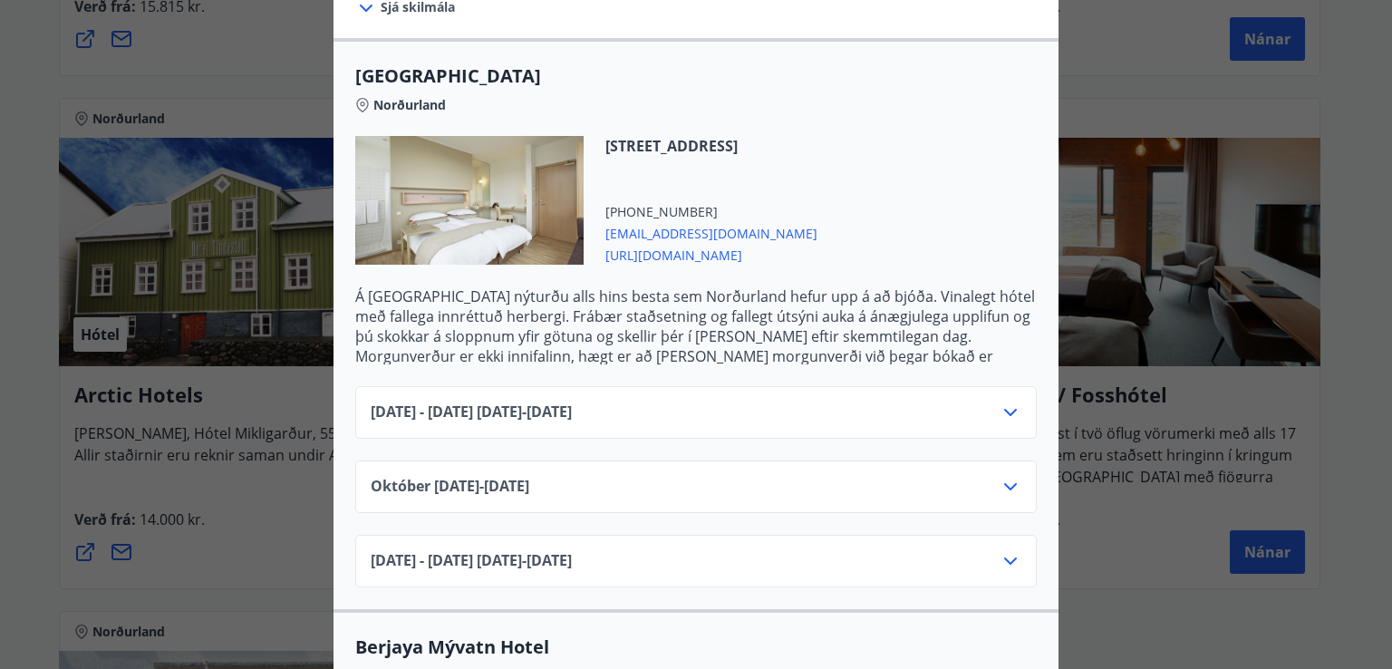
click at [1004, 409] on icon at bounding box center [1010, 412] width 13 height 7
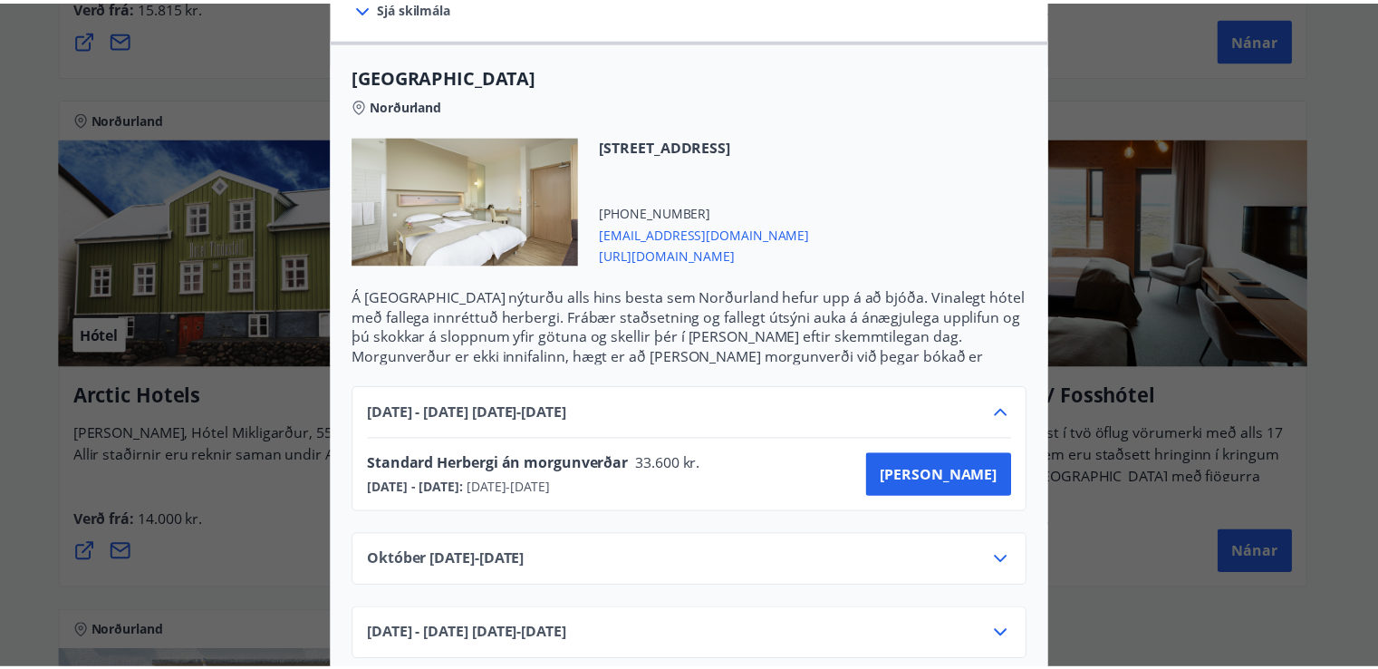
scroll to position [272, 0]
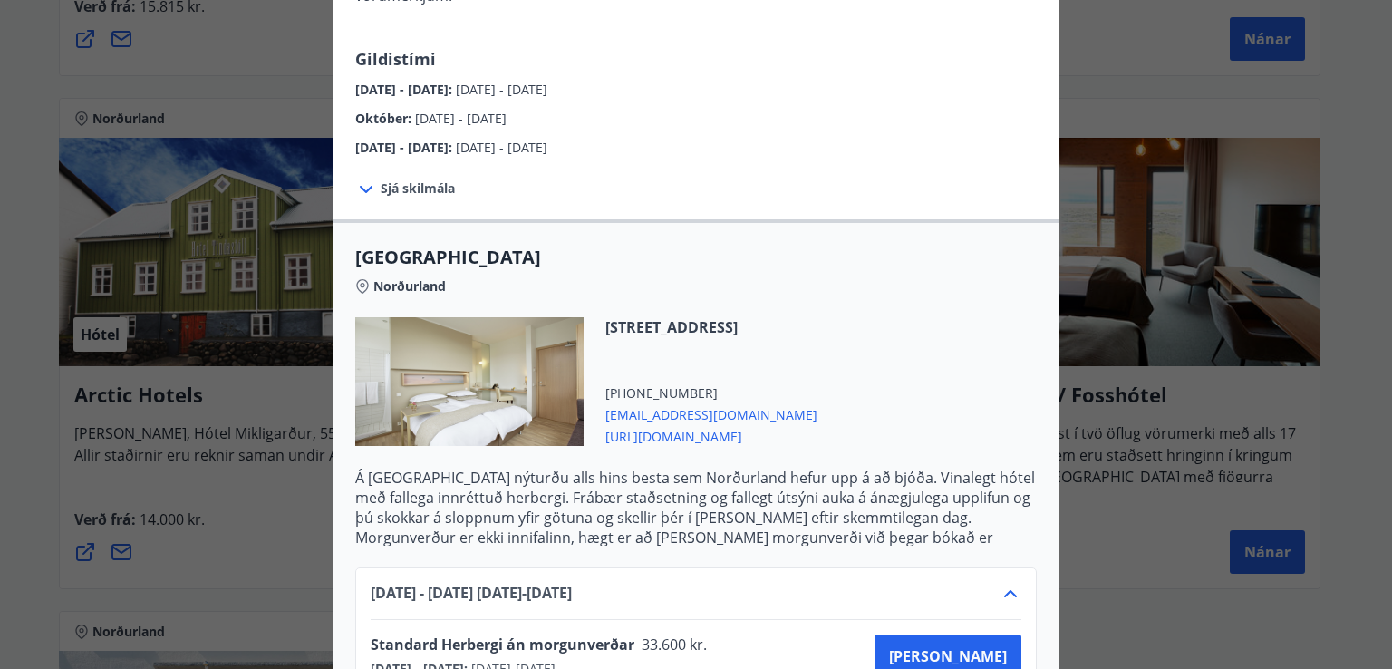
click at [1113, 79] on div "Berjaya Iceland Hotels og Hótel Edda Berjaya Iceland Hotels og Hótel Edda eru h…" at bounding box center [696, 62] width 1392 height 669
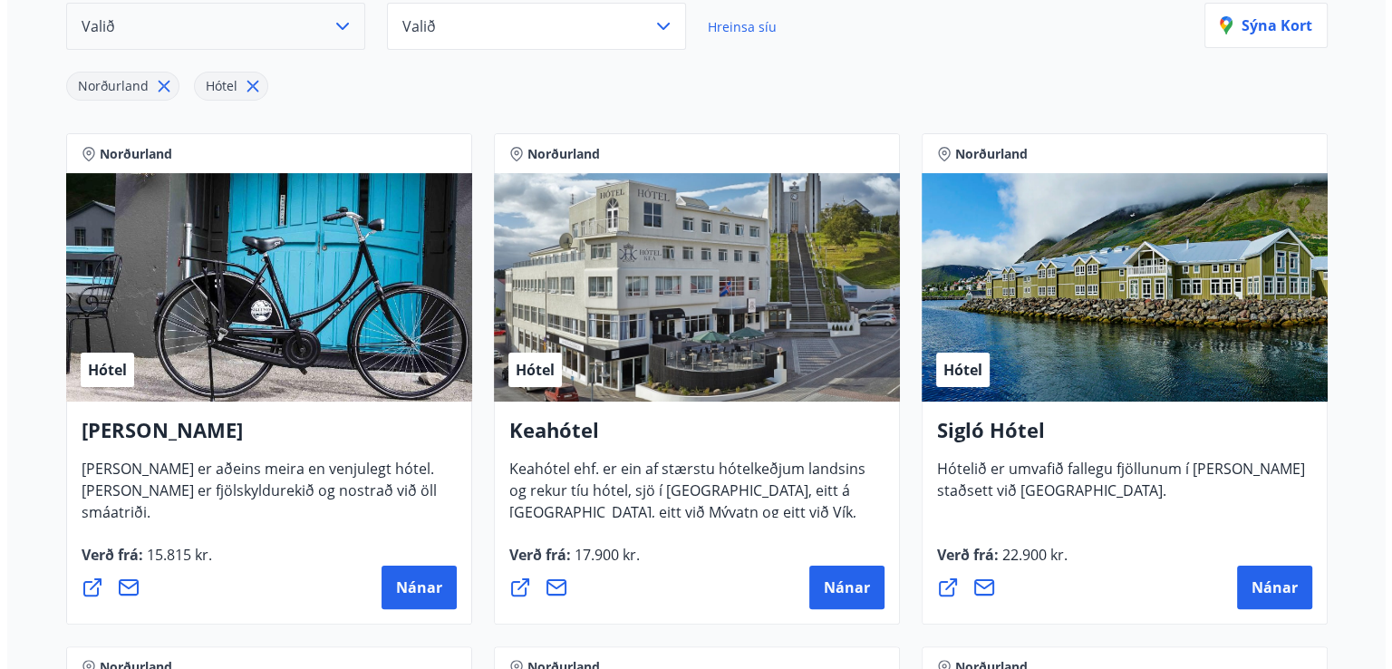
scroll to position [362, 0]
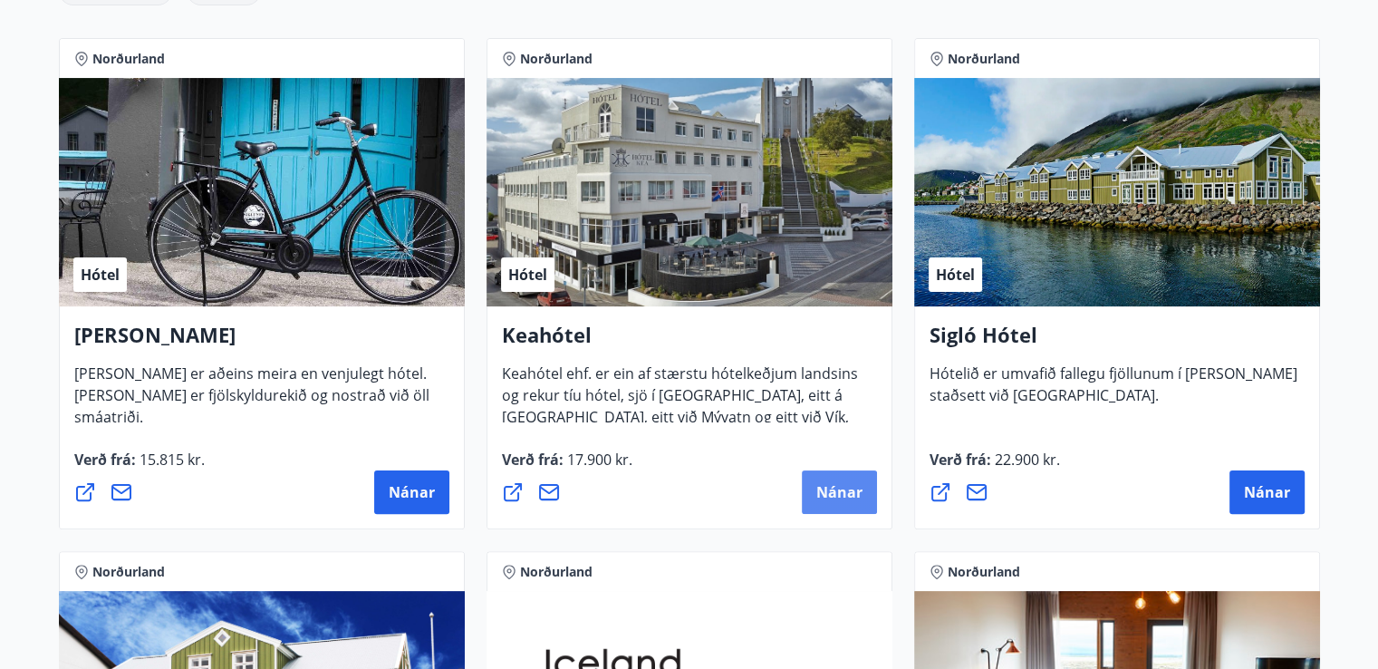
click at [837, 482] on span "Nánar" at bounding box center [839, 492] width 46 height 20
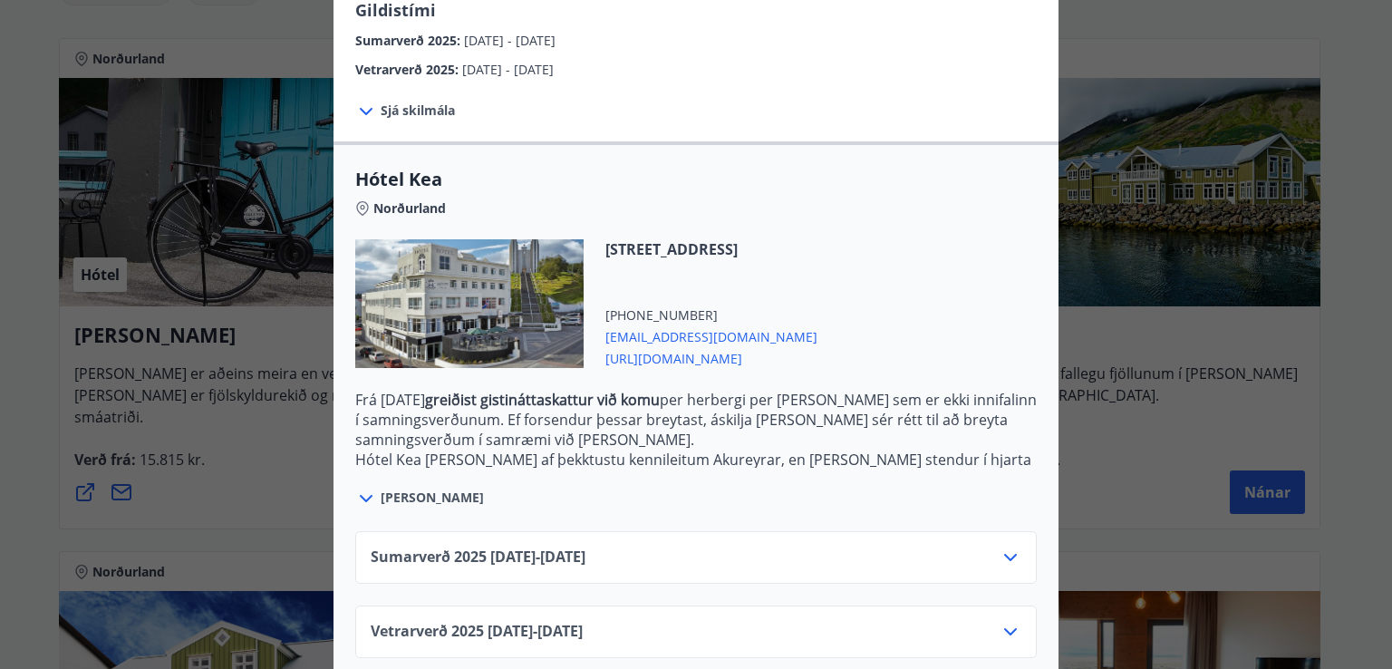
scroll to position [344, 0]
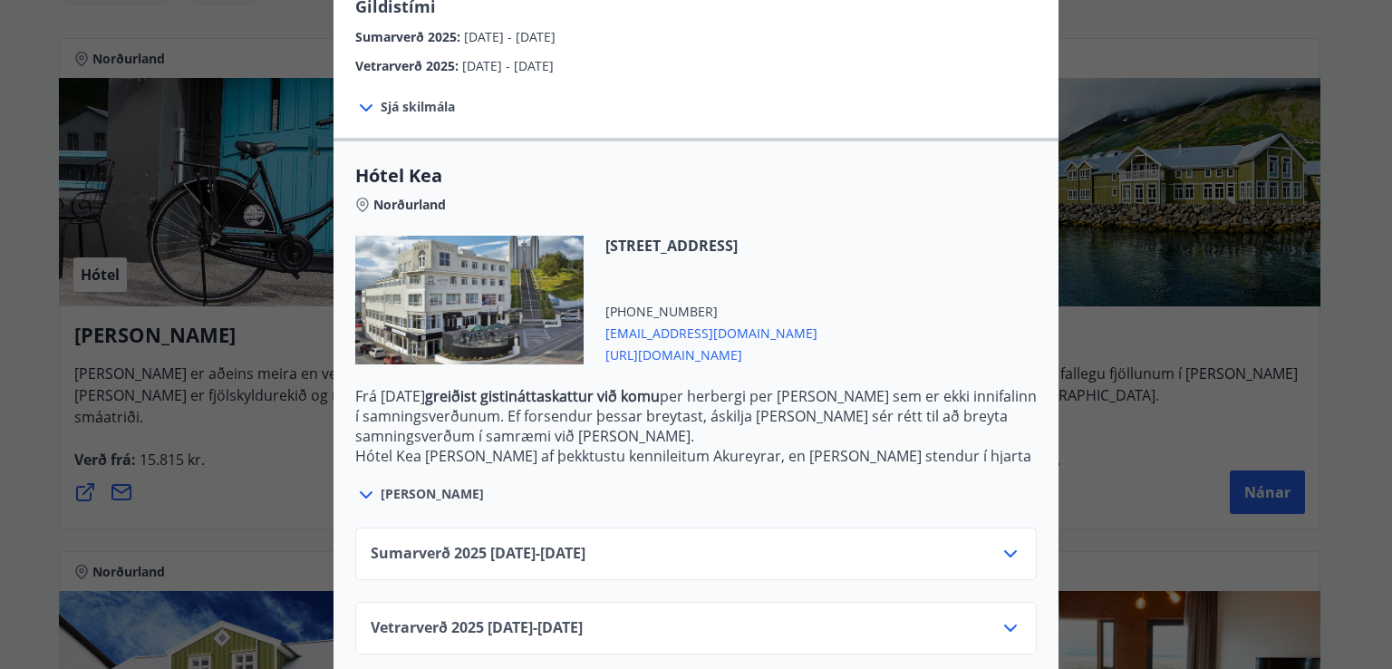
click at [1007, 543] on icon at bounding box center [1010, 554] width 22 height 22
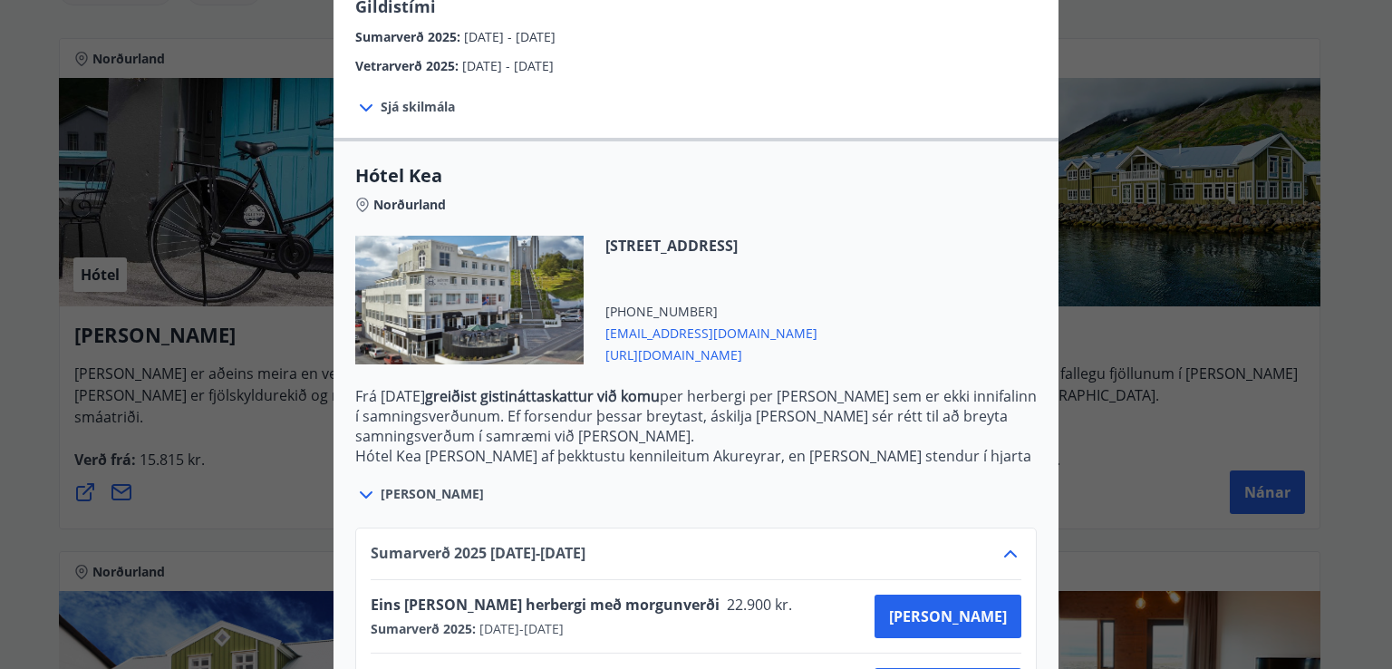
scroll to position [490, 0]
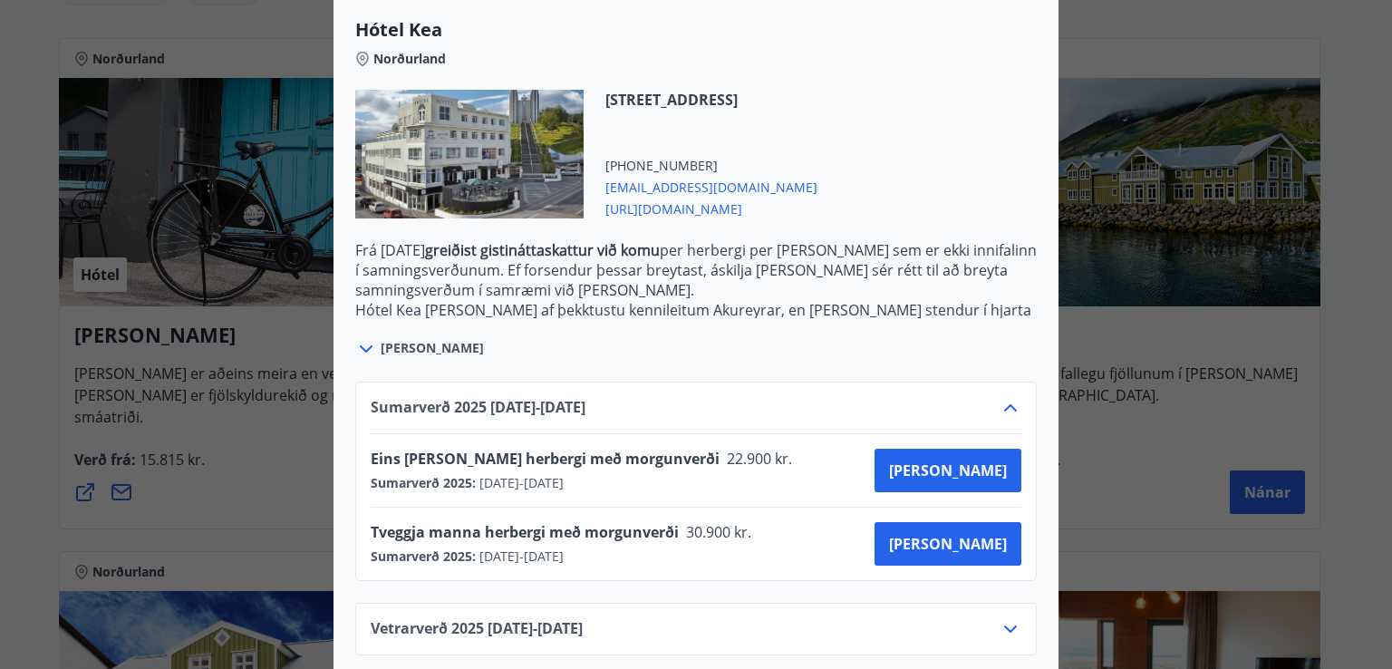
click at [1088, 425] on div "Keahótel Fyrir bókanir og frekari upplýsingar vinsamlegast sendið póst á netfan…" at bounding box center [696, 334] width 1392 height 669
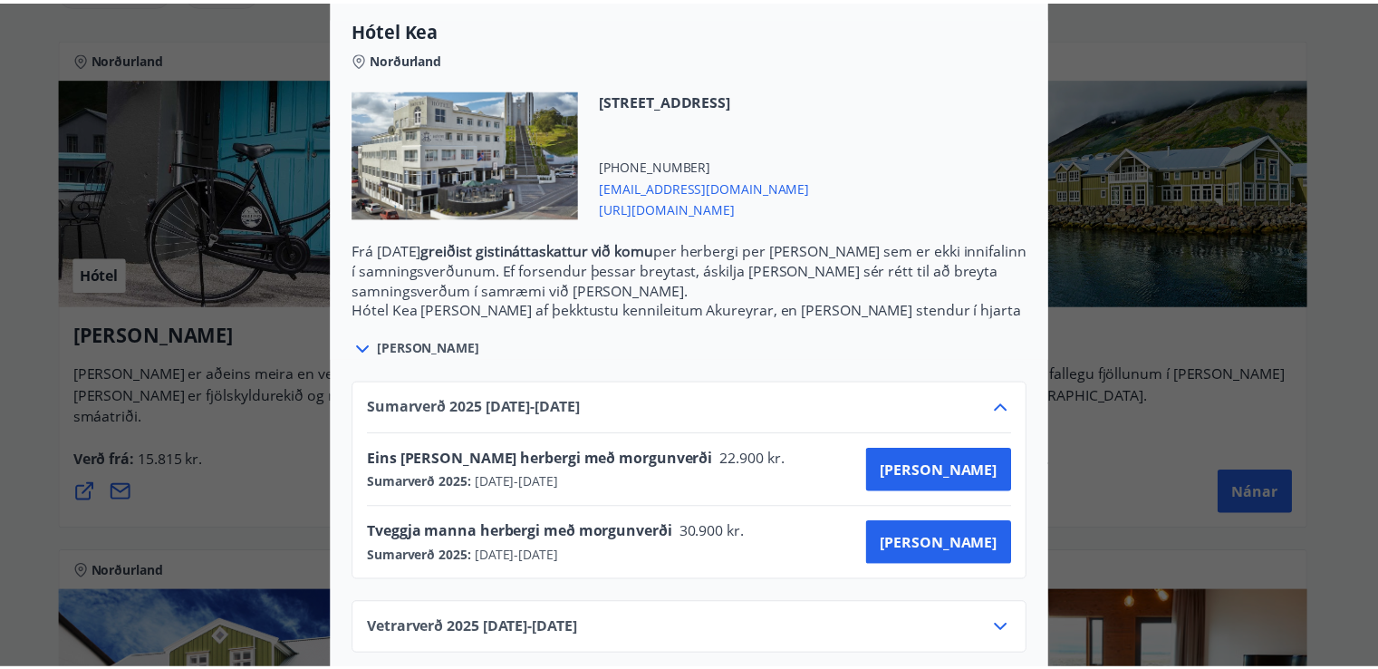
scroll to position [0, 0]
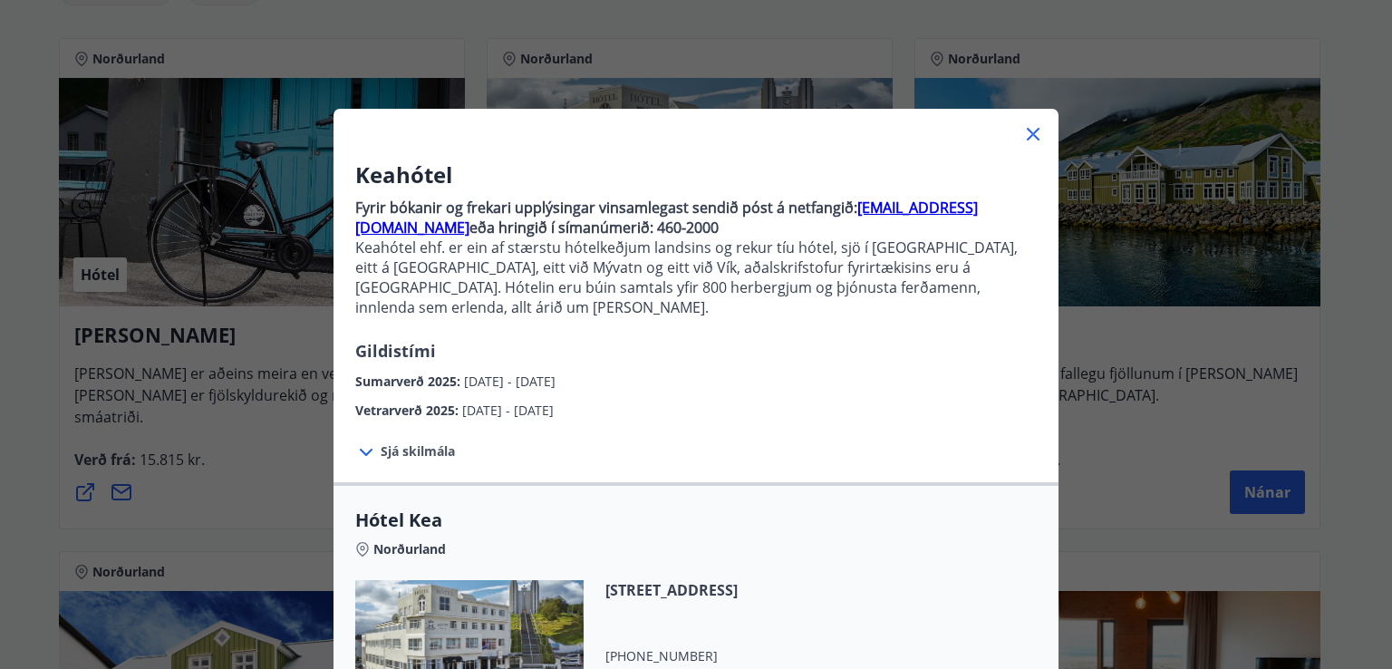
click at [1028, 131] on icon at bounding box center [1032, 134] width 13 height 13
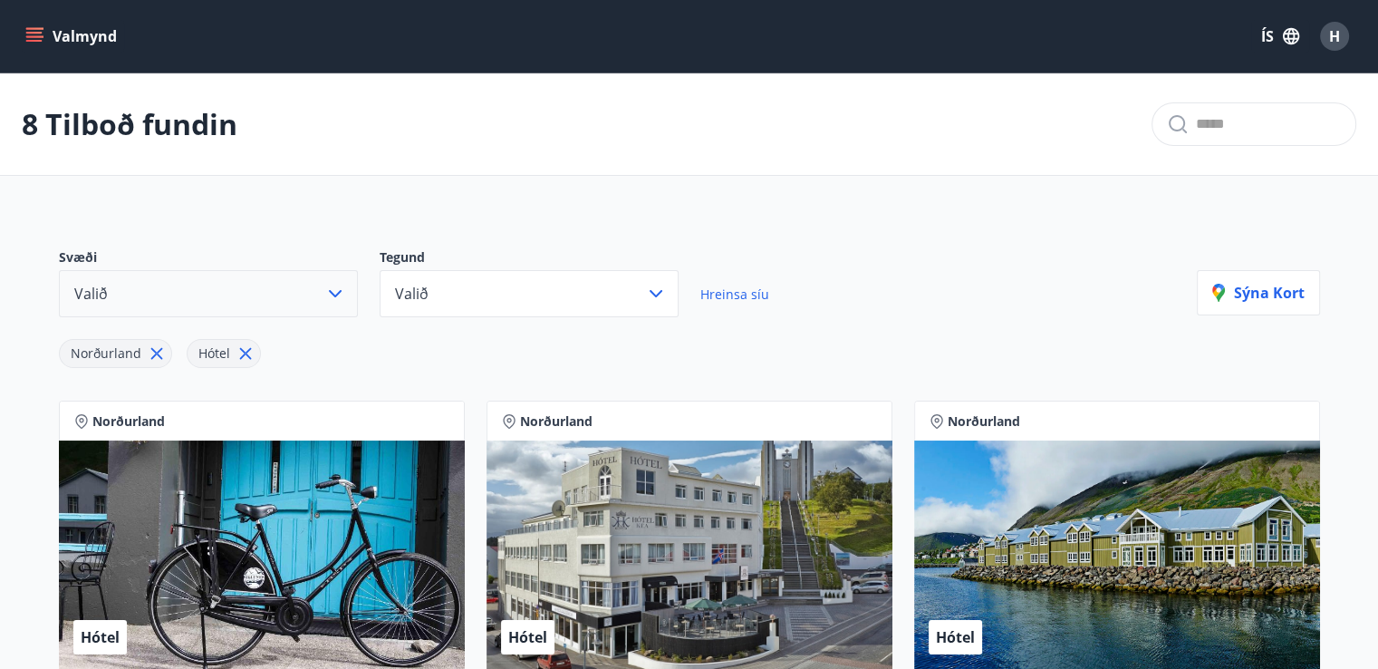
scroll to position [91, 0]
